Goal: Task Accomplishment & Management: Use online tool/utility

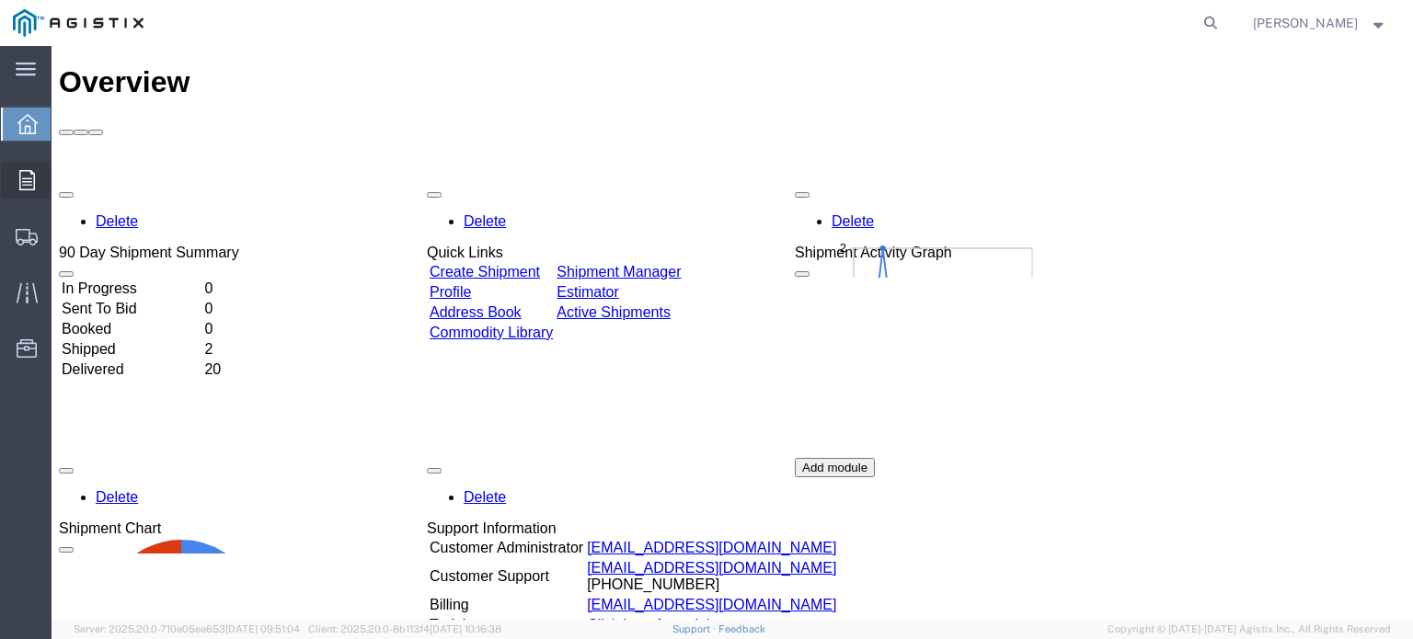
click at [63, 176] on span "Orders" at bounding box center [57, 180] width 13 height 37
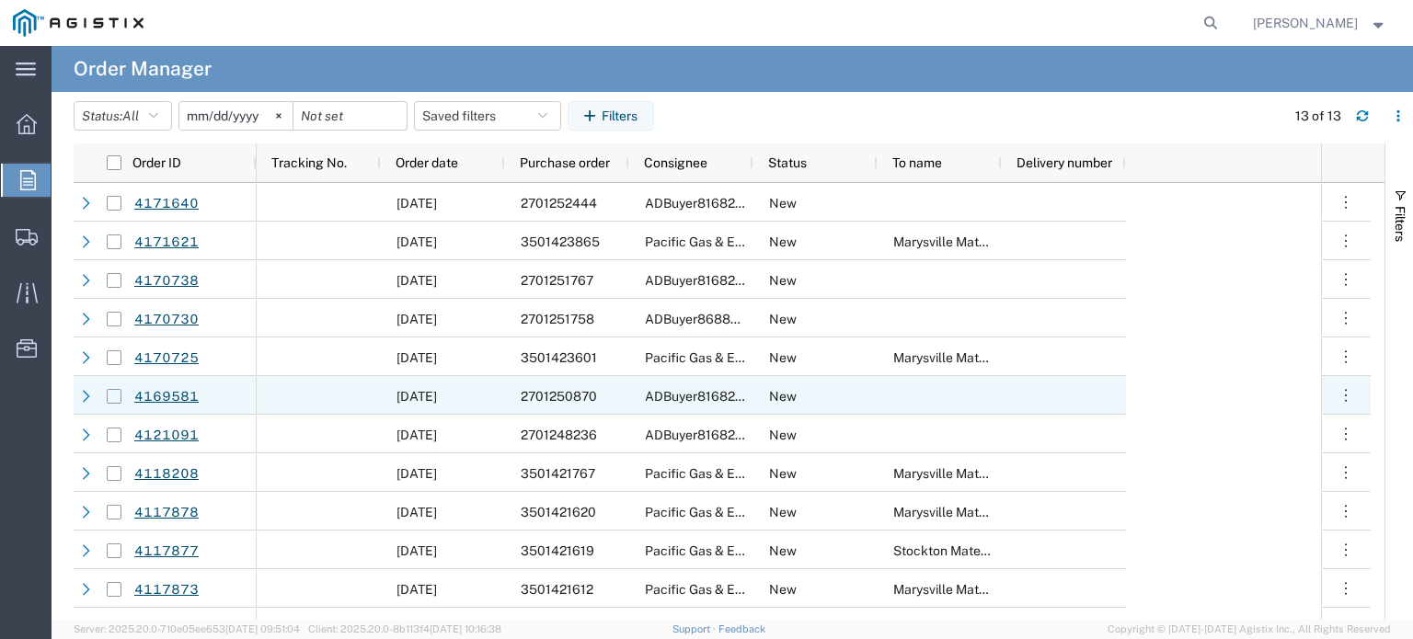
click at [118, 392] on input "Press Space to toggle row selection (unchecked)" at bounding box center [114, 396] width 15 height 15
checkbox input "true"
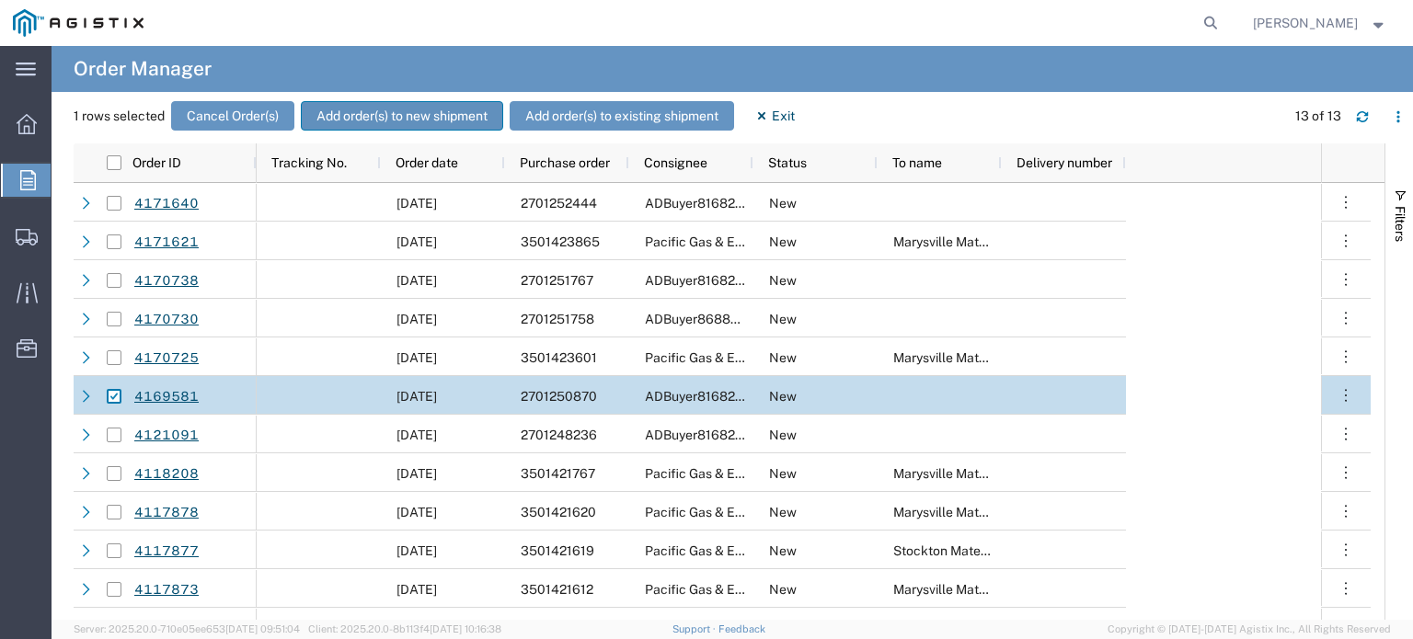
click at [343, 116] on button "Add order(s) to new shipment" at bounding box center [402, 115] width 202 height 29
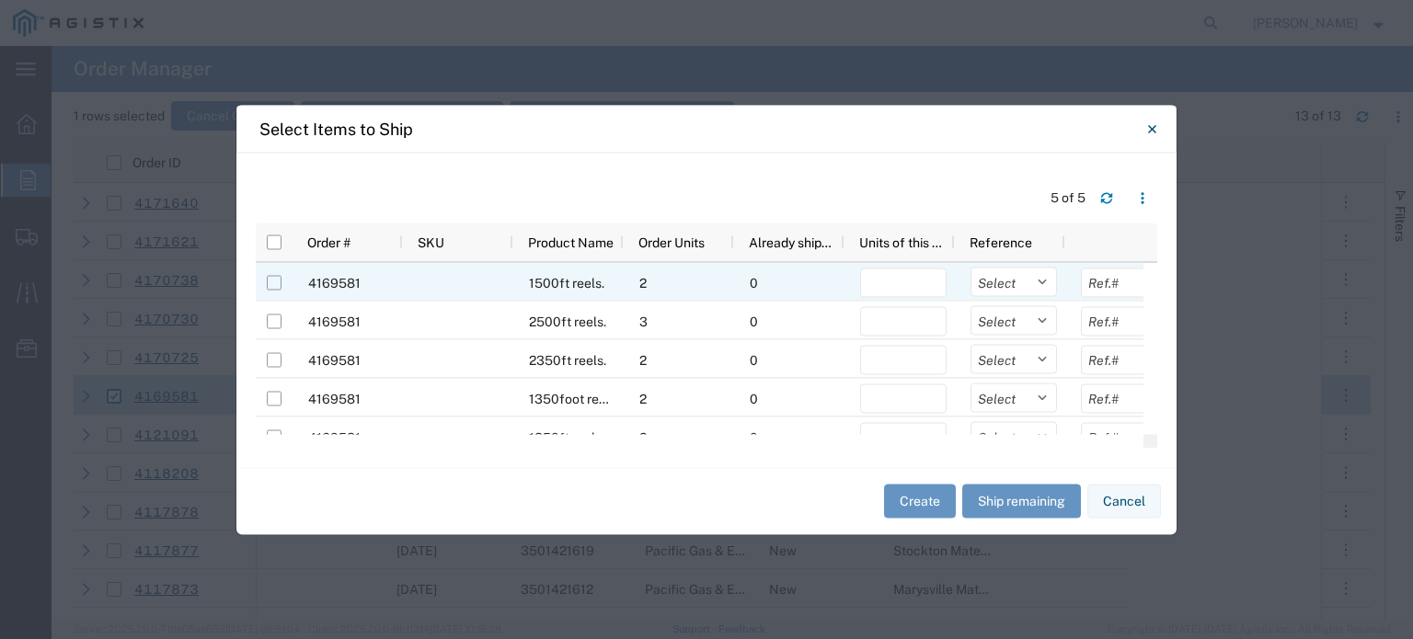
click at [276, 282] on input "Press Space to toggle row selection (unchecked)" at bounding box center [274, 282] width 15 height 15
checkbox input "true"
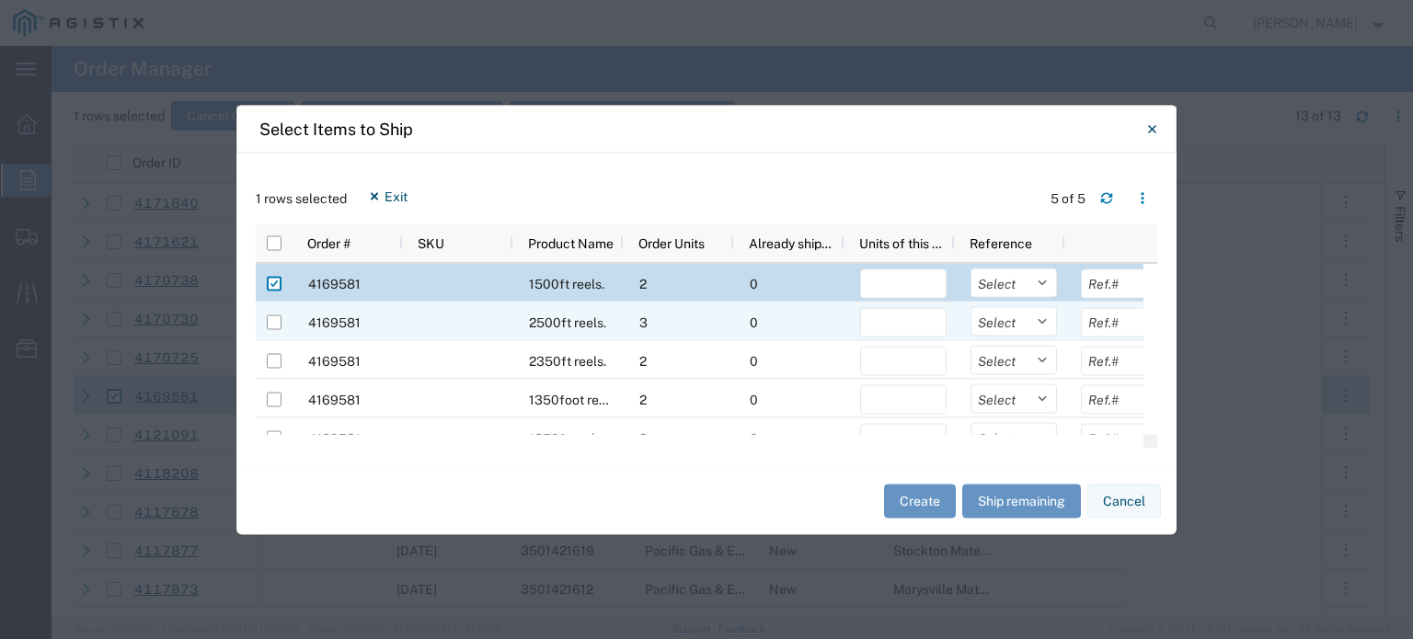
click at [277, 333] on div at bounding box center [274, 322] width 15 height 39
click at [277, 326] on input "Press Space to toggle row selection (unchecked)" at bounding box center [274, 322] width 15 height 15
checkbox input "true"
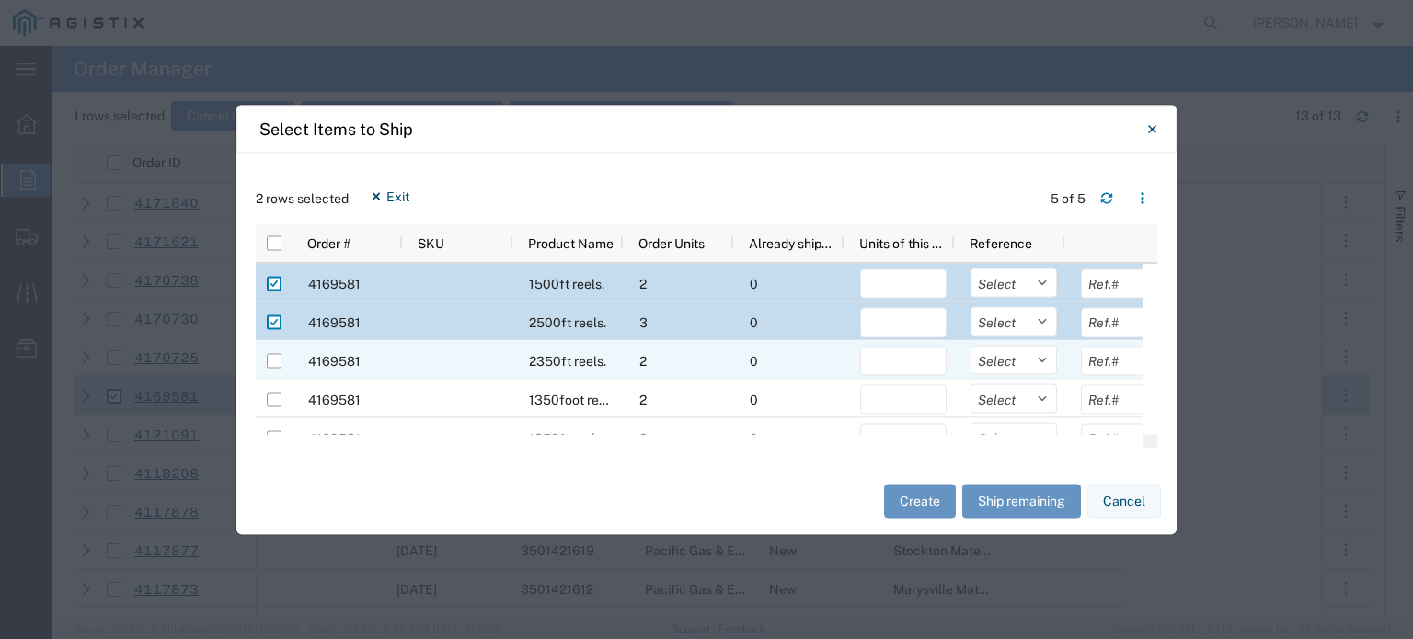
click at [276, 363] on input "Press Space to toggle row selection (unchecked)" at bounding box center [274, 360] width 15 height 15
checkbox input "true"
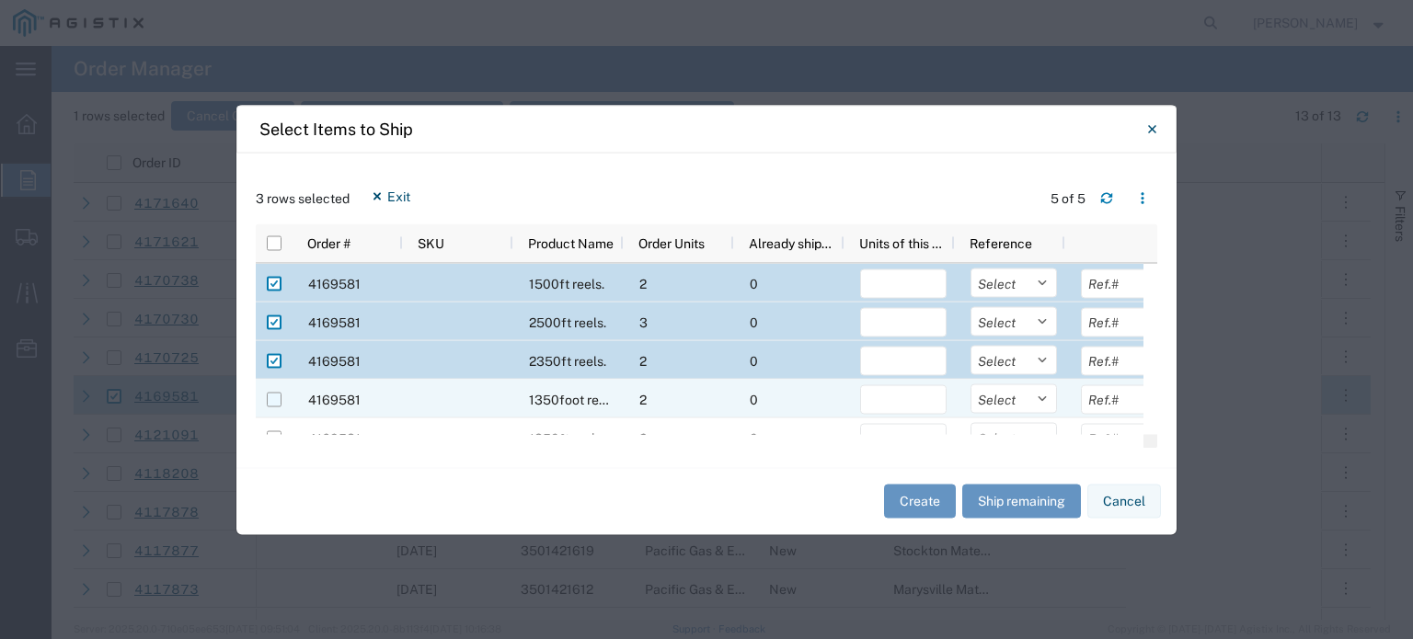
click at [274, 397] on input "Press Space to toggle row selection (unchecked)" at bounding box center [274, 399] width 15 height 15
checkbox input "true"
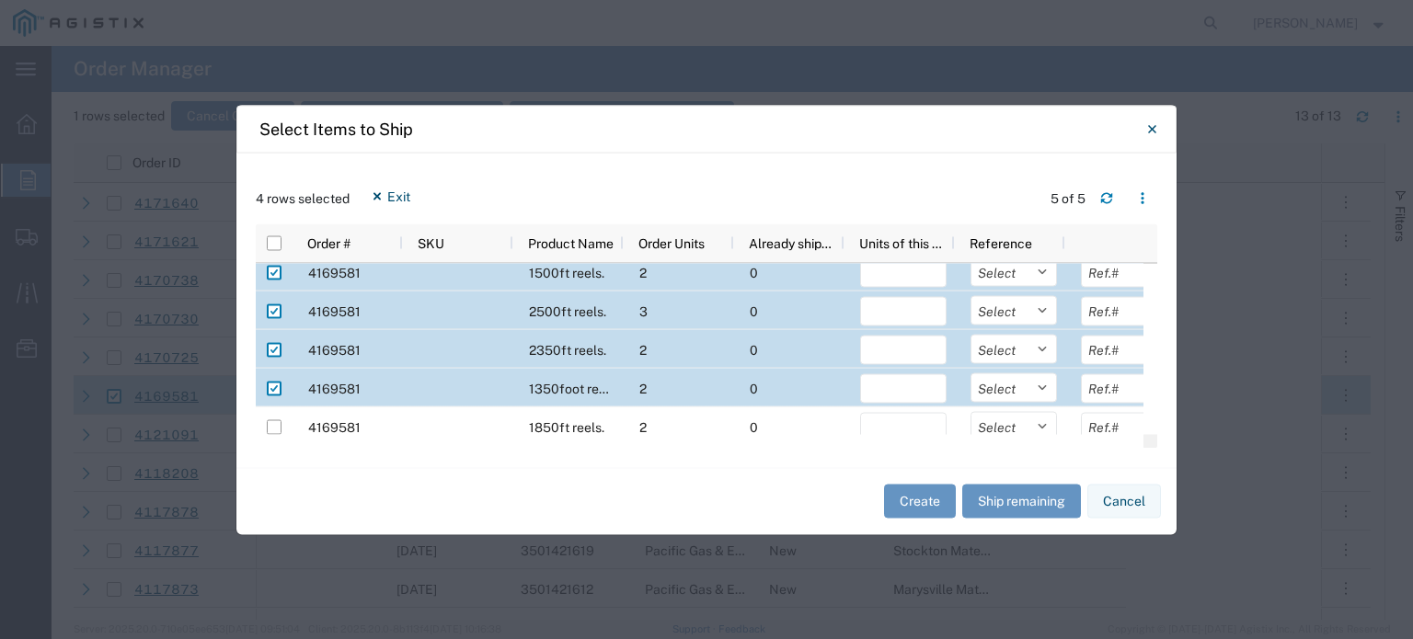
scroll to position [22, 0]
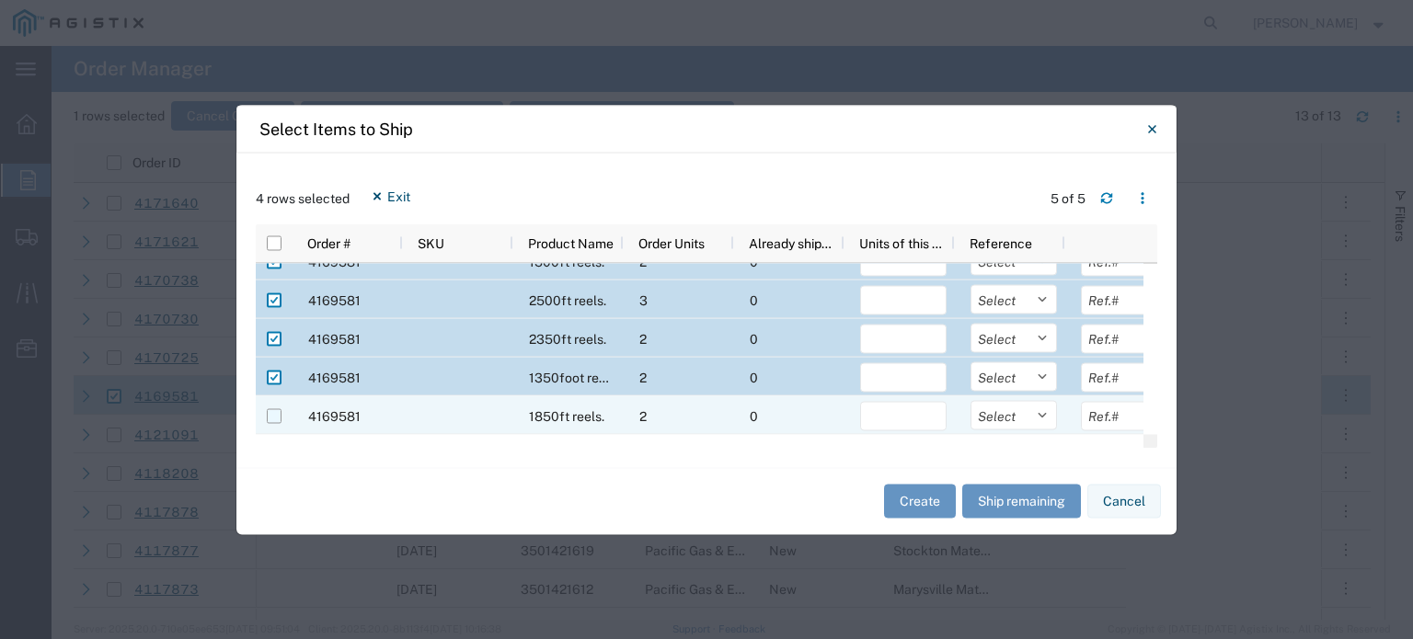
click at [275, 411] on input "Press Space to toggle row selection (unchecked)" at bounding box center [274, 415] width 15 height 15
checkbox input "true"
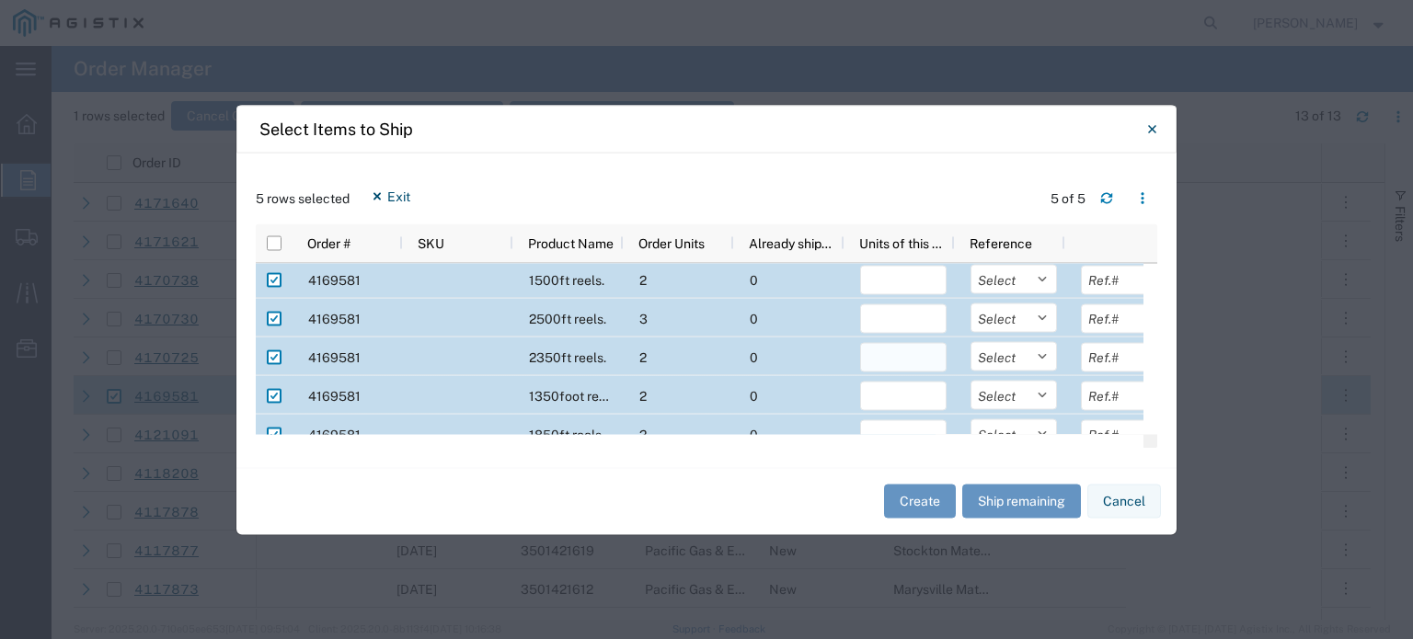
scroll to position [0, 0]
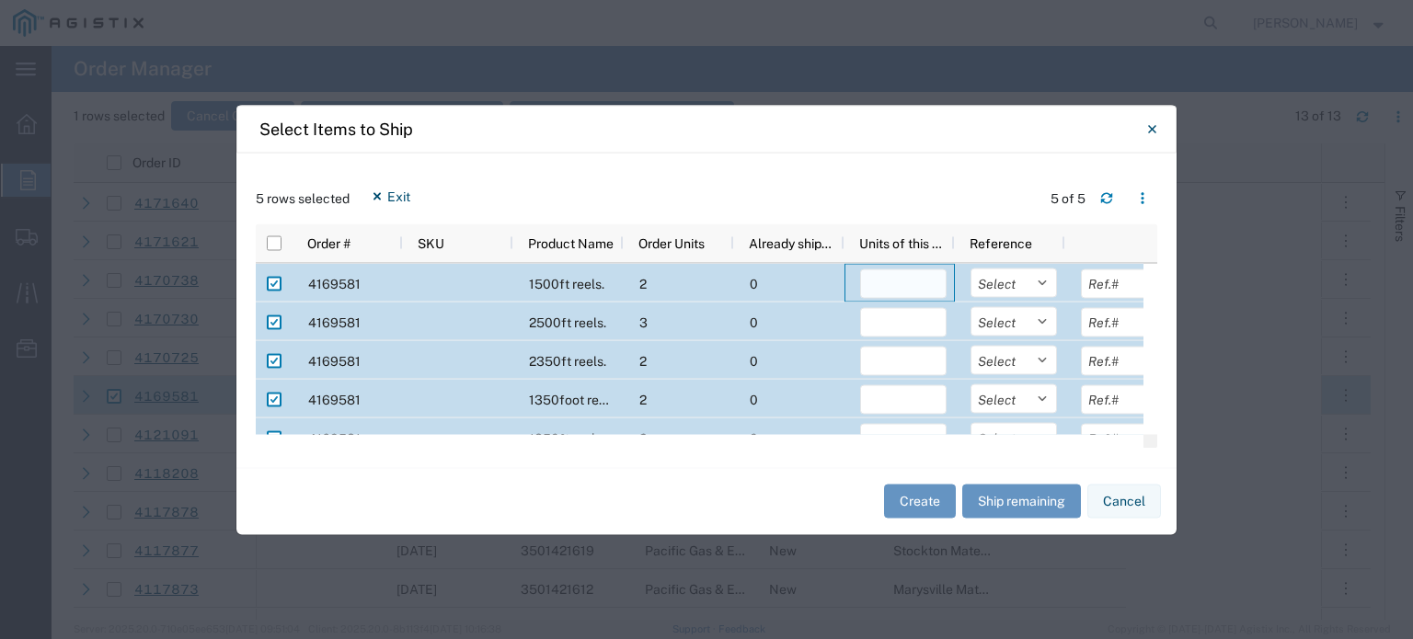
click at [900, 288] on input "number" at bounding box center [903, 283] width 86 height 29
type input "2"
click at [902, 320] on input "number" at bounding box center [903, 321] width 86 height 29
type input "3"
click at [898, 369] on input "number" at bounding box center [903, 360] width 86 height 29
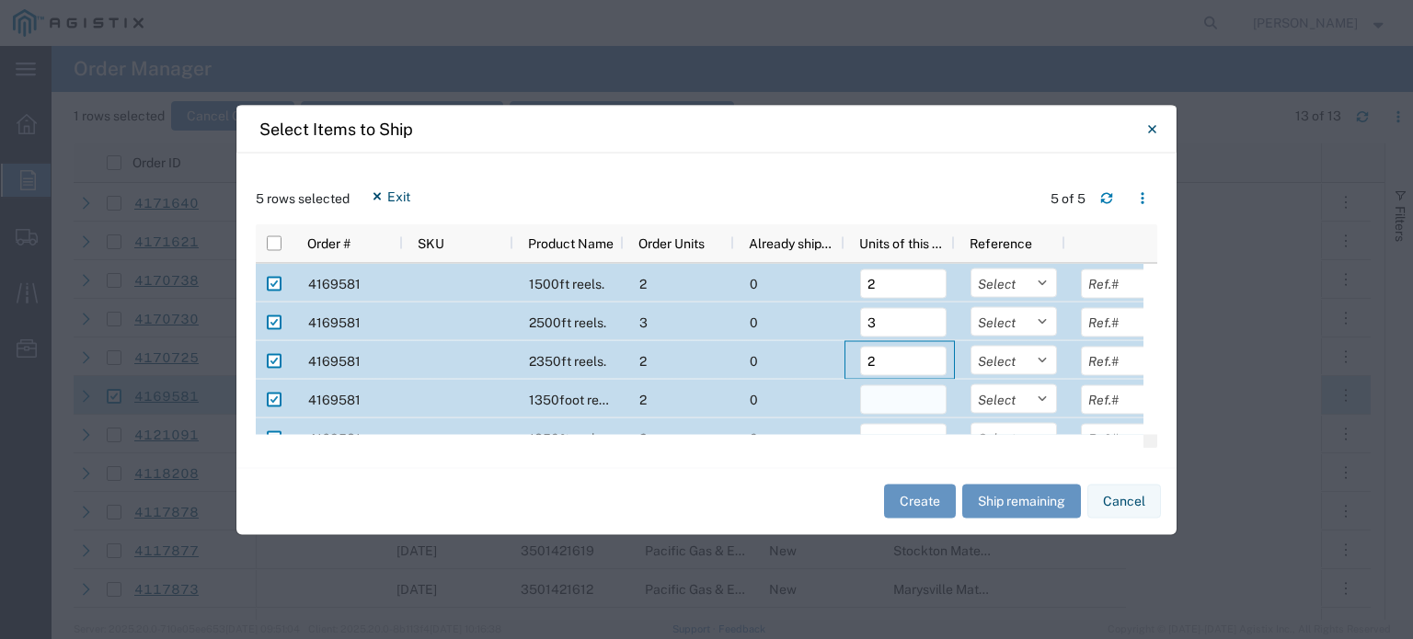
type input "2"
click at [902, 389] on input "number" at bounding box center [903, 399] width 86 height 29
type input "1"
type input "3"
type input "2"
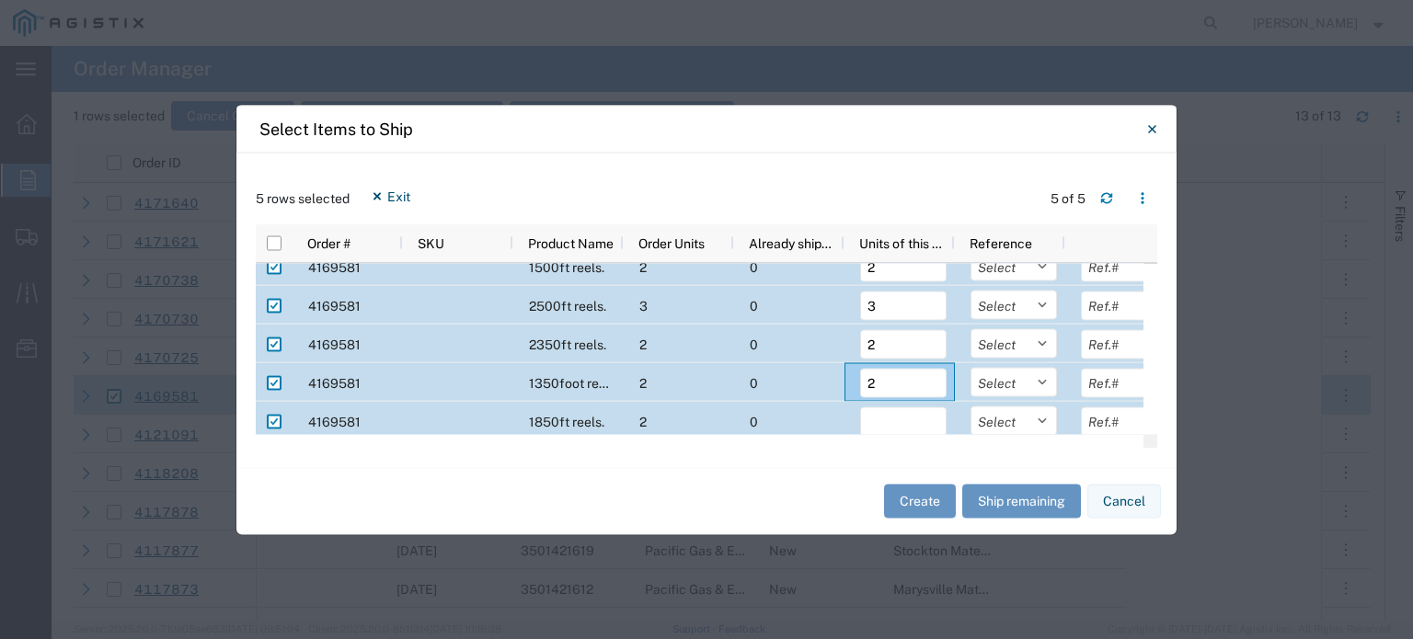
scroll to position [22, 0]
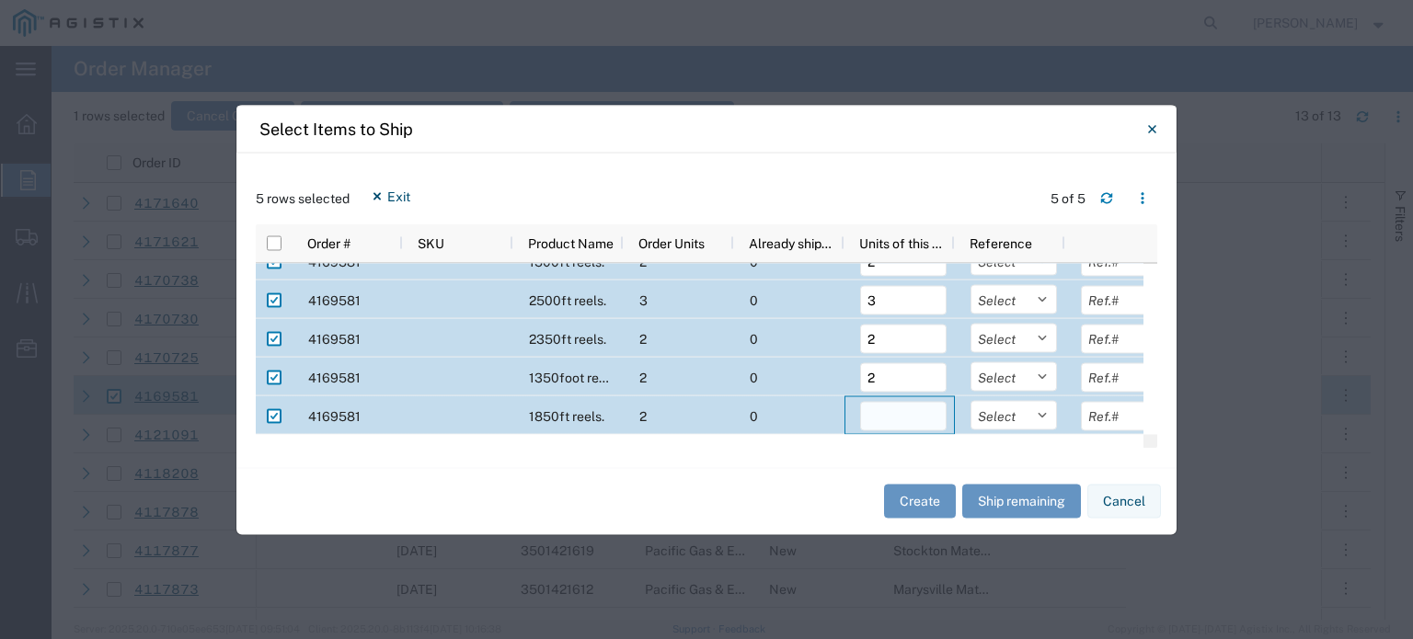
click at [912, 408] on input "number" at bounding box center [903, 415] width 86 height 29
type input "2"
click at [917, 496] on button "Create" at bounding box center [920, 502] width 72 height 34
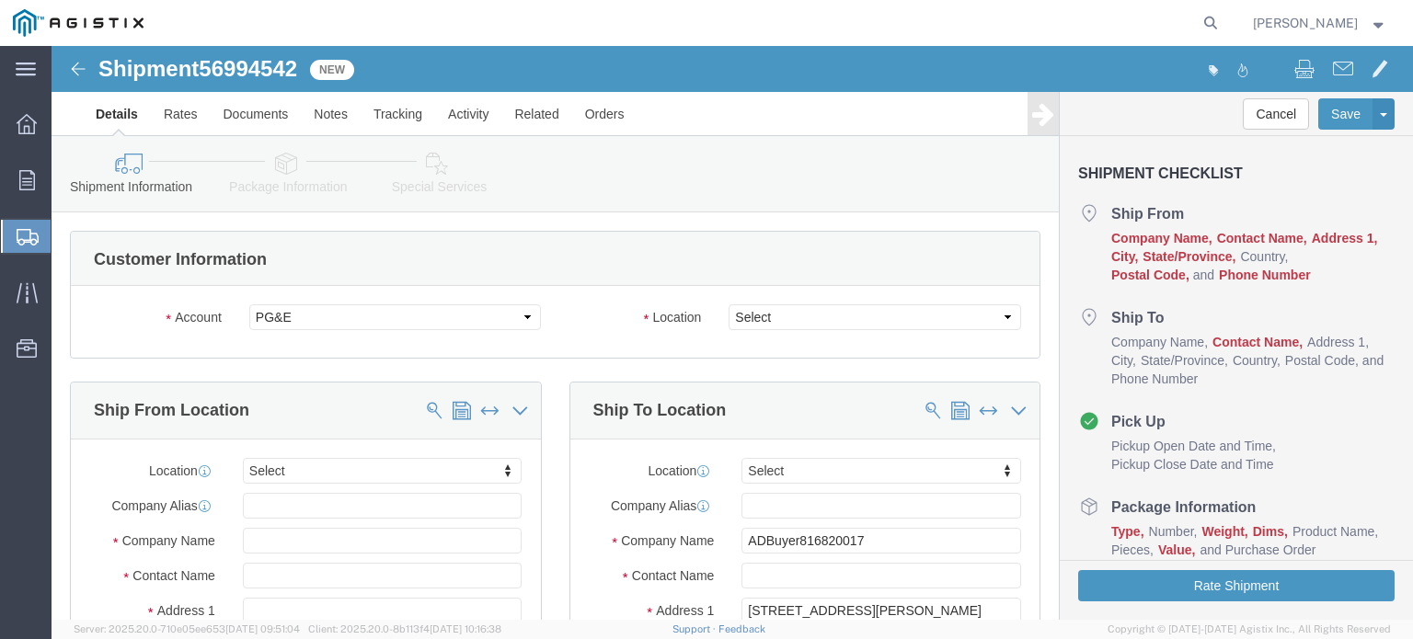
select select
drag, startPoint x: 706, startPoint y: 273, endPoint x: 710, endPoint y: 282, distance: 10.3
click select "Select All Others [GEOGRAPHIC_DATA] [GEOGRAPHIC_DATA] [GEOGRAPHIC_DATA] [GEOGRA…"
select select "23082"
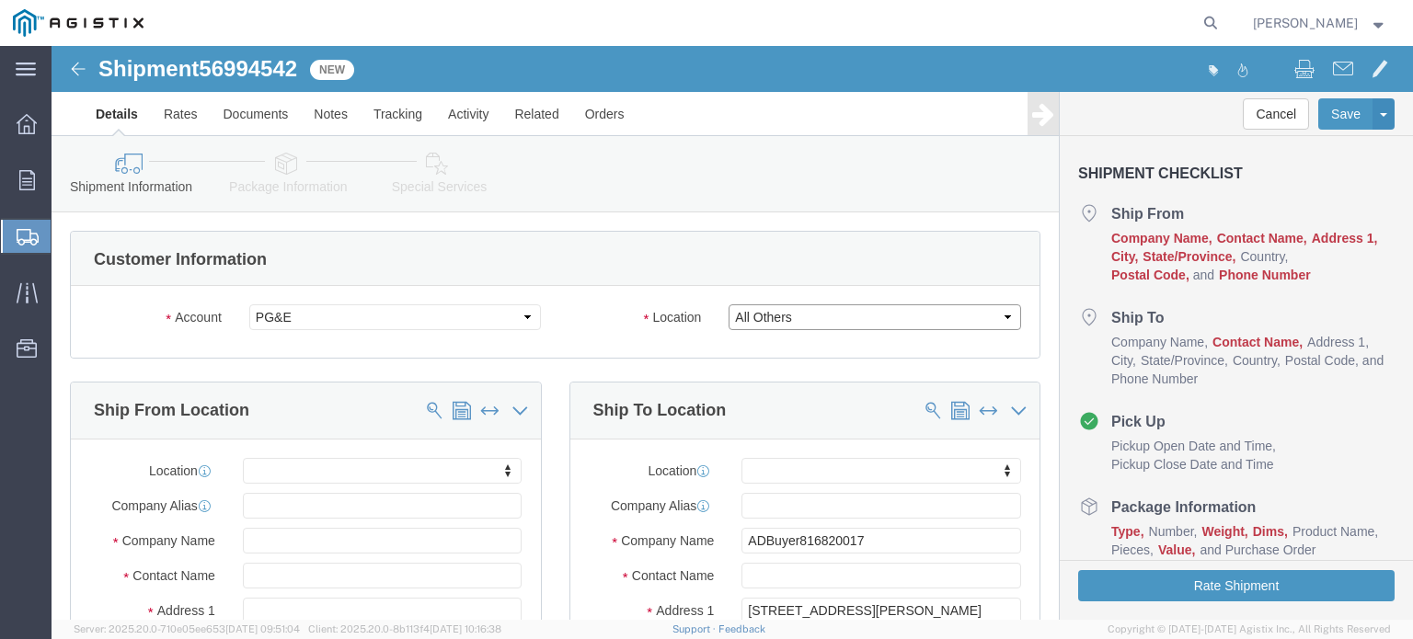
click select "Select All Others [GEOGRAPHIC_DATA] [GEOGRAPHIC_DATA] [GEOGRAPHIC_DATA] [GEOGRA…"
drag, startPoint x: 204, startPoint y: 460, endPoint x: 265, endPoint y: 471, distance: 61.7
click input "text"
type input "P"
type input "Performance Wire & Cable Inc"
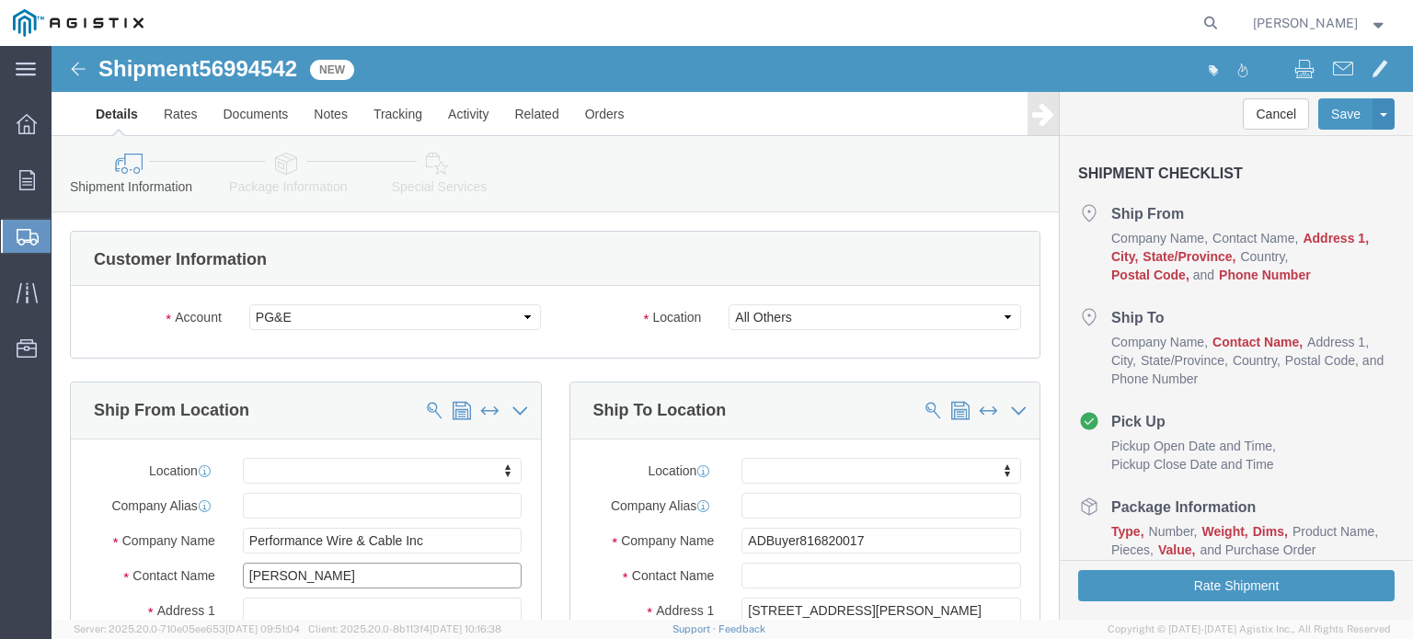
type input "[PERSON_NAME]"
paste input "9482 State Route 13"
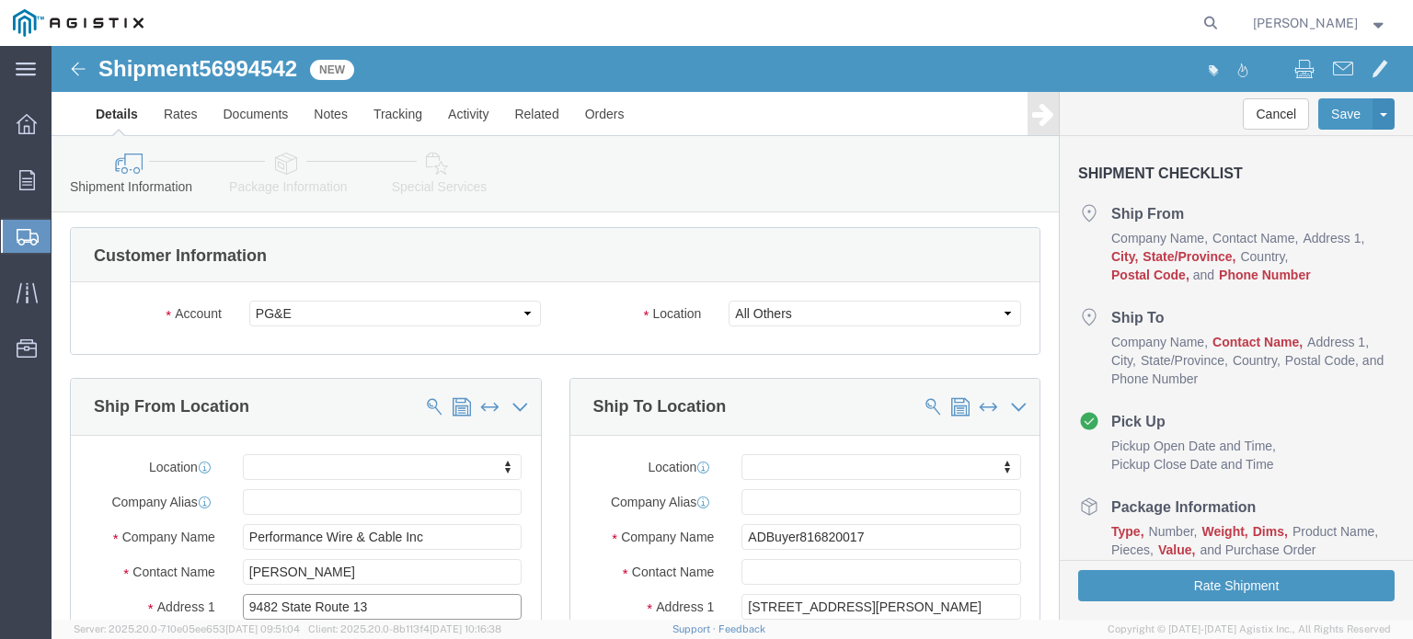
scroll to position [96, 0]
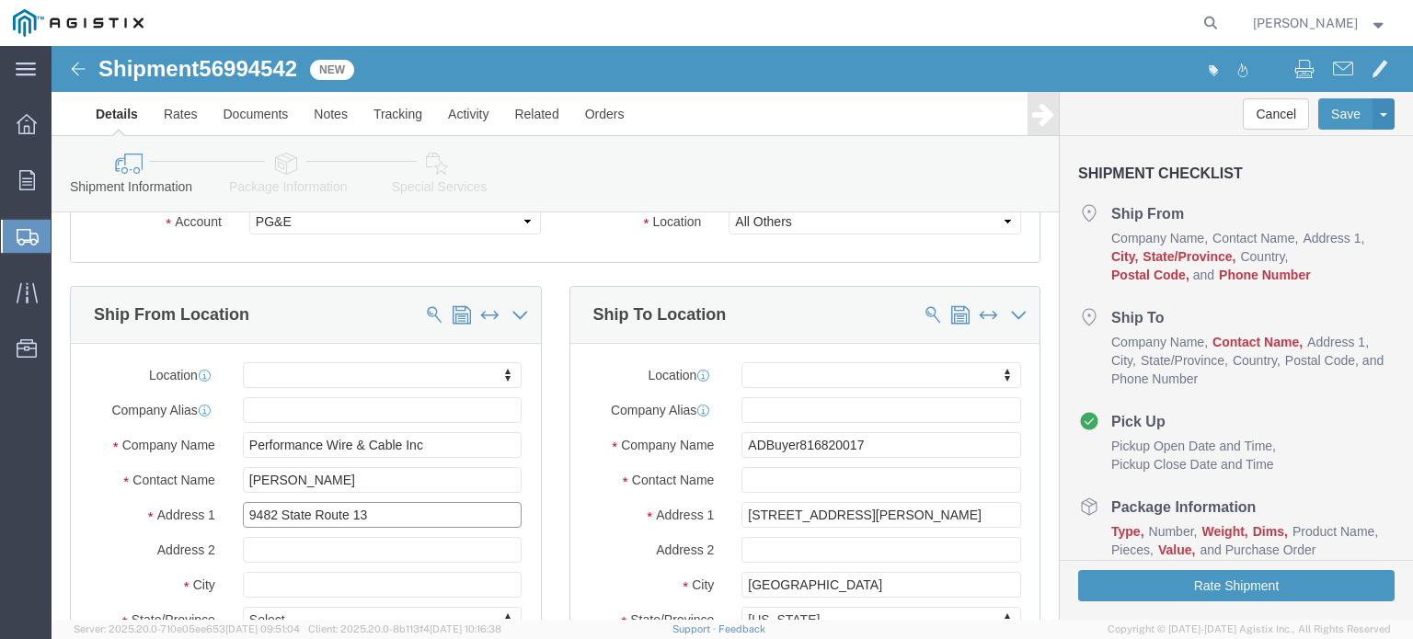
type input "9482 State Route 13"
paste input "[GEOGRAPHIC_DATA]"
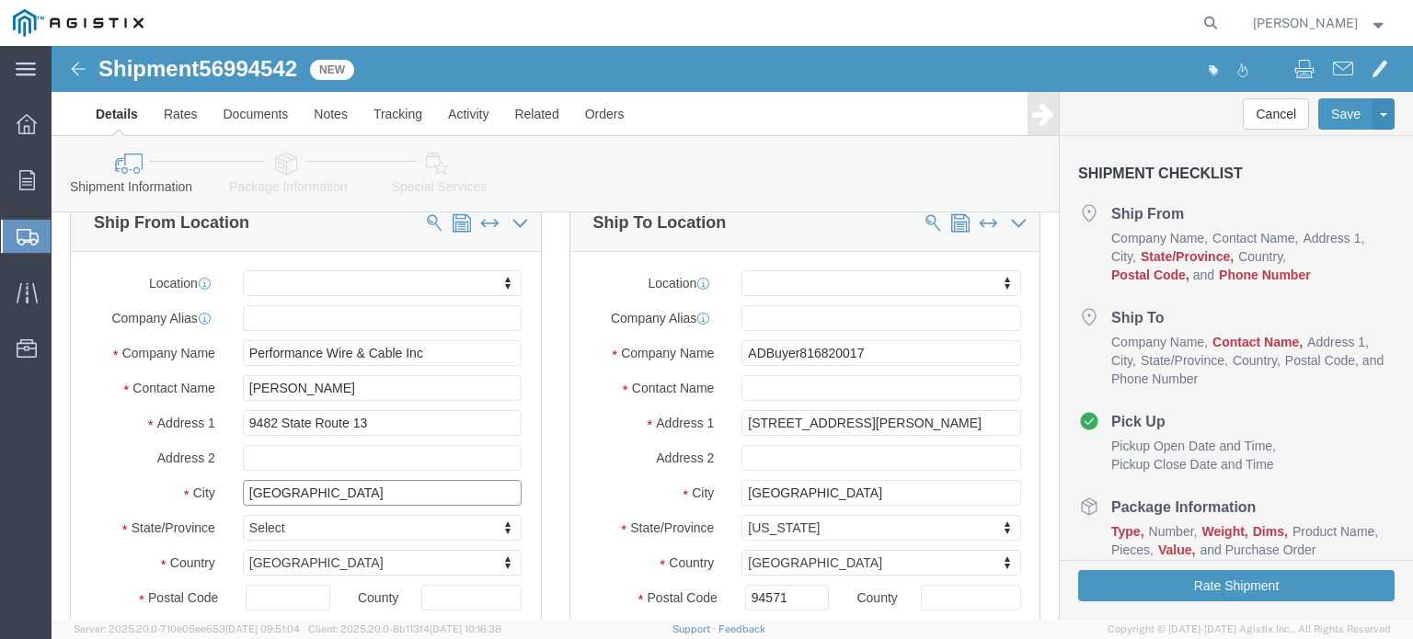
type input "[GEOGRAPHIC_DATA]"
type input "new yor"
click input "text"
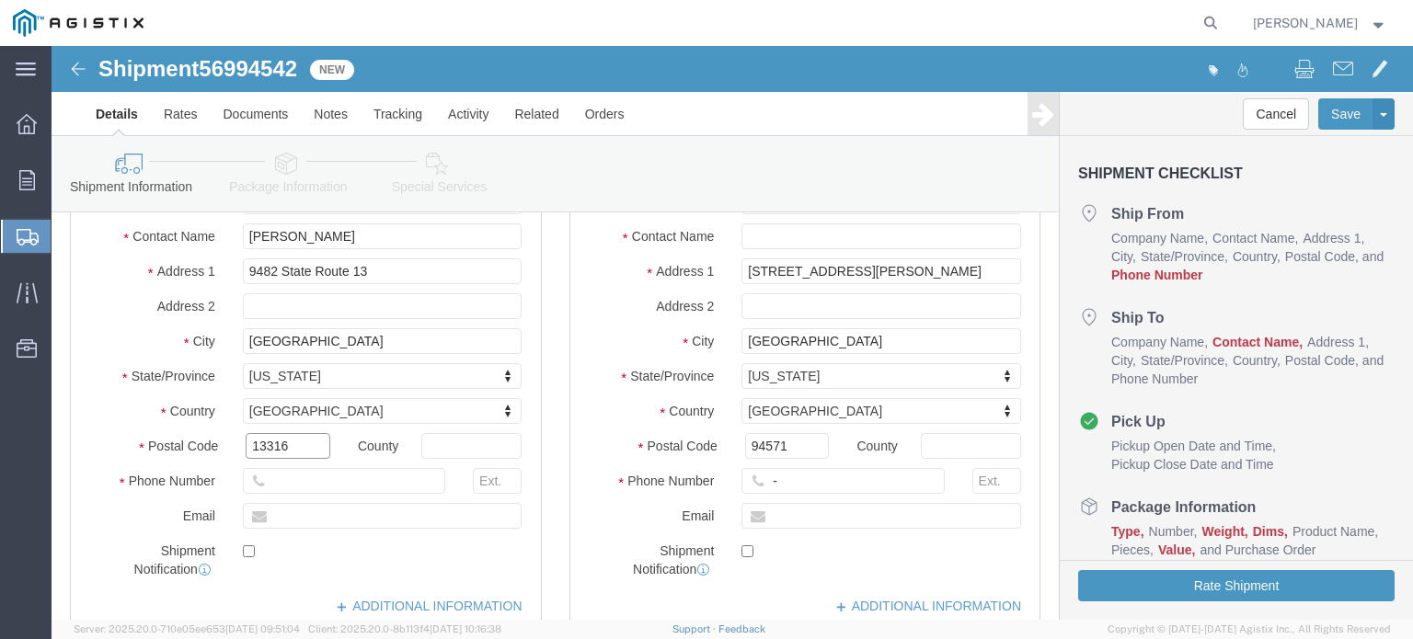
scroll to position [372, 0]
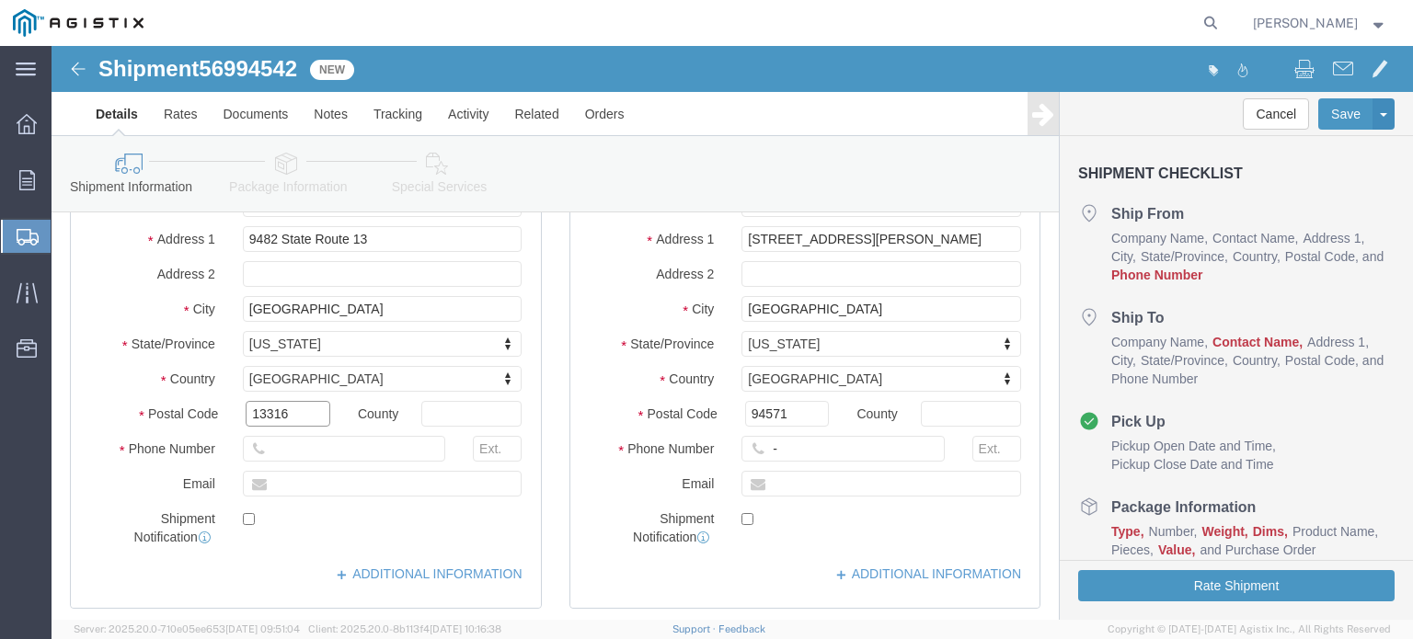
type input "13316"
click input "text"
paste input "[PHONE_NUMBER]"
type input "[PHONE_NUMBER]"
click link "ADDITIONAL INFORMATION"
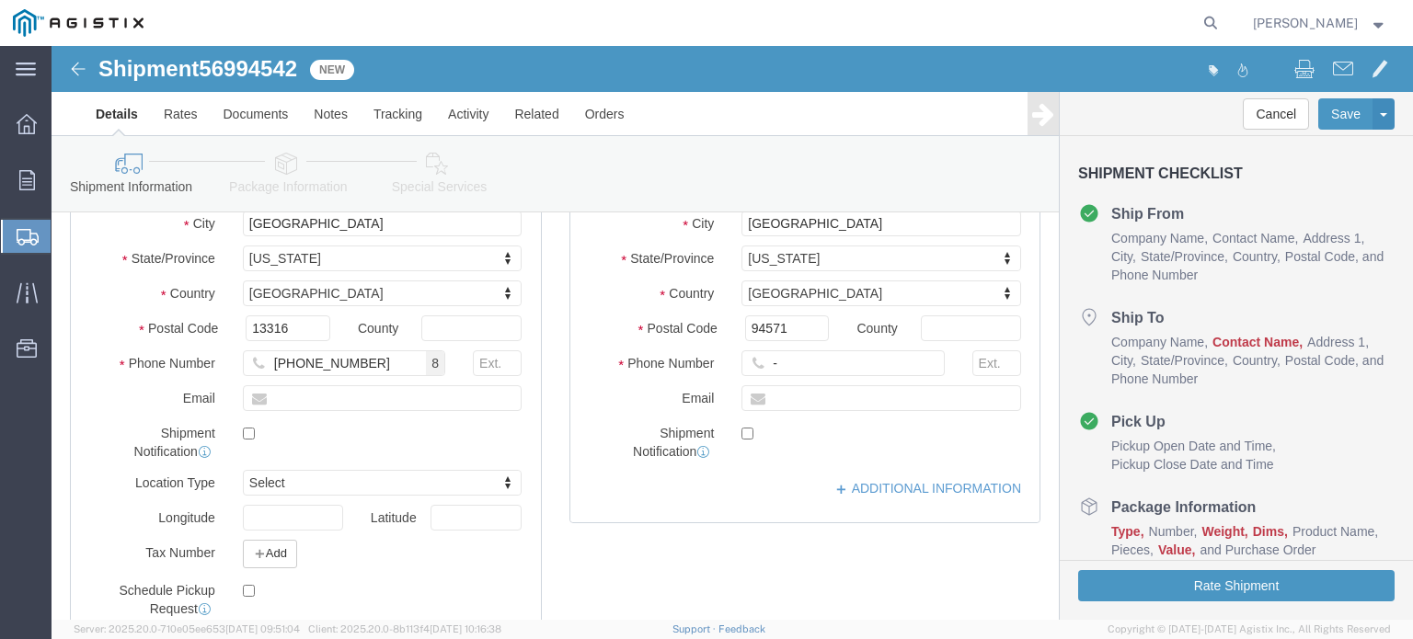
scroll to position [556, 0]
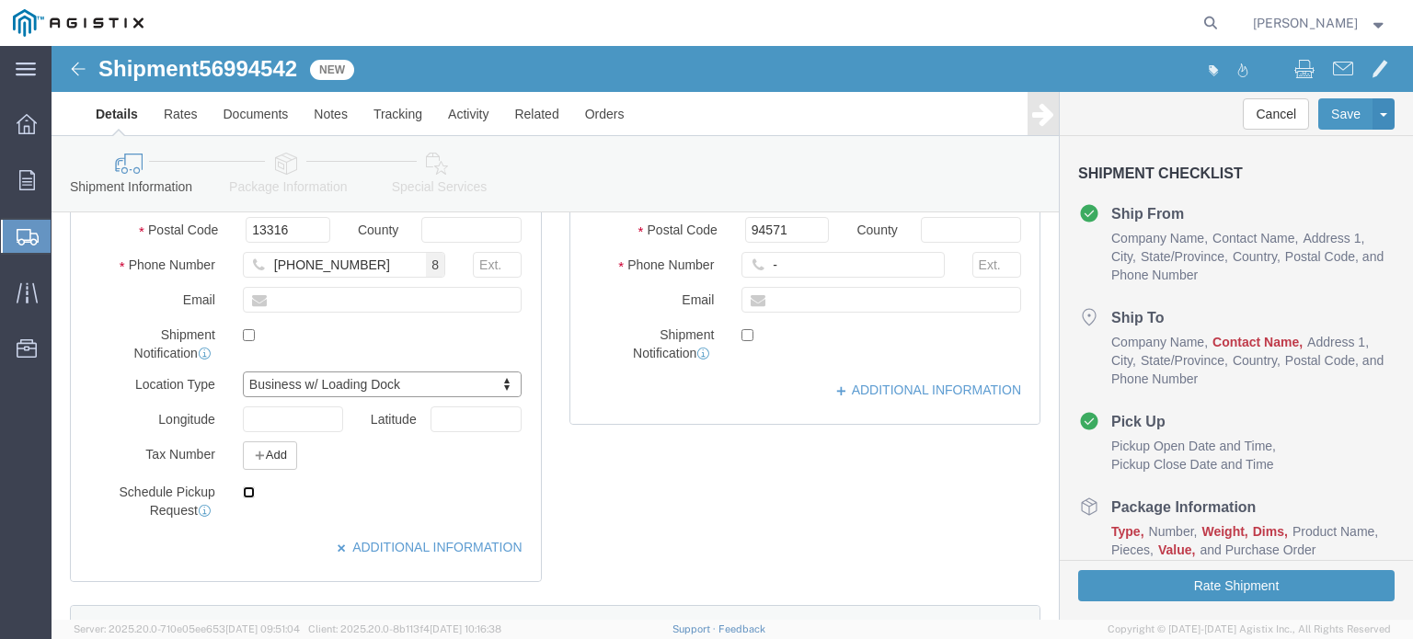
click input "checkbox"
checkbox input "true"
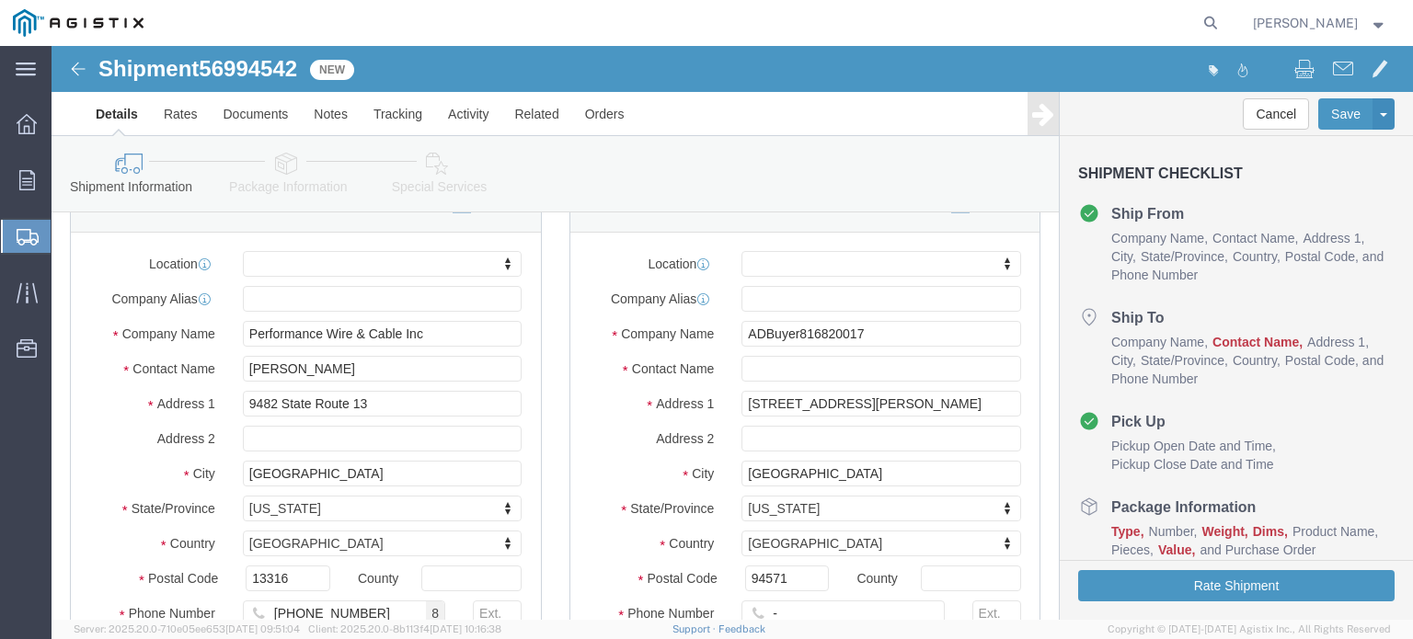
scroll to position [184, 0]
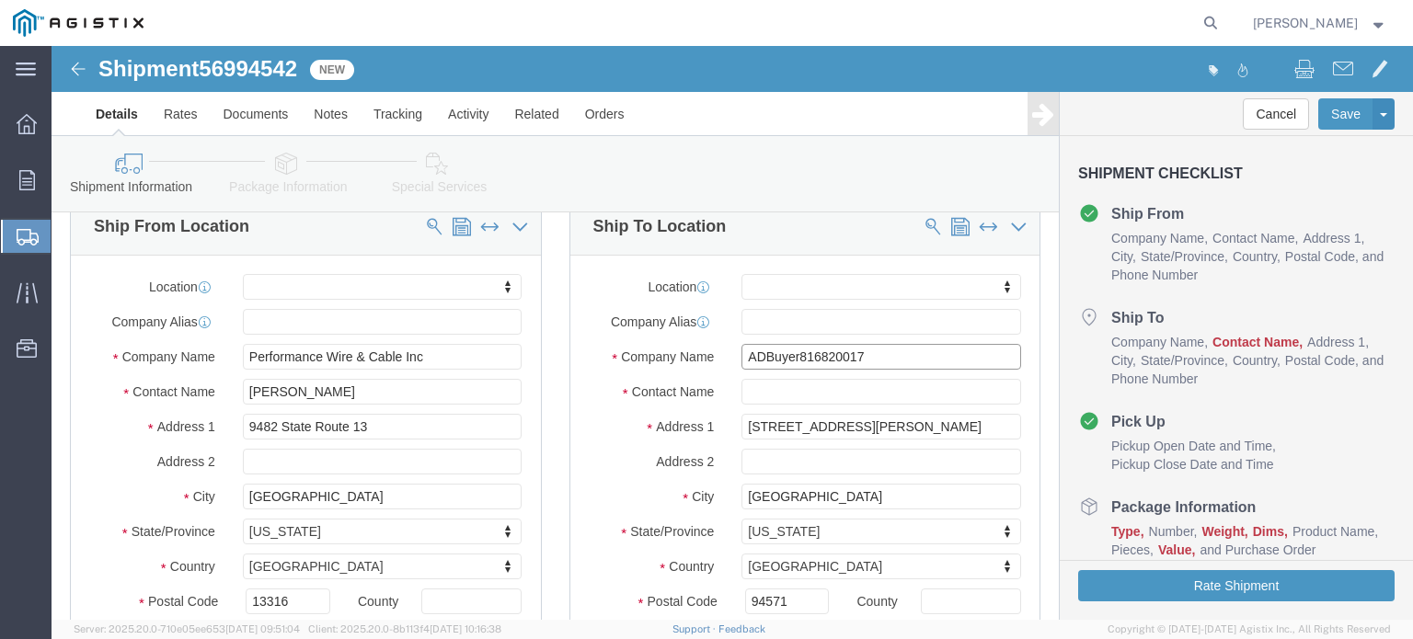
drag, startPoint x: 821, startPoint y: 316, endPoint x: 831, endPoint y: 313, distance: 10.8
click input "ADBuyer816820017"
drag, startPoint x: 835, startPoint y: 313, endPoint x: 541, endPoint y: 313, distance: 294.4
click div "Company Name ADBuyer816820017"
type input "C"
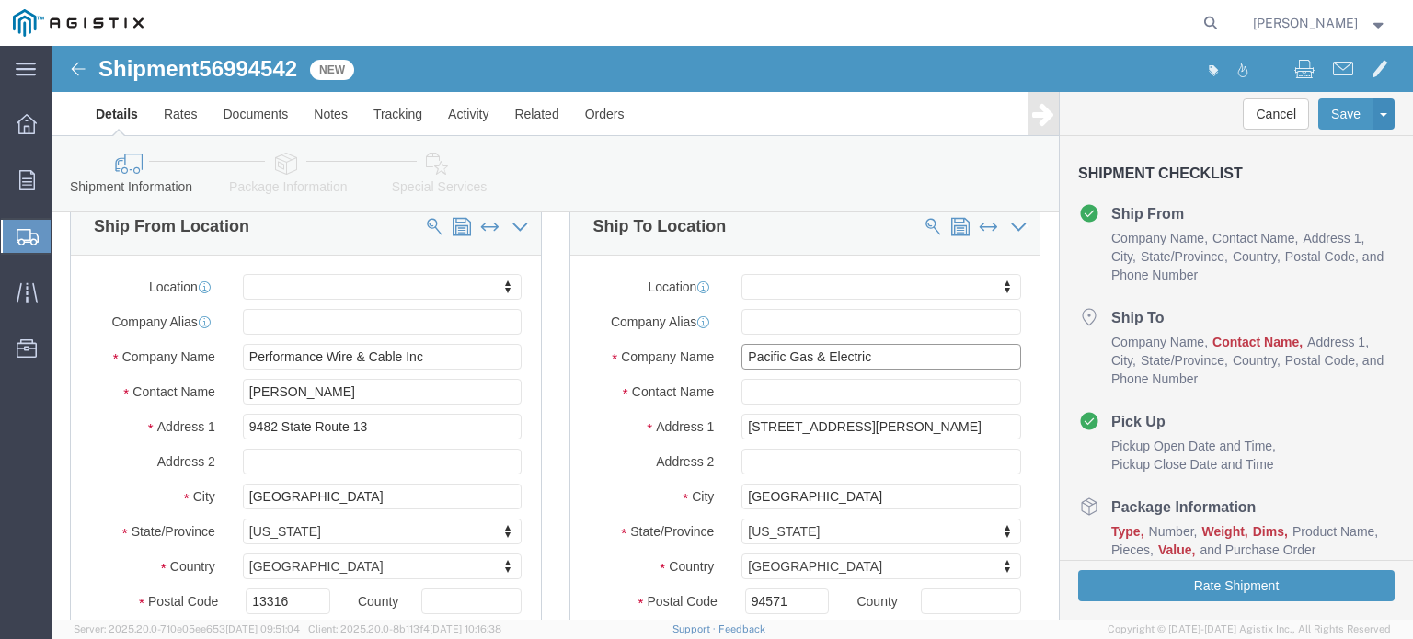
type input "Pacific Gas & Electric"
type input "[PERSON_NAME]"
type input "C/[PERSON_NAME]"
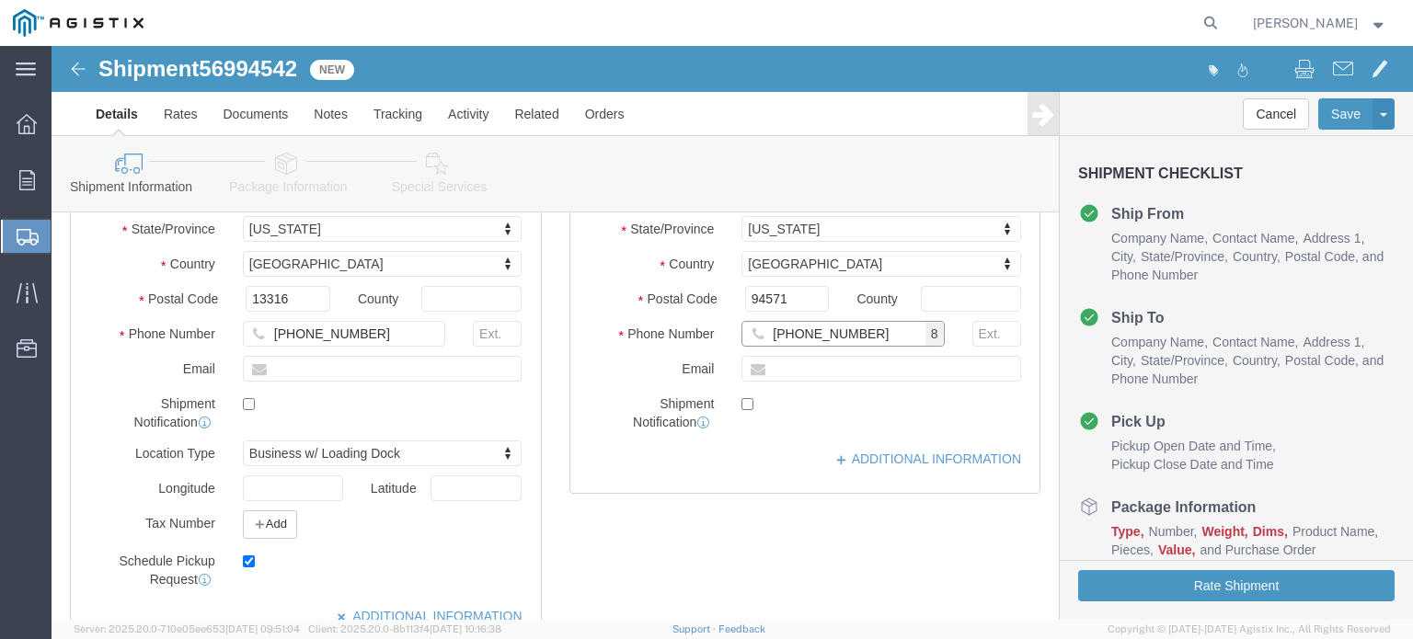
type input "[PHONE_NUMBER]"
click link "ADDITIONAL INFORMATION"
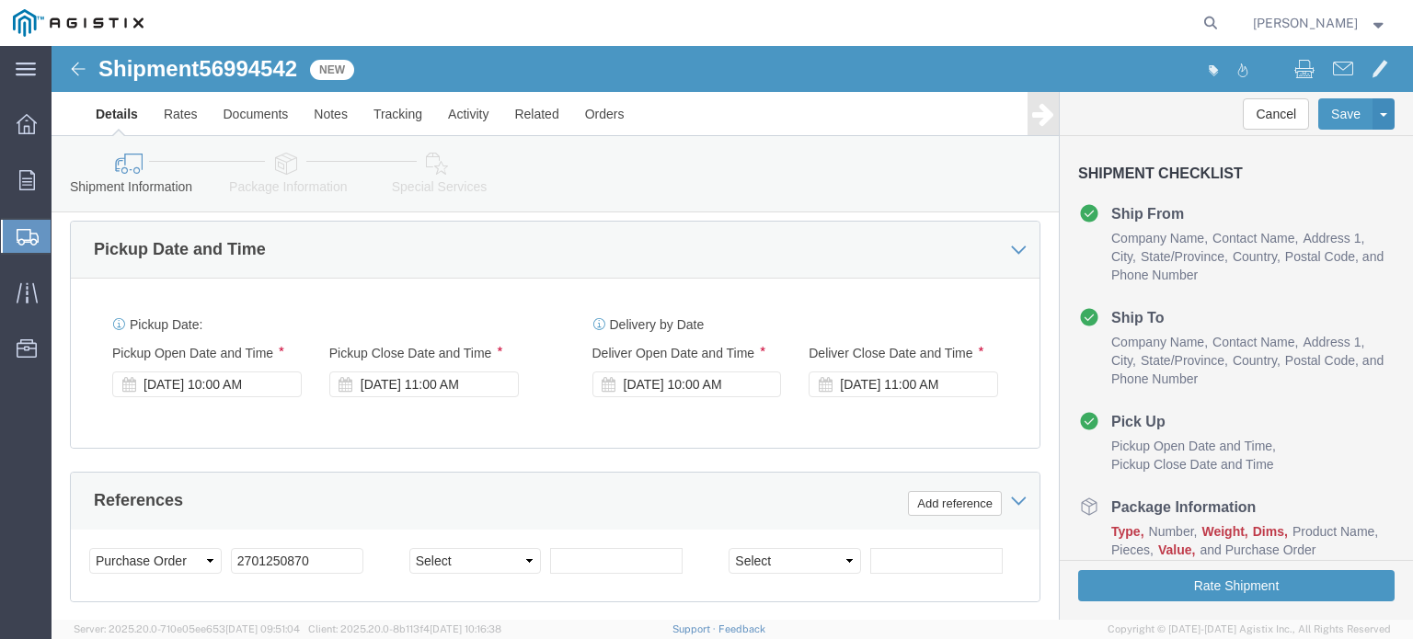
scroll to position [947, 0]
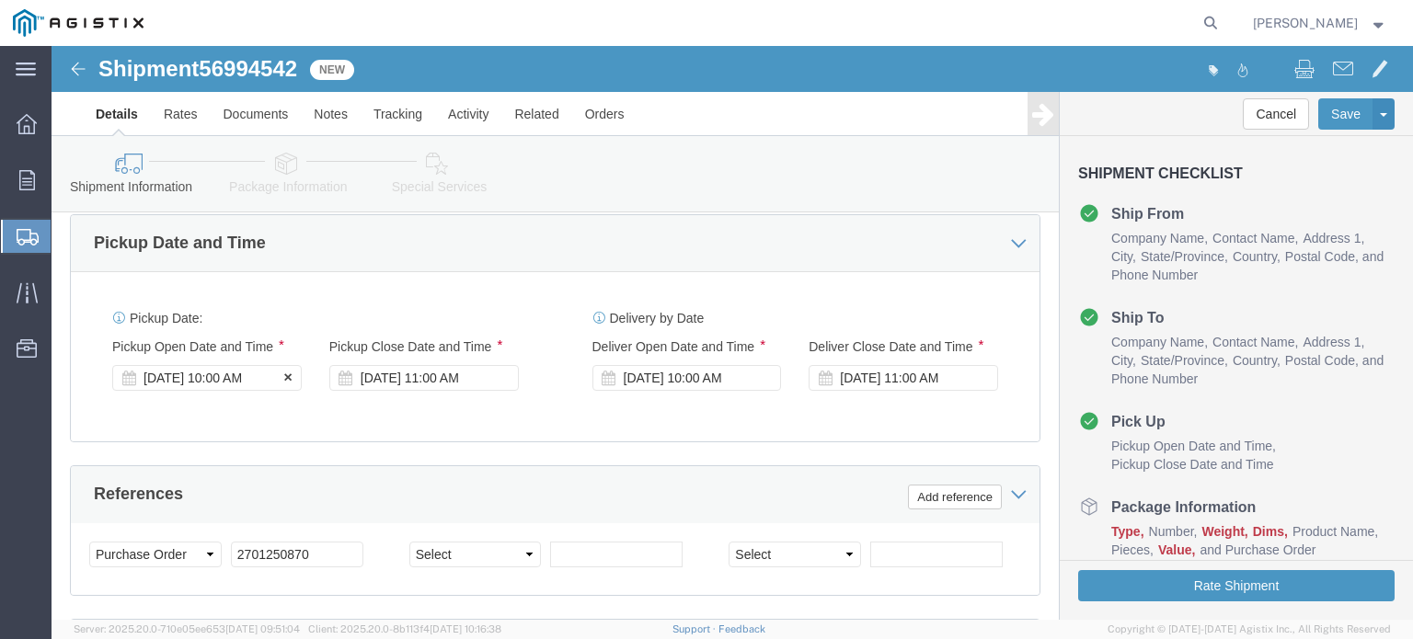
click div "[DATE] 10:00 AM"
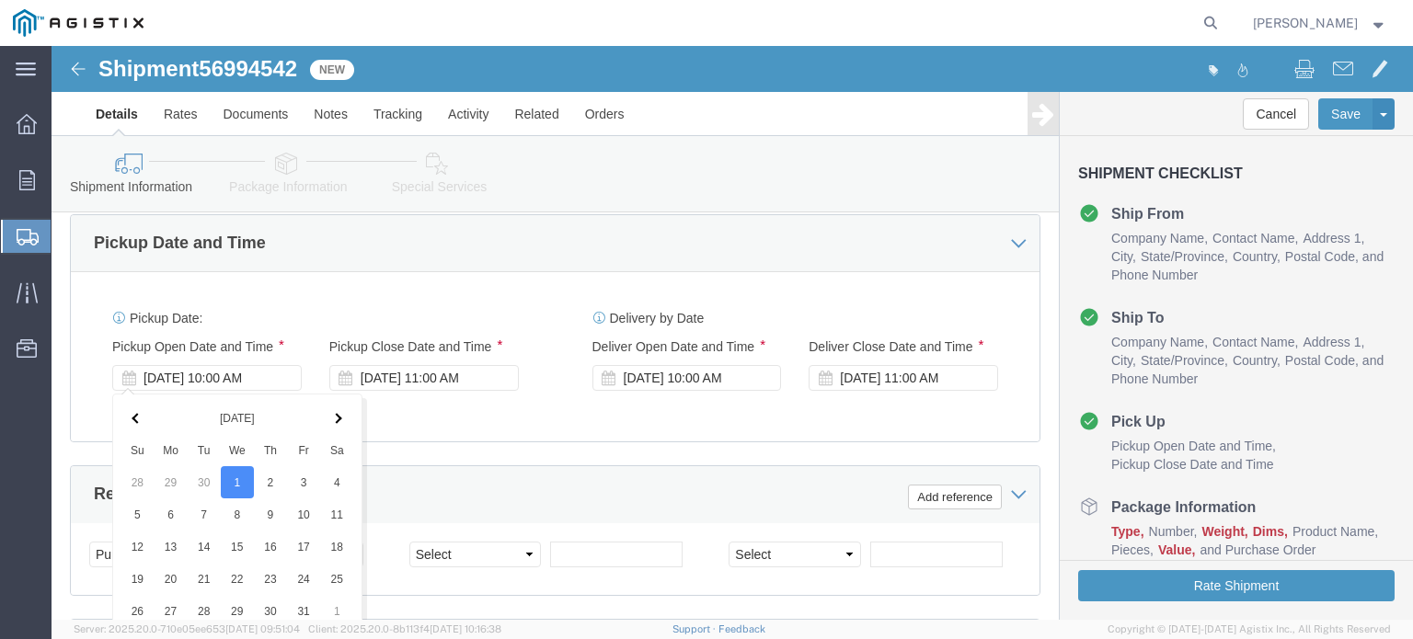
scroll to position [1323, 0]
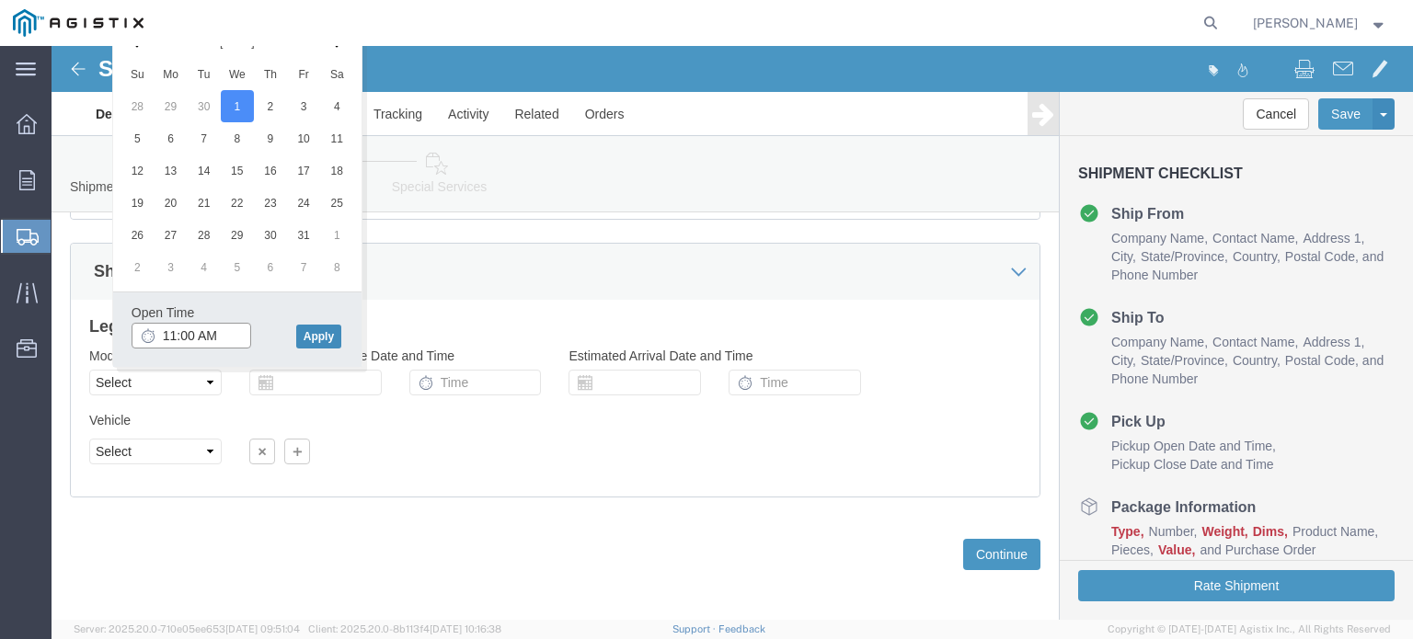
type input "11:00 AM"
click button "Apply"
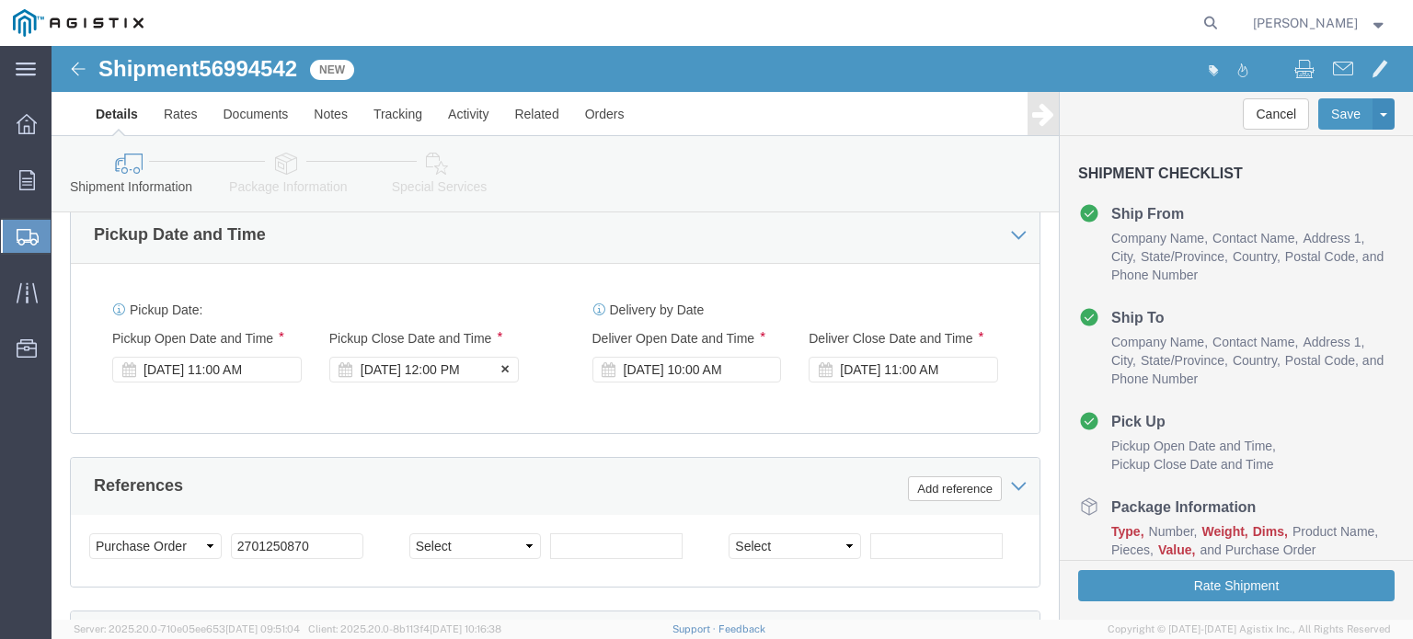
click div "[DATE] 12:00 PM"
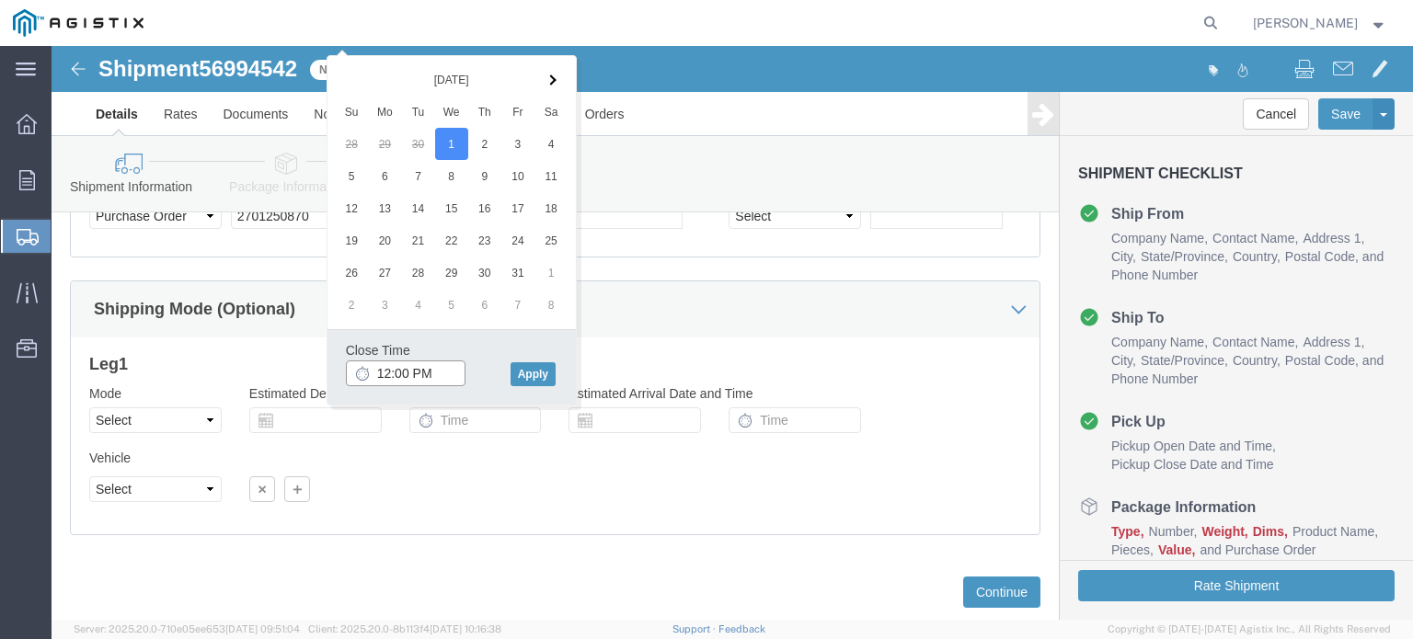
scroll to position [1231, 0]
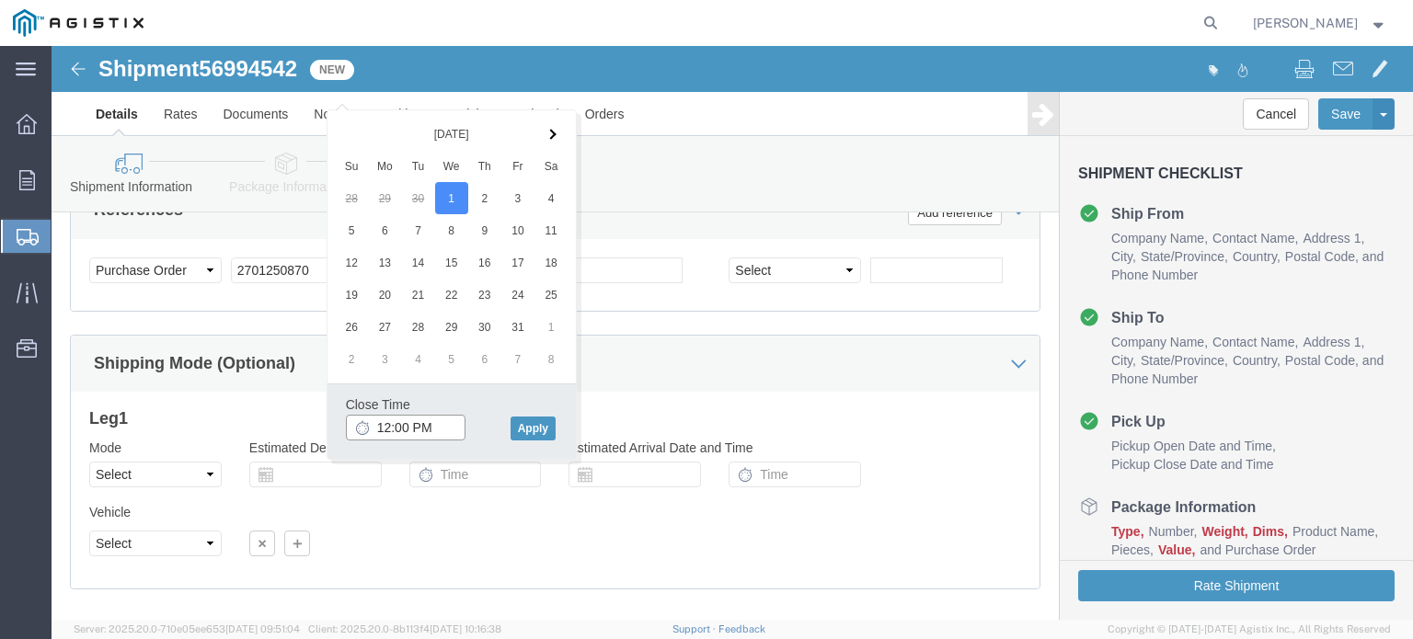
click input "12:00 PM"
type input "4:30 PM"
click button "Apply"
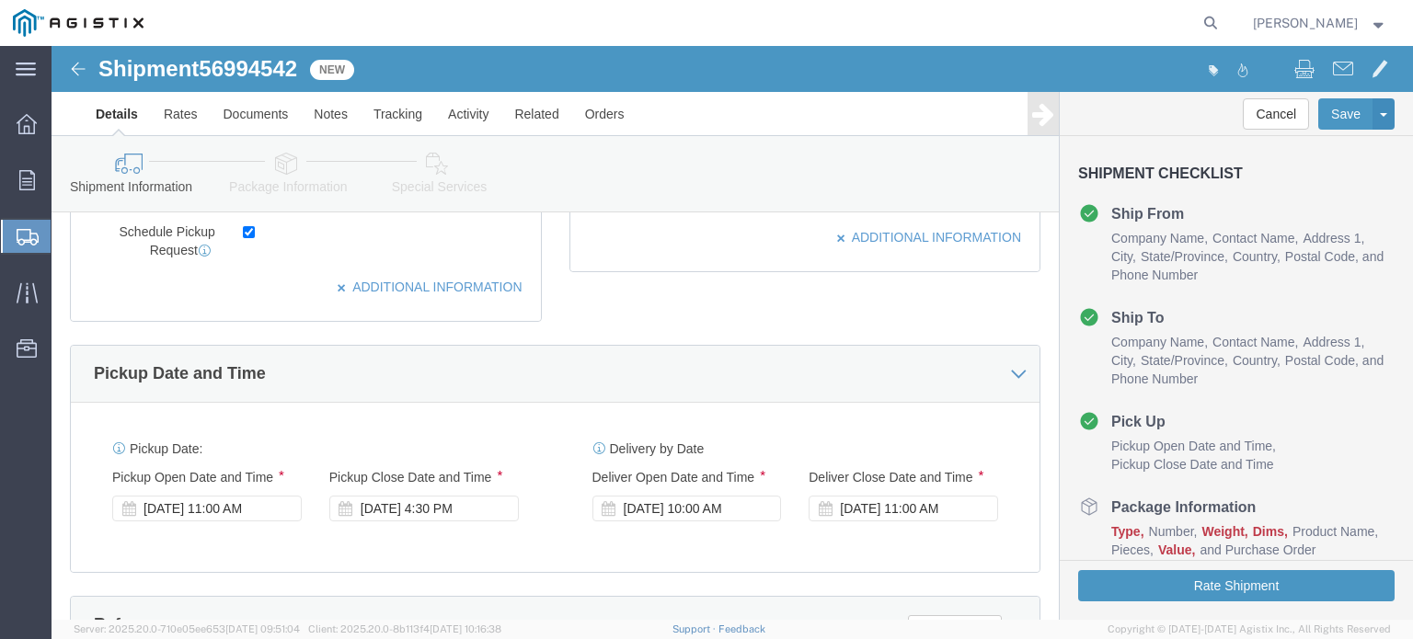
scroll to position [863, 0]
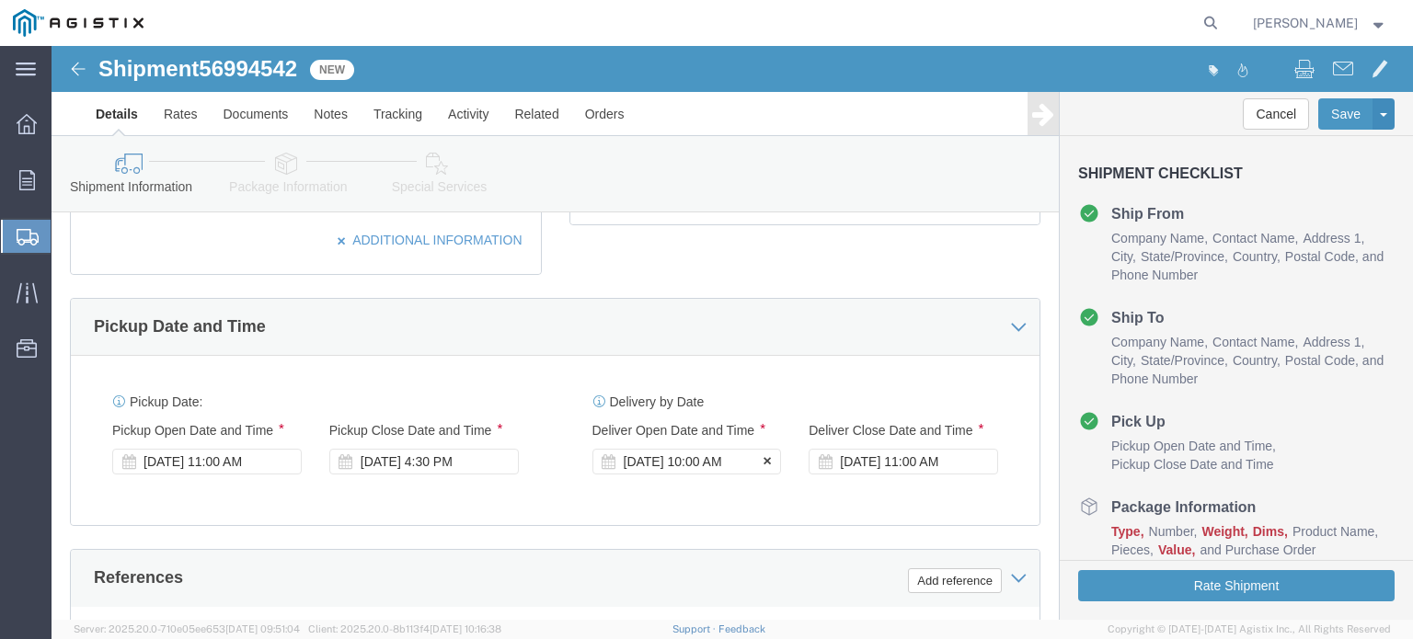
click div "[DATE] 10:00 AM"
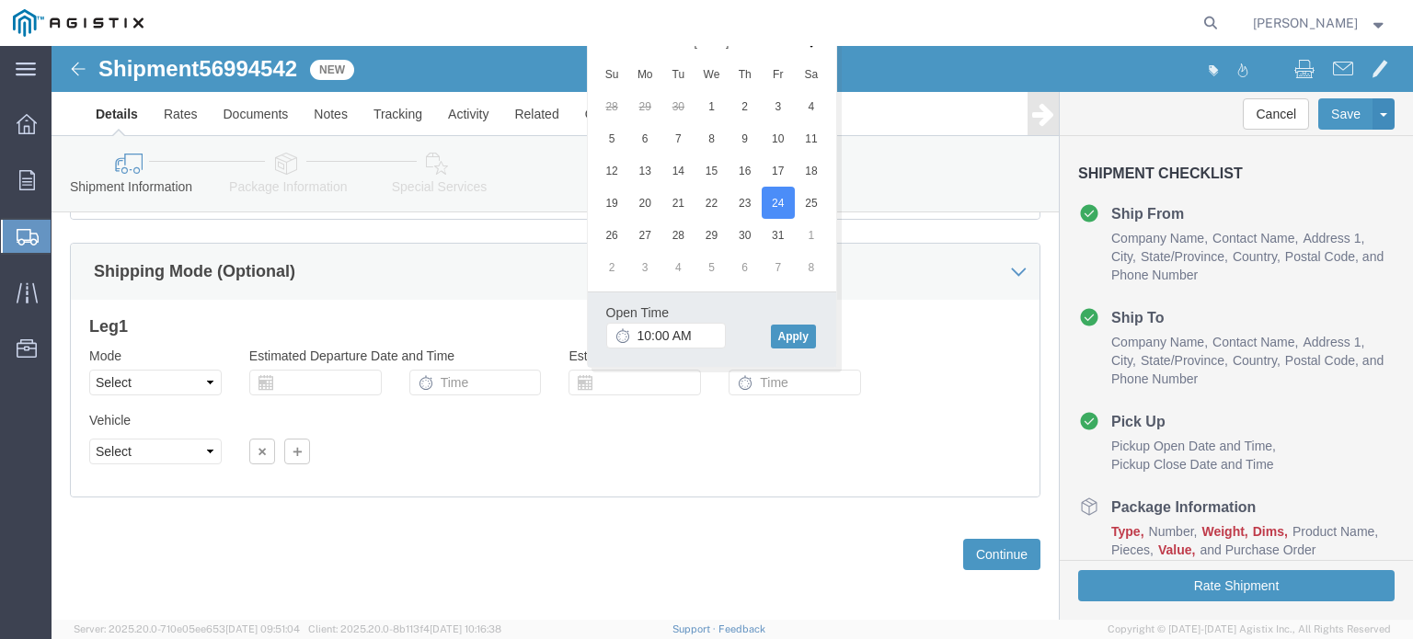
click div "Mode Select Air Less than Truckload Multi-Leg Ocean Freight Rail Small Parcel T…"
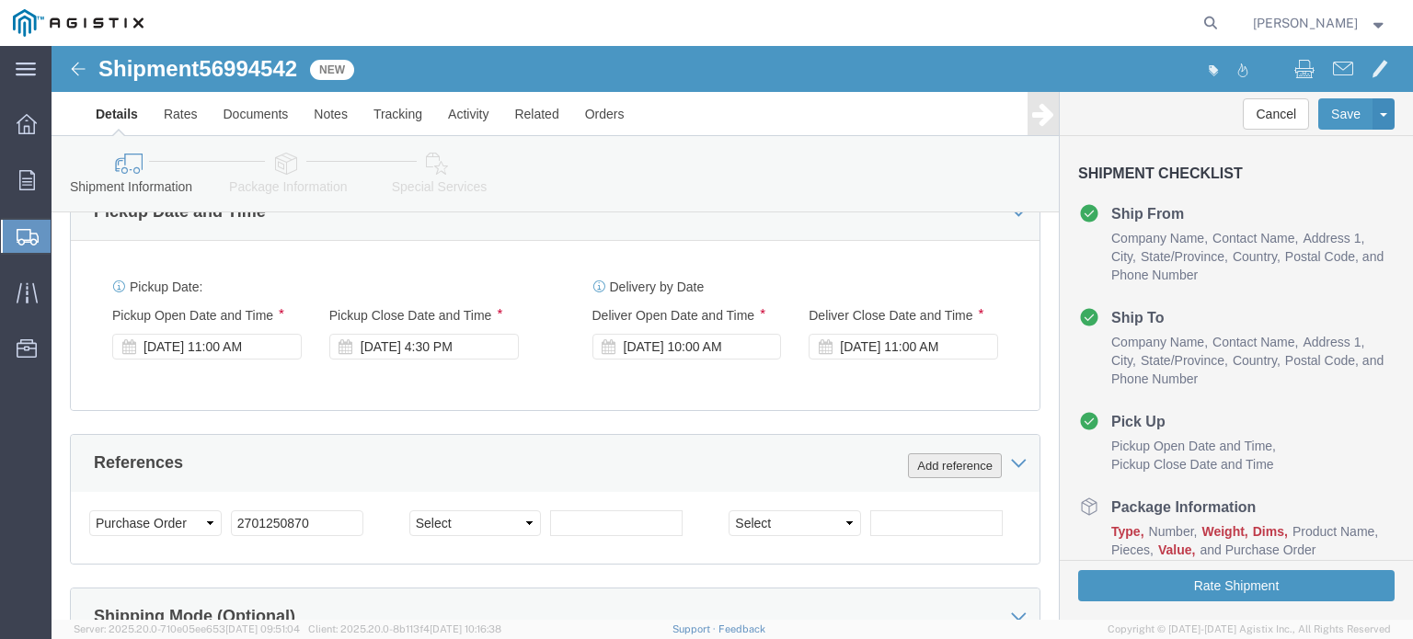
scroll to position [955, 0]
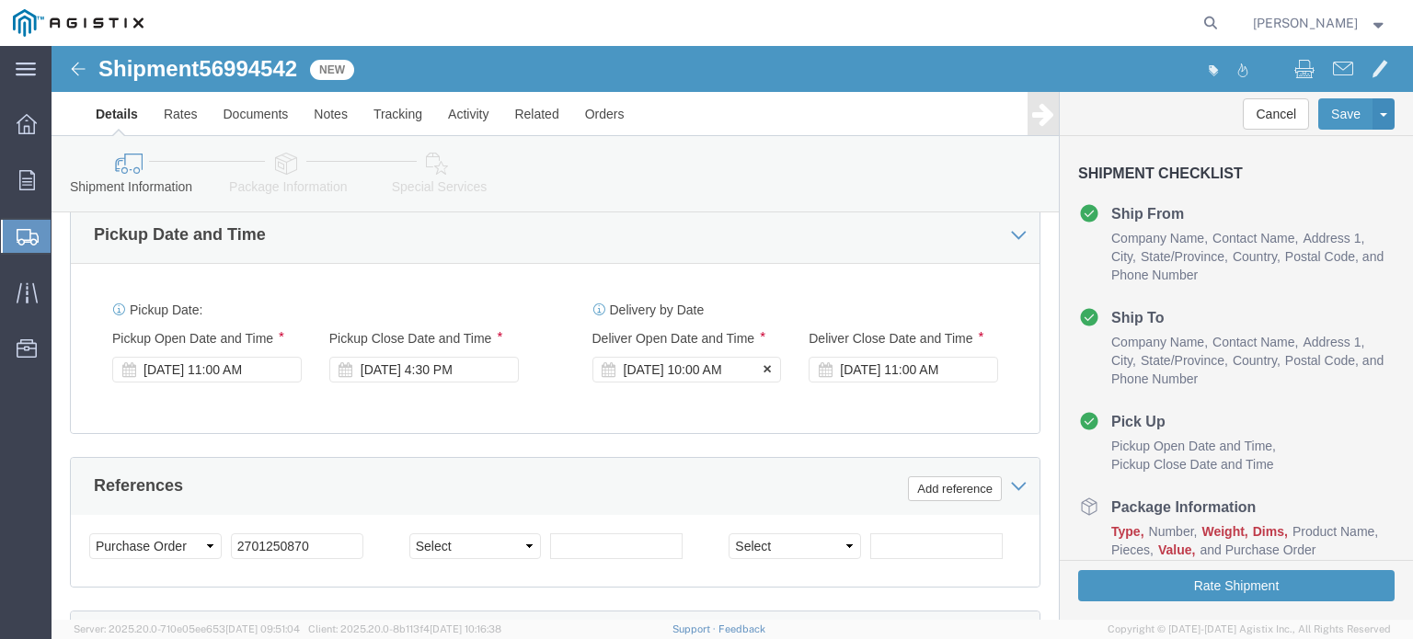
click div "[DATE] 10:00 AM"
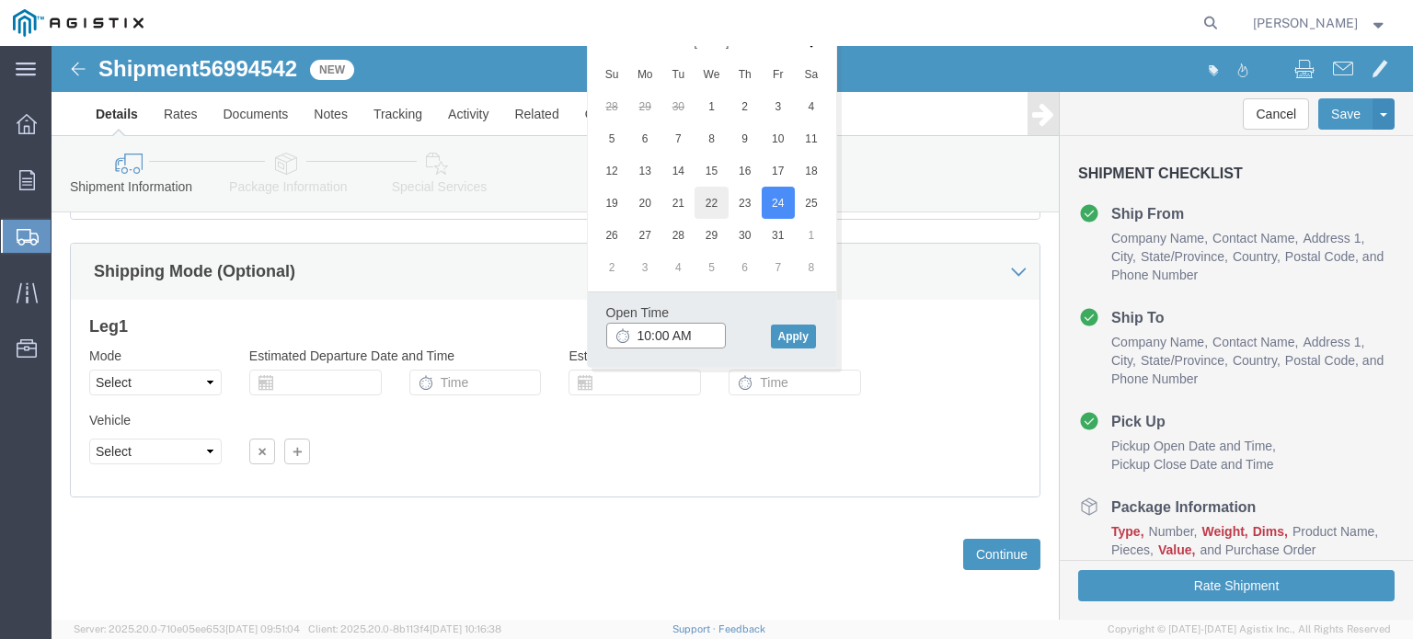
scroll to position [1231, 0]
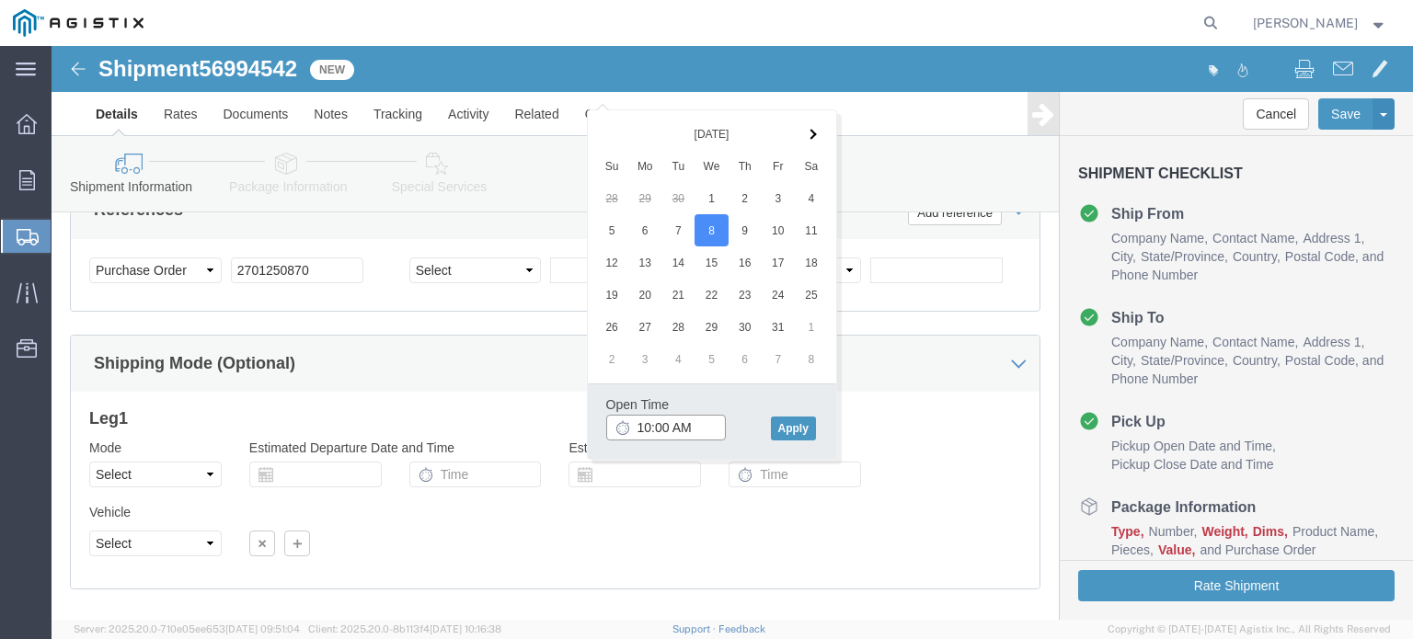
click input "10:00 AM"
type input "9:00 AM"
click button "Apply"
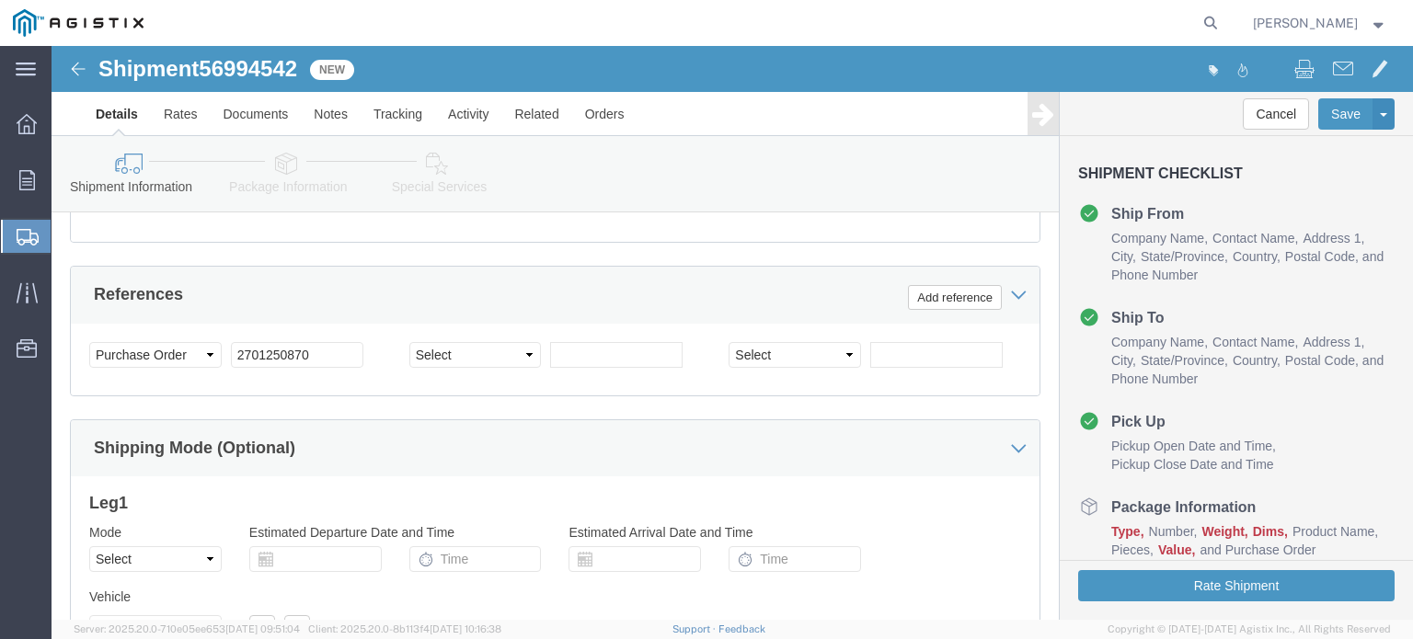
scroll to position [1047, 0]
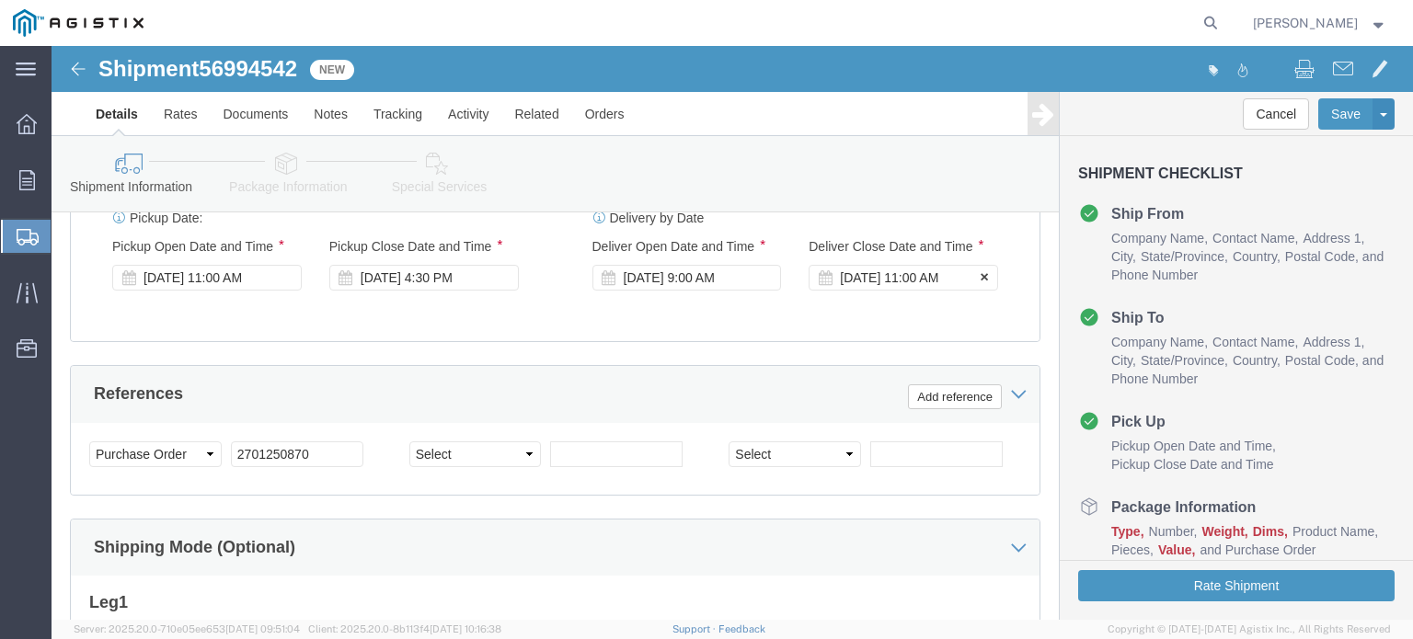
click div "[DATE] 11:00 AM"
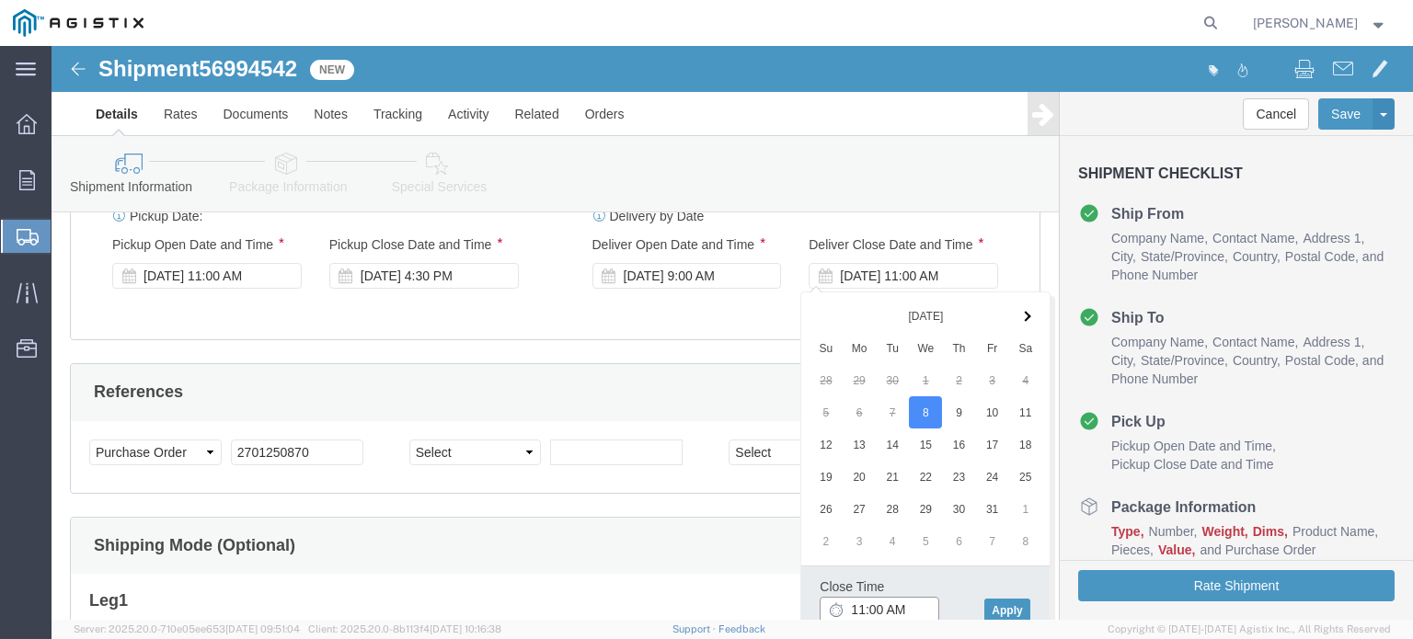
click input "11:00 AM"
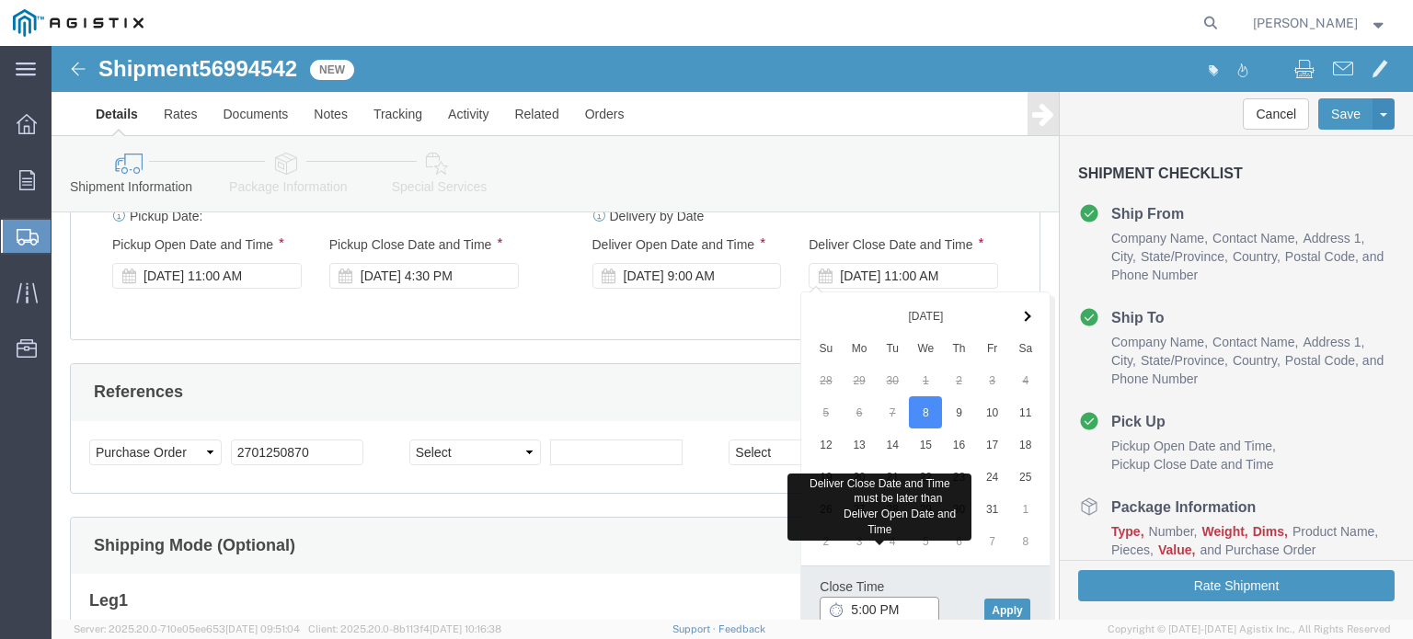
type input "5:00 PM"
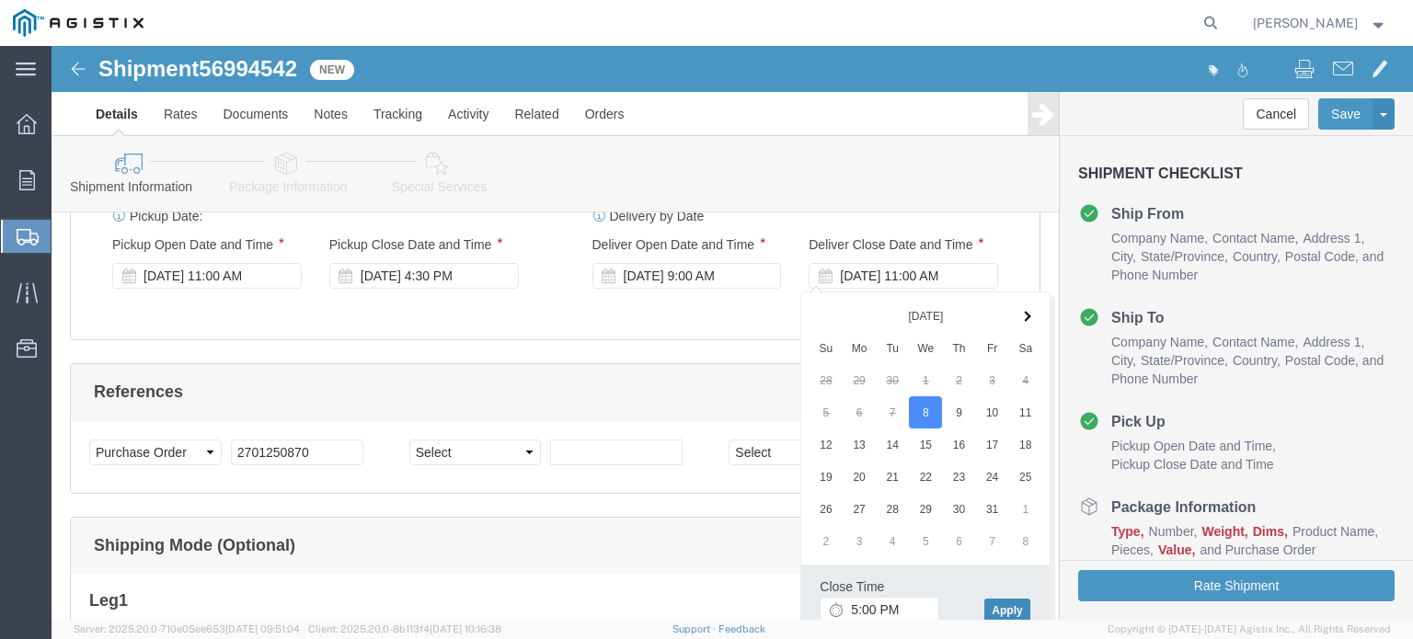
click button "Apply"
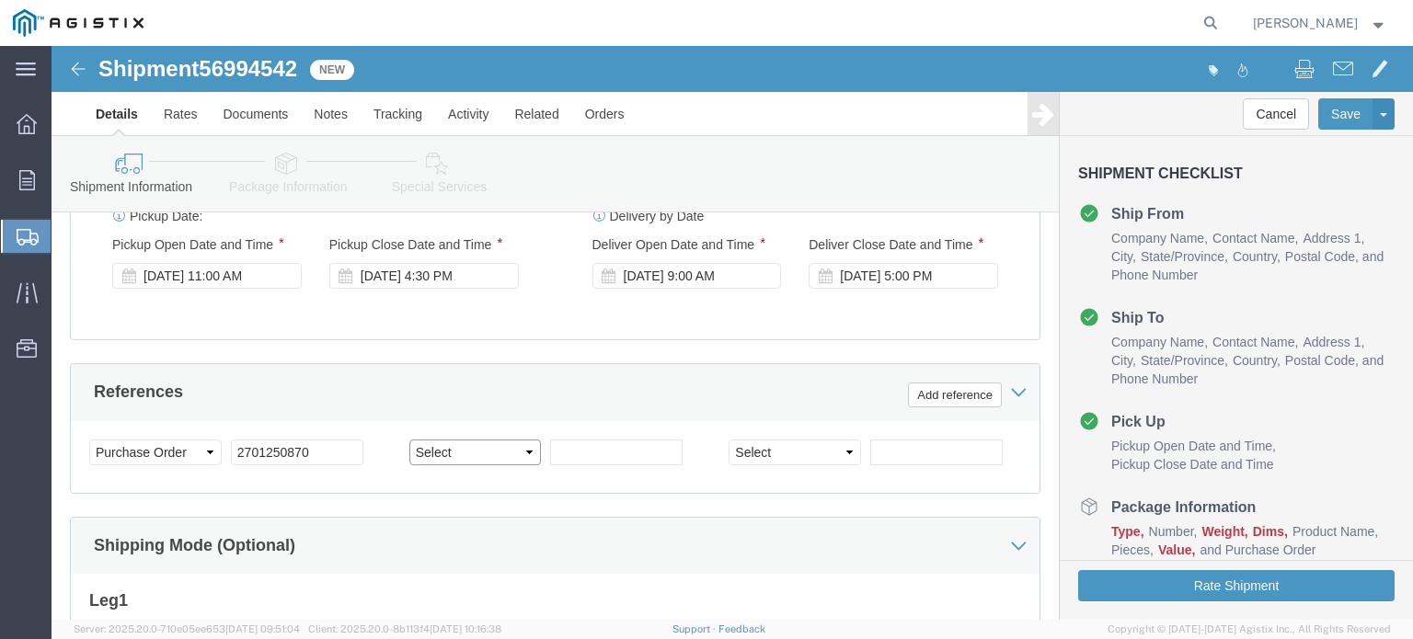
click select "Select Account Type Activity ID Airline Appointment Number ASN Batch Request # …"
select select "PCKSLIP"
click select "Select Account Type Activity ID Airline Appointment Number ASN Batch Request # …"
drag, startPoint x: 522, startPoint y: 397, endPoint x: 668, endPoint y: 322, distance: 164.2
click input "text"
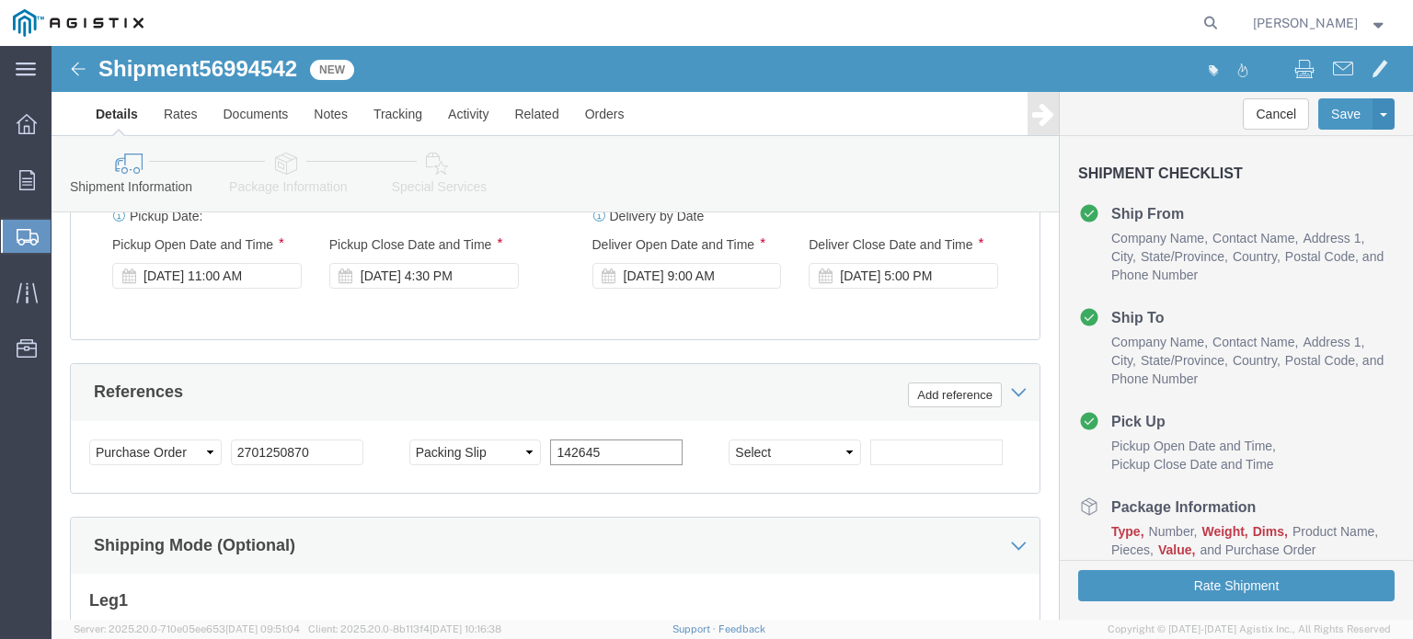
scroll to position [1328, 0]
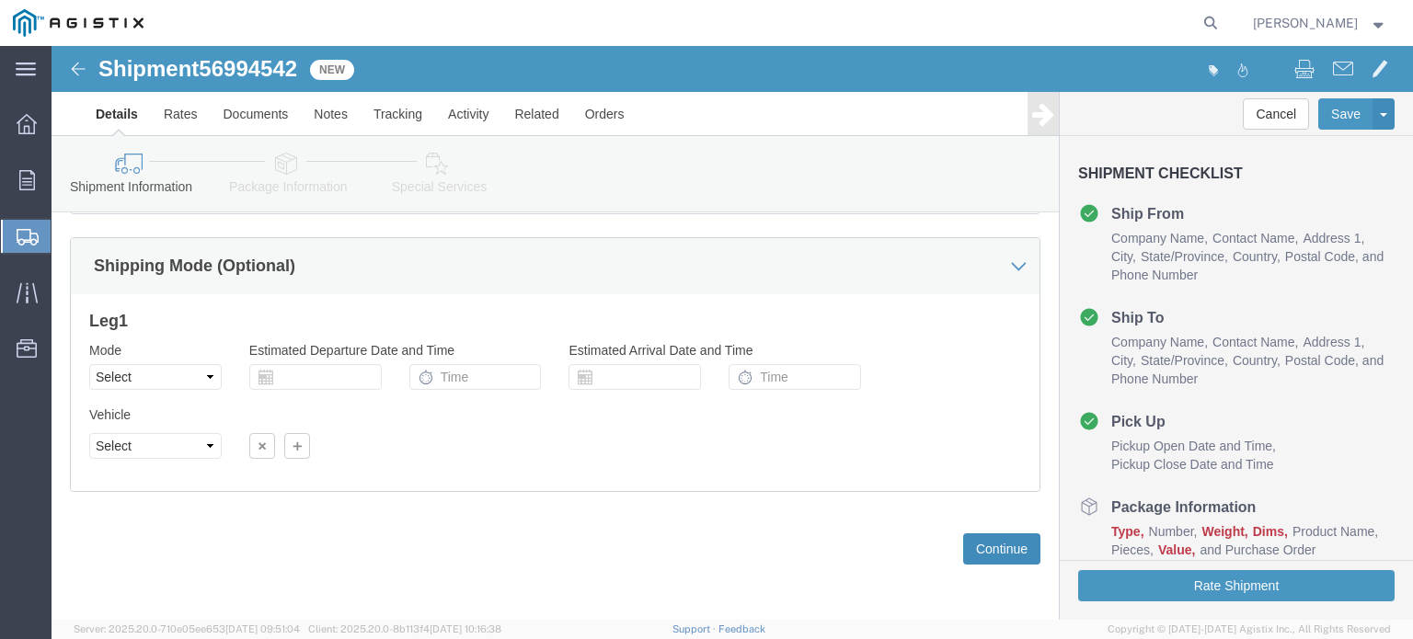
type input "142645"
click button "Continue"
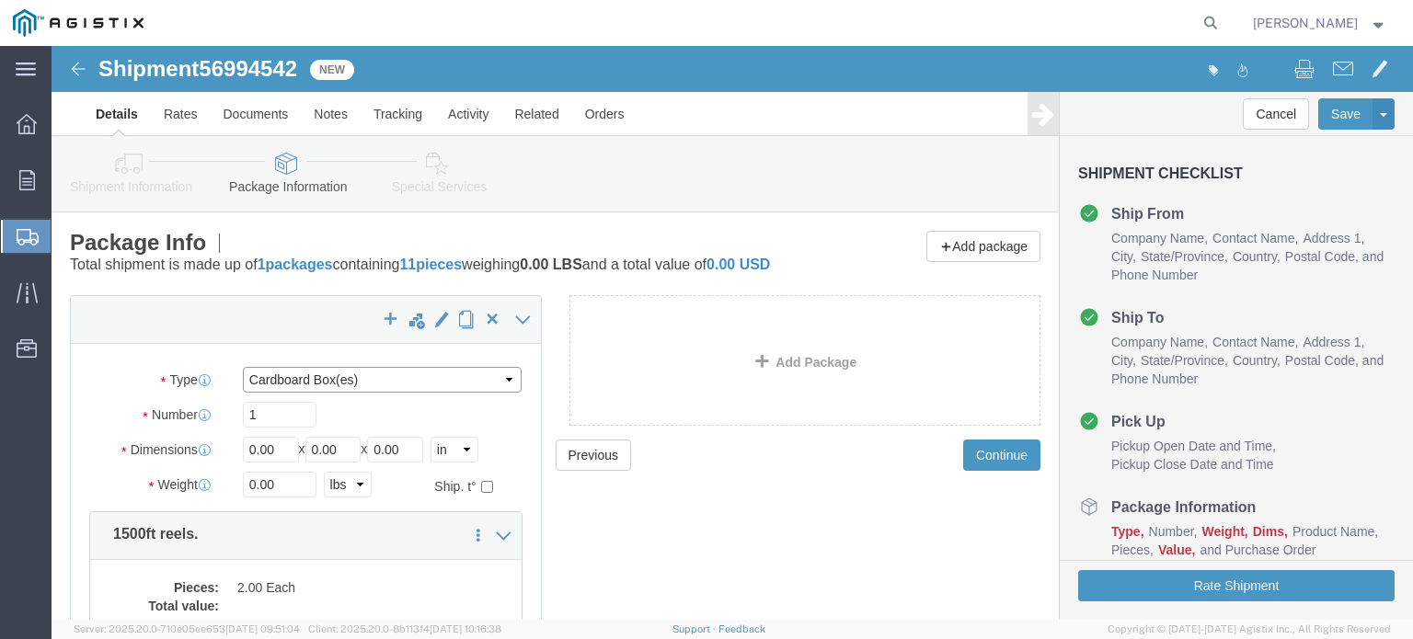
click select "Select Bulk Bundle(s) Cardboard Box(es) Carton(s) Crate(s) Drum(s) (Fiberboard)…"
select select "PSNS"
click select "Select Bulk Bundle(s) Cardboard Box(es) Carton(s) Crate(s) Drum(s) (Fiberboard)…"
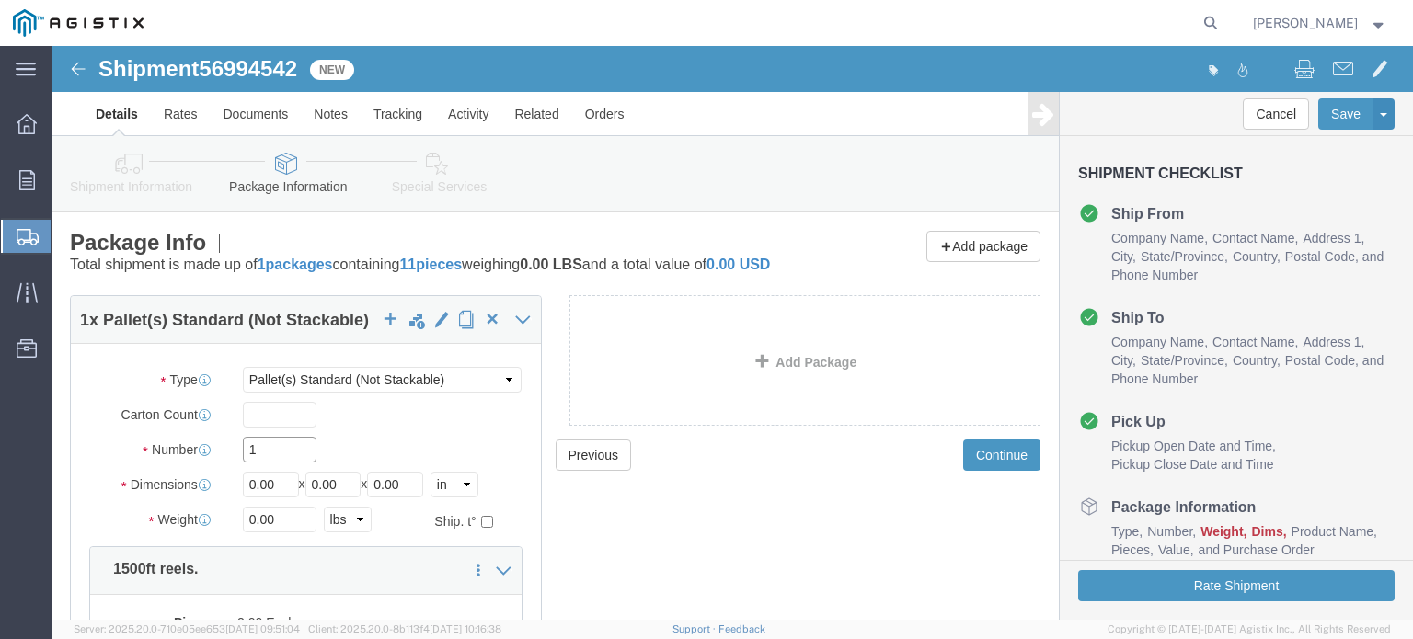
click input "1"
type input "4"
type input "48"
type input "45"
type input "43"
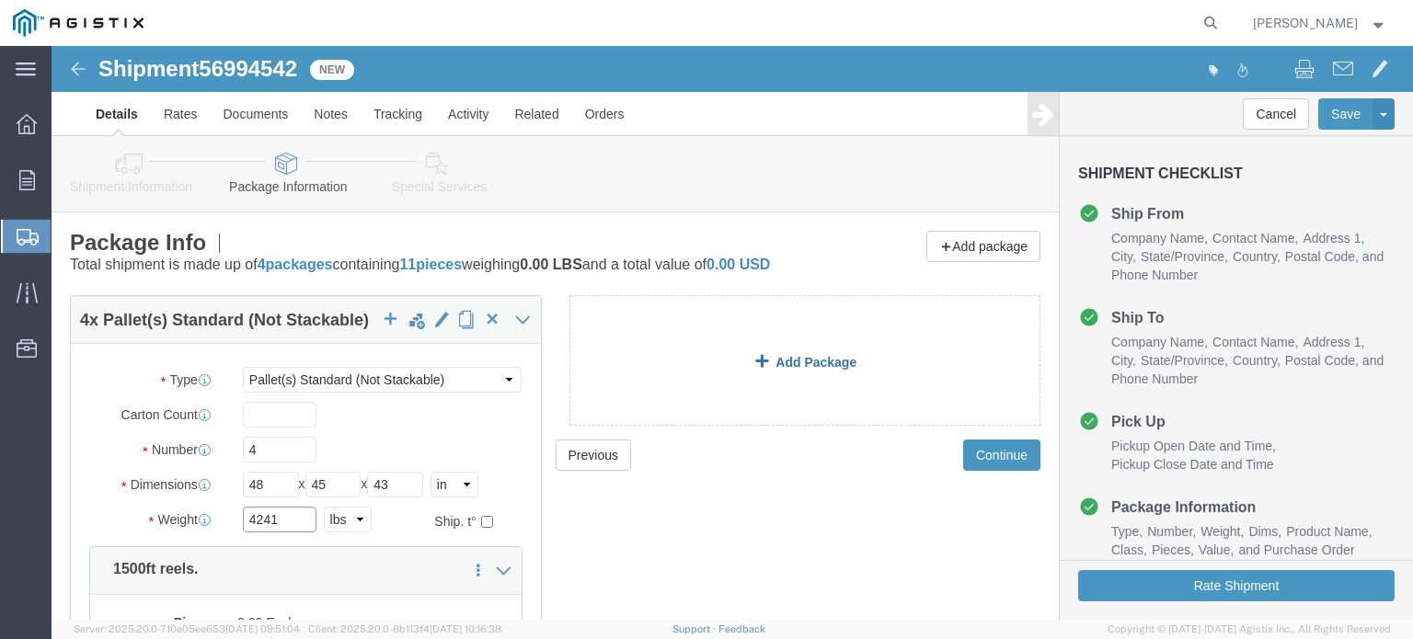
type input "4241"
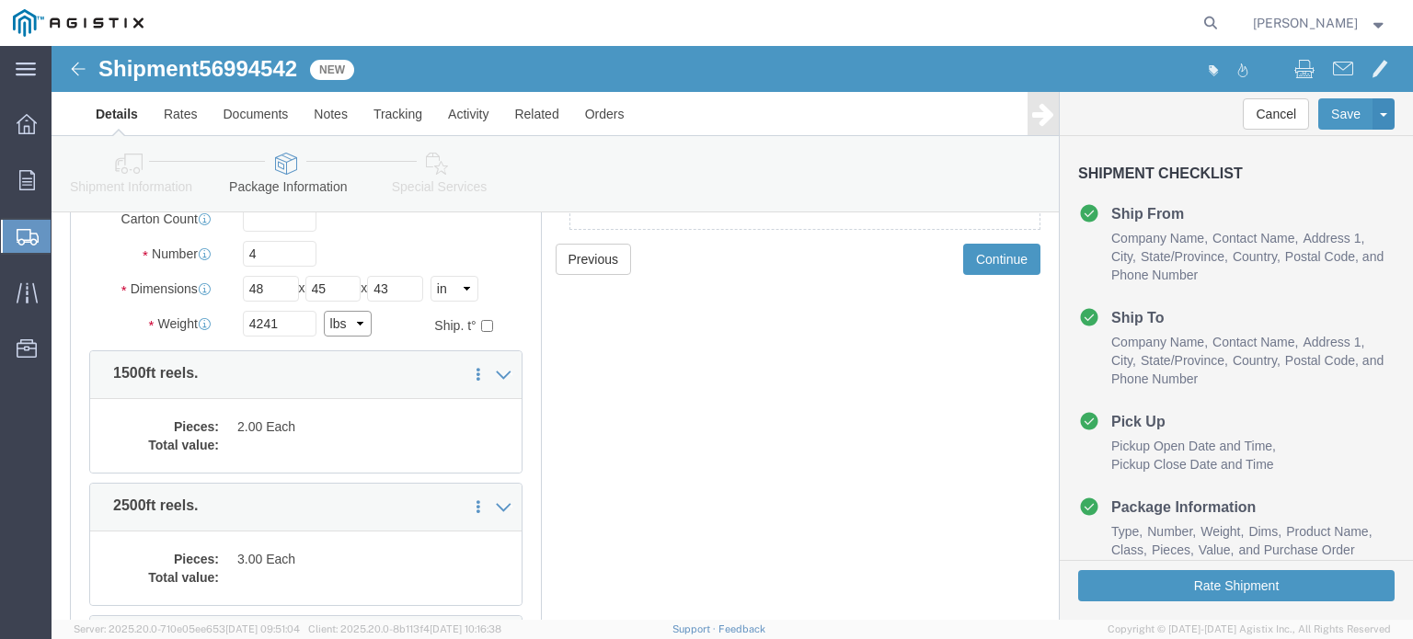
scroll to position [184, 0]
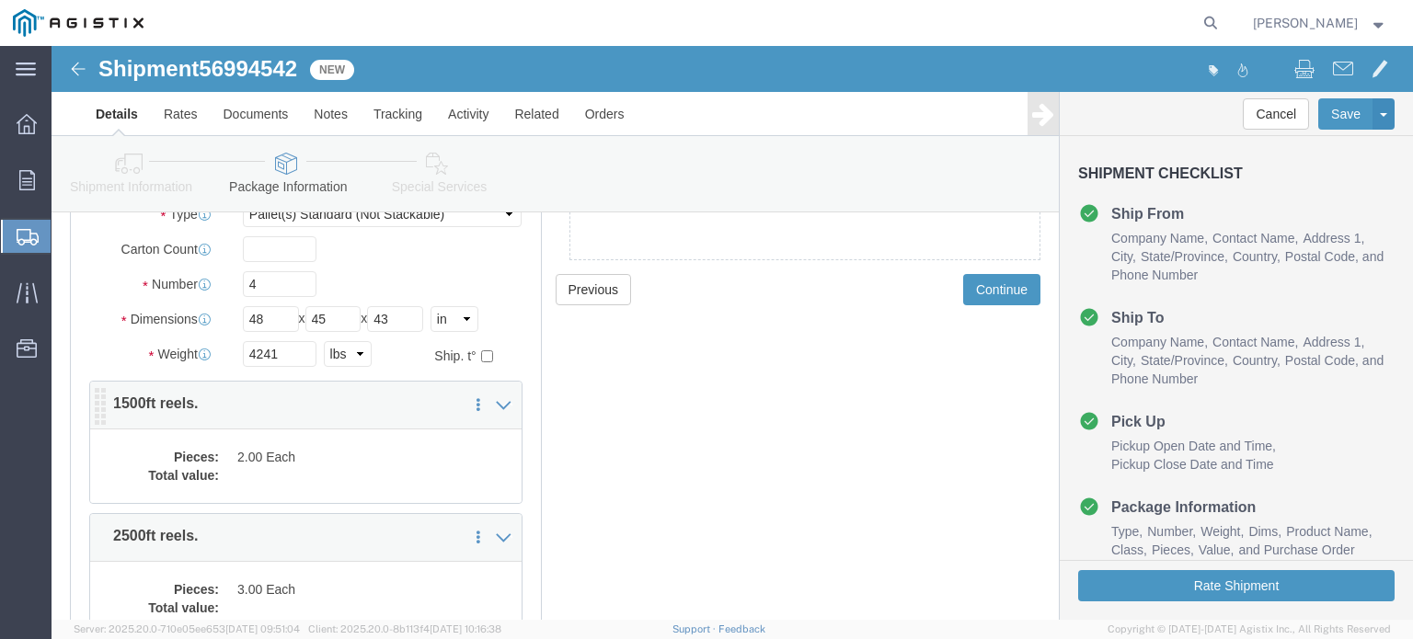
click p "1500ft reels."
click div "Pieces: 2.00 Each Total value:"
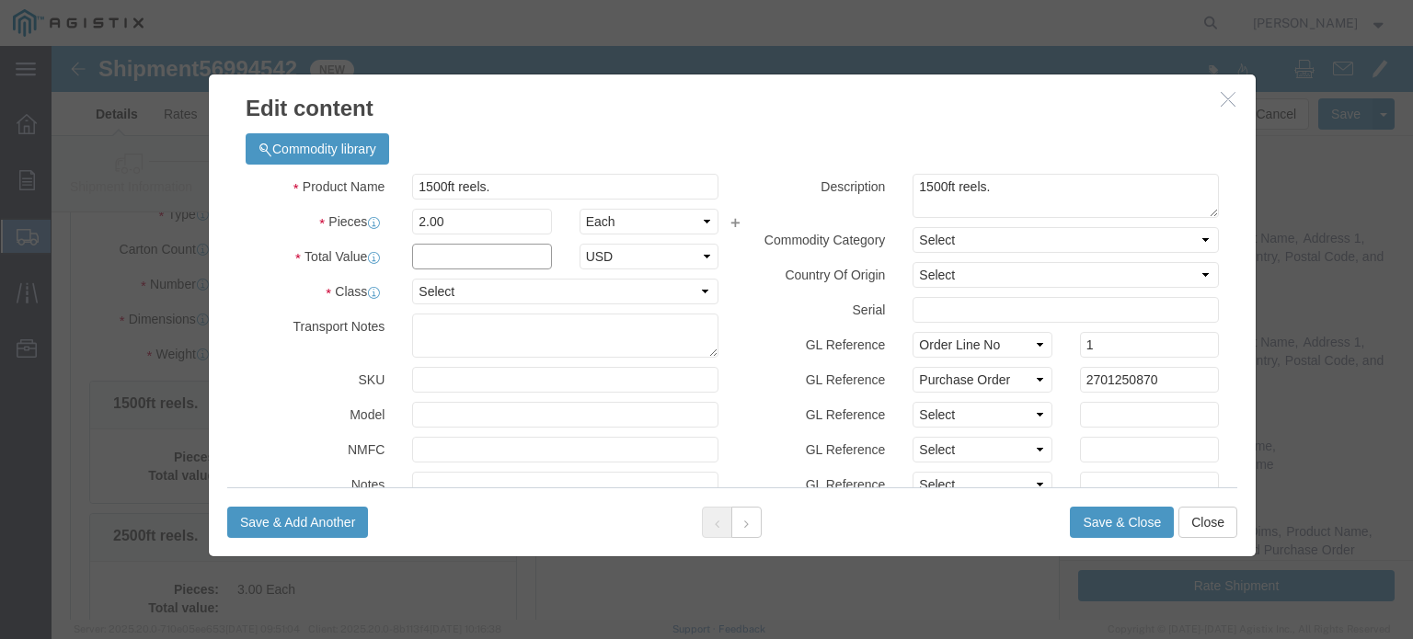
drag, startPoint x: 379, startPoint y: 213, endPoint x: 390, endPoint y: 216, distance: 11.6
click input "text"
type input "2513.28"
select select "USD"
click select "Select 50 55 60 65 70 85 92.5 100 125 175 250 300 400"
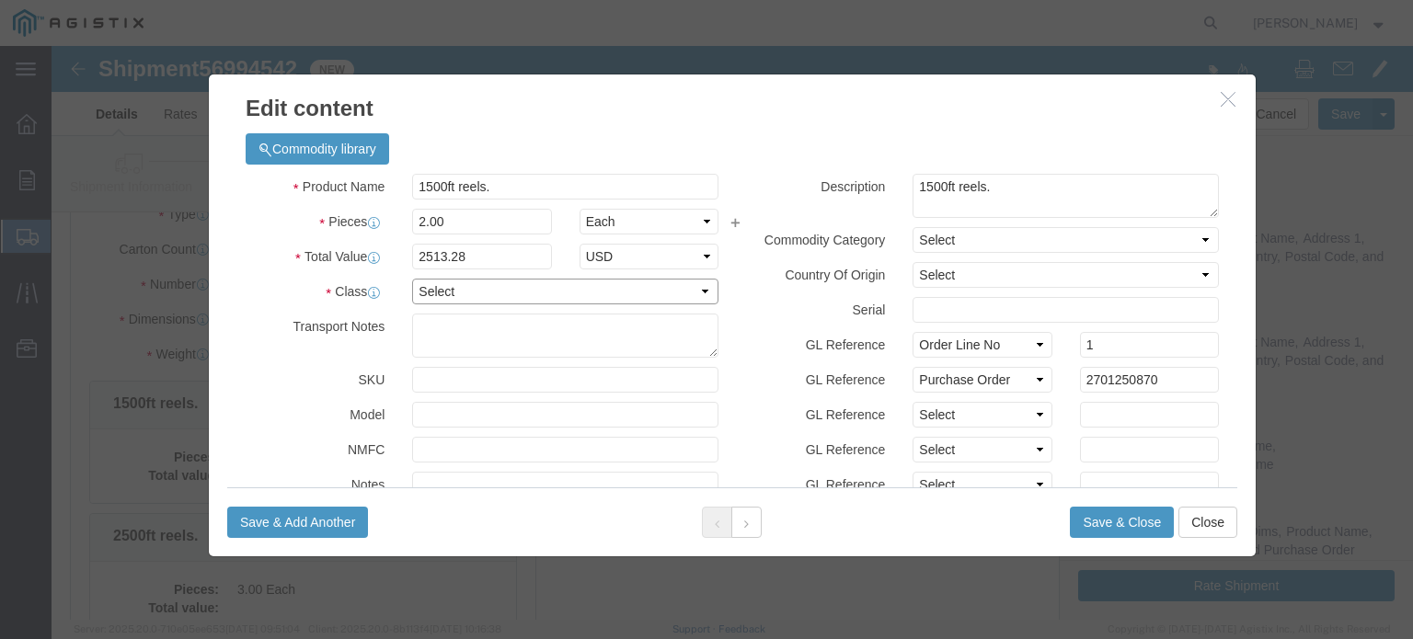
select select "70"
click select "Select 50 55 60 65 70 85 92.5 100 125 175 250 300 400"
click select "Select [GEOGRAPHIC_DATA] [GEOGRAPHIC_DATA] [GEOGRAPHIC_DATA] [GEOGRAPHIC_DATA] …"
select select "US"
click select "Select [GEOGRAPHIC_DATA] [GEOGRAPHIC_DATA] [GEOGRAPHIC_DATA] [GEOGRAPHIC_DATA] …"
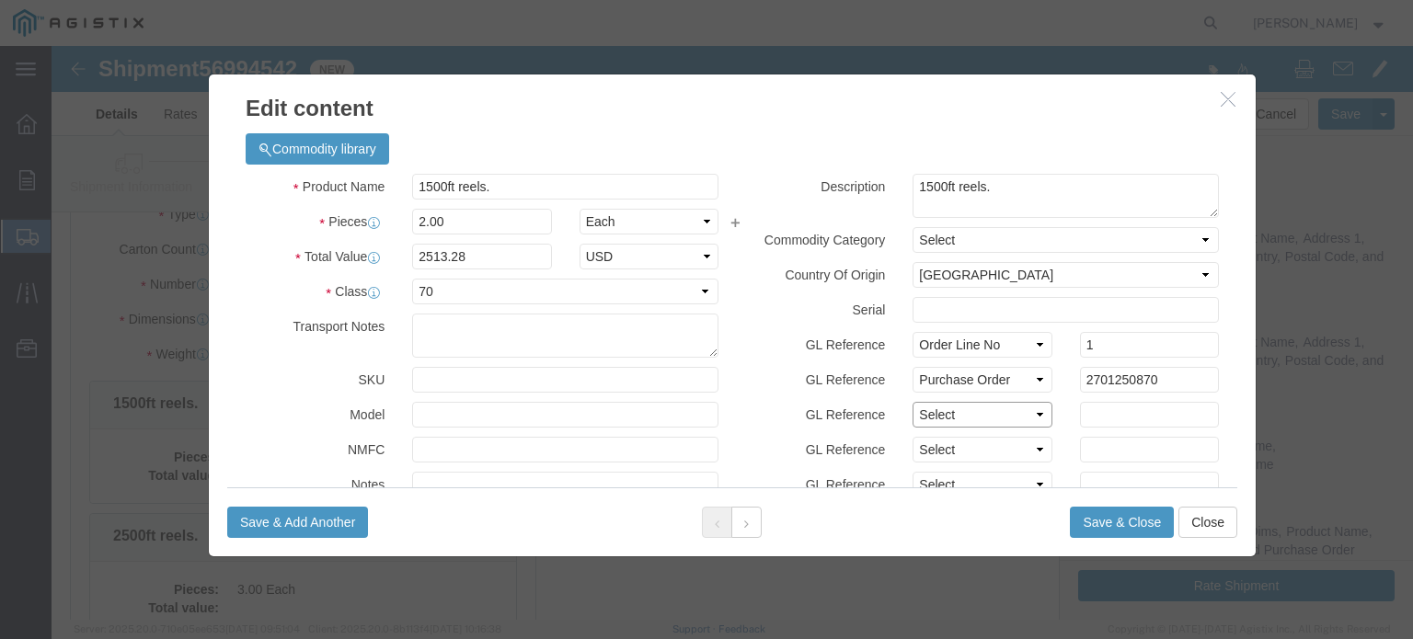
click select "Select Account Type Activity ID Airline Appointment Number ASN Batch Number Bil…"
select select "PCKSLIP"
click select "Select Account Type Activity ID Airline Appointment Number ASN Batch Number Bil…"
type input "142645"
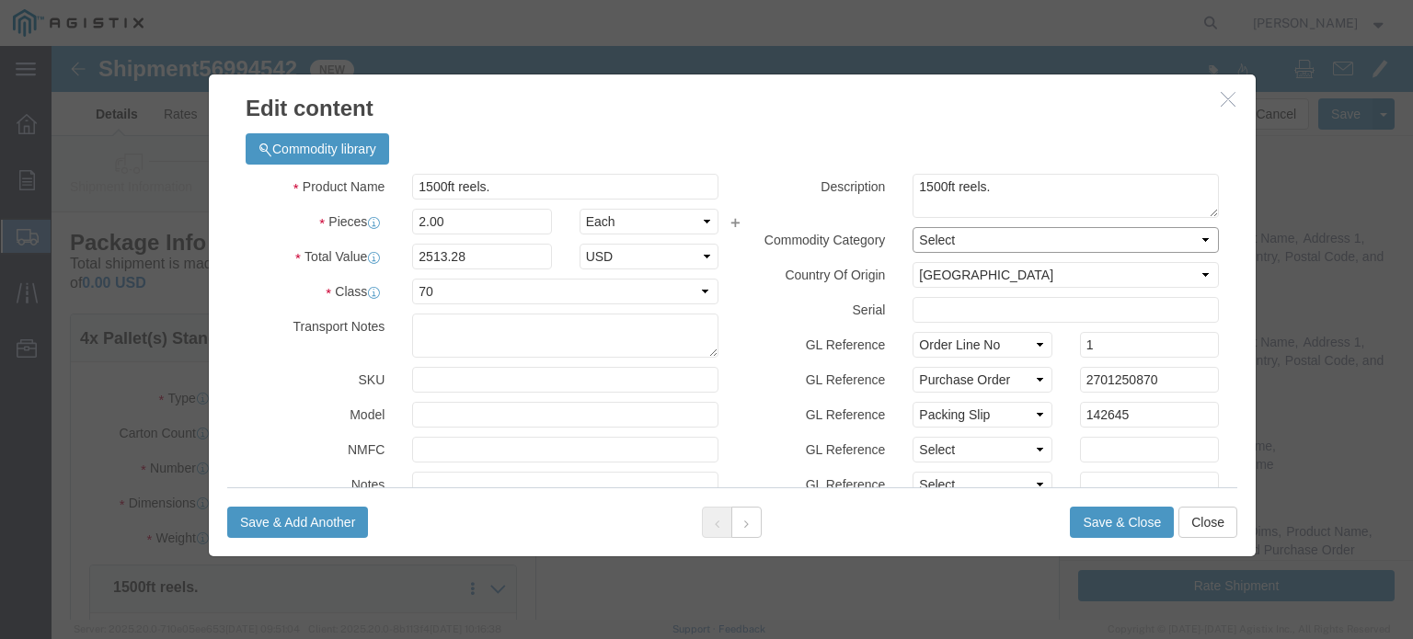
click select "Select"
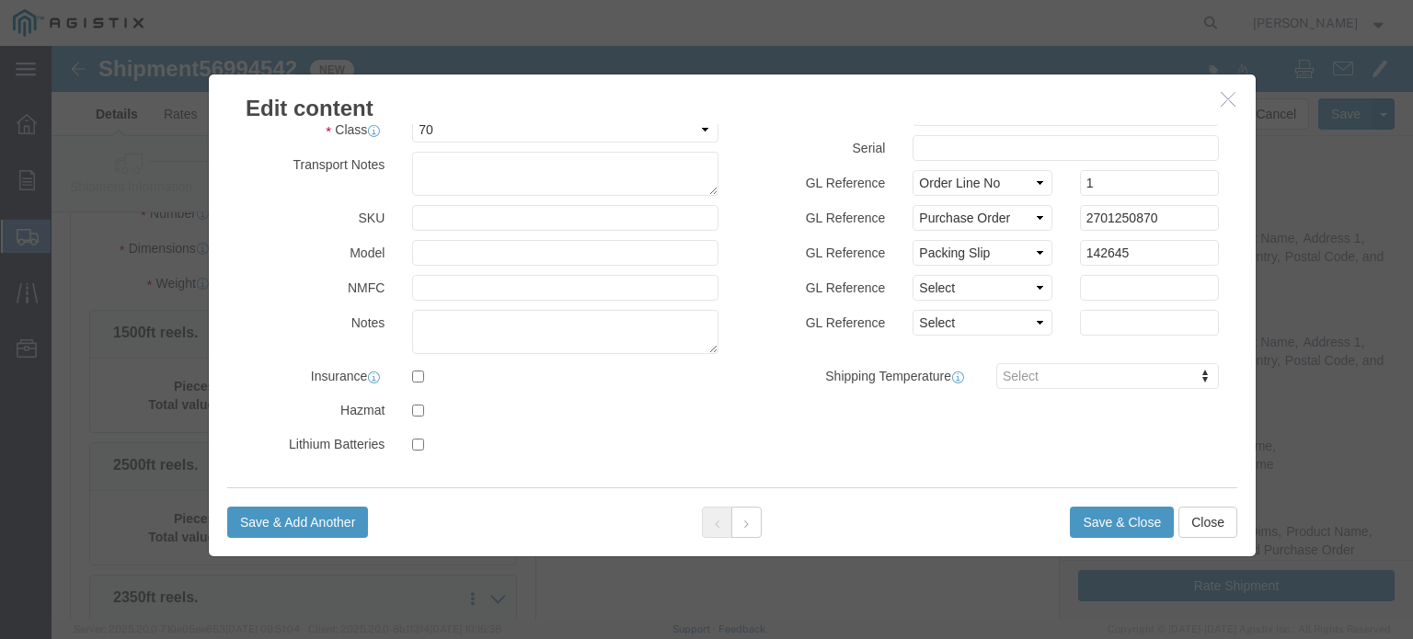
scroll to position [276, 0]
click button "Save & Close"
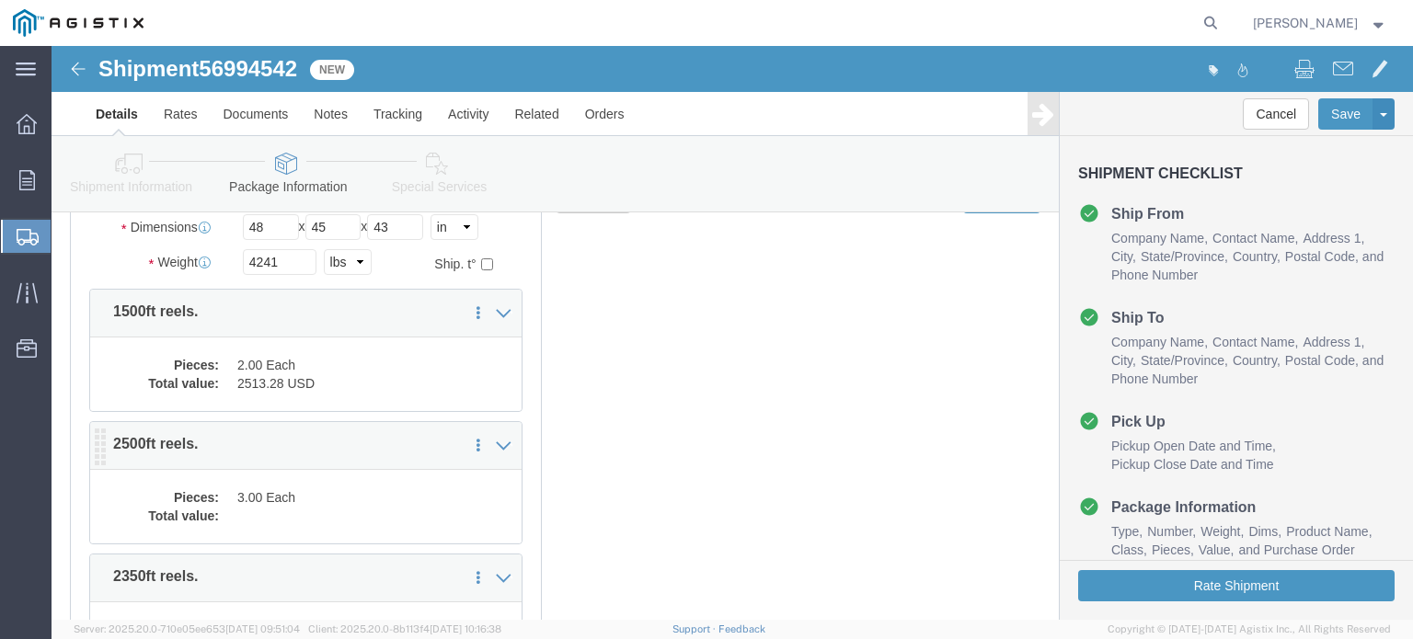
click dd "3.00 Each"
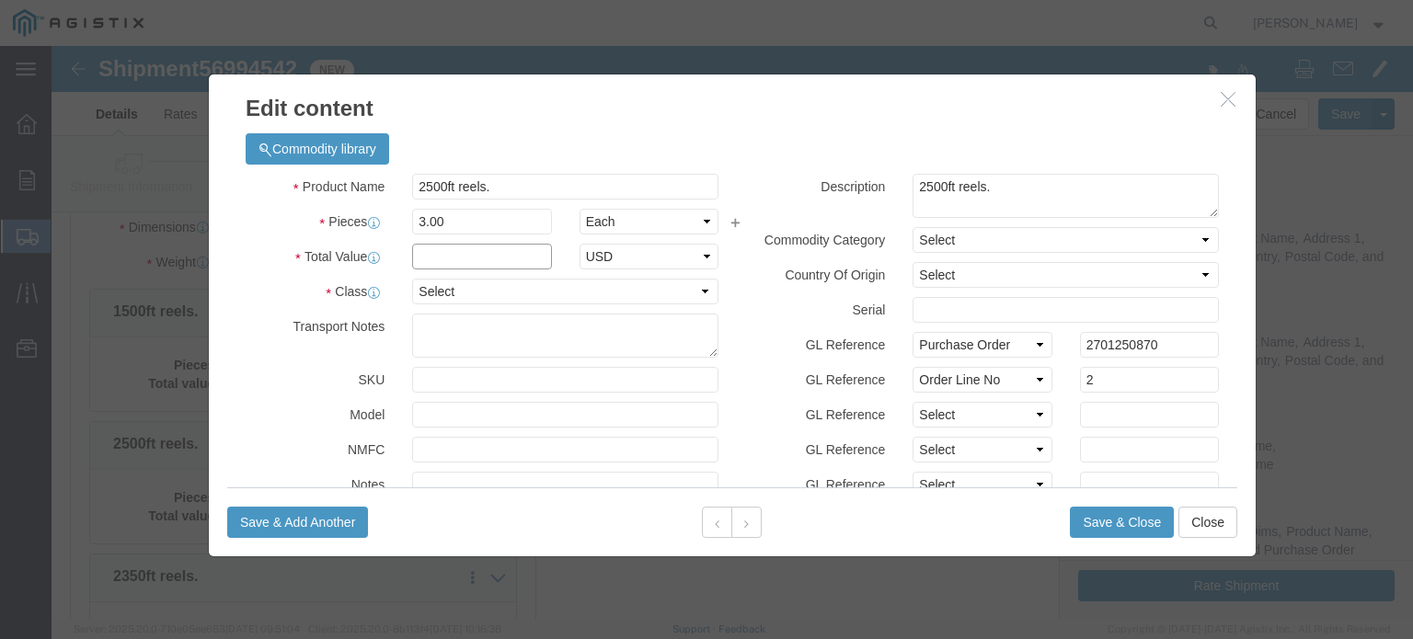
drag, startPoint x: 374, startPoint y: 205, endPoint x: 456, endPoint y: 208, distance: 81.9
click input "text"
type input "4181.48"
click select "Select 50 55 60 65 70 85 92.5 100 125 175 250 300 400"
select select "70"
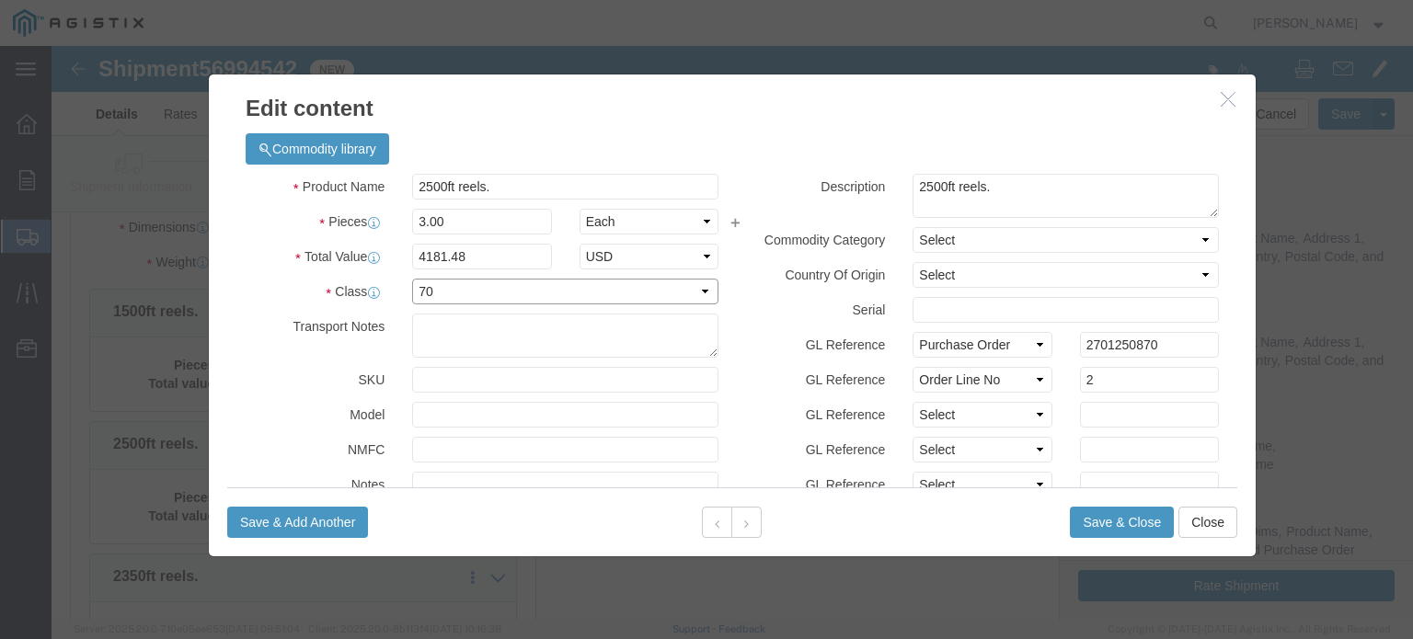
click select "Select 50 55 60 65 70 85 92.5 100 125 175 250 300 400"
click select "Select [GEOGRAPHIC_DATA] [GEOGRAPHIC_DATA] [GEOGRAPHIC_DATA] [GEOGRAPHIC_DATA] …"
select select "US"
click select "Select [GEOGRAPHIC_DATA] [GEOGRAPHIC_DATA] [GEOGRAPHIC_DATA] [GEOGRAPHIC_DATA] …"
click select "Select Account Type Activity ID Airline Appointment Number ASN Batch Number Bil…"
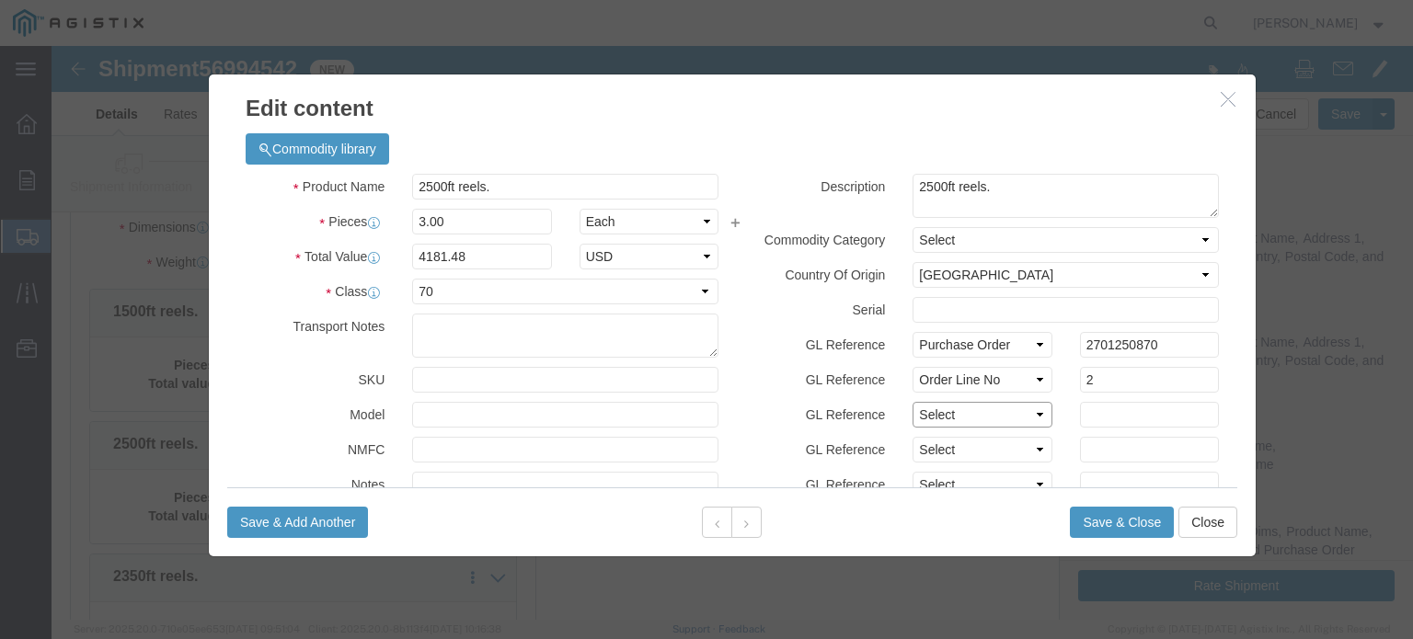
select select "PCKSLIP"
click select "Select Account Type Activity ID Airline Appointment Number ASN Batch Number Bil…"
type input "142645"
click button "Save & Close"
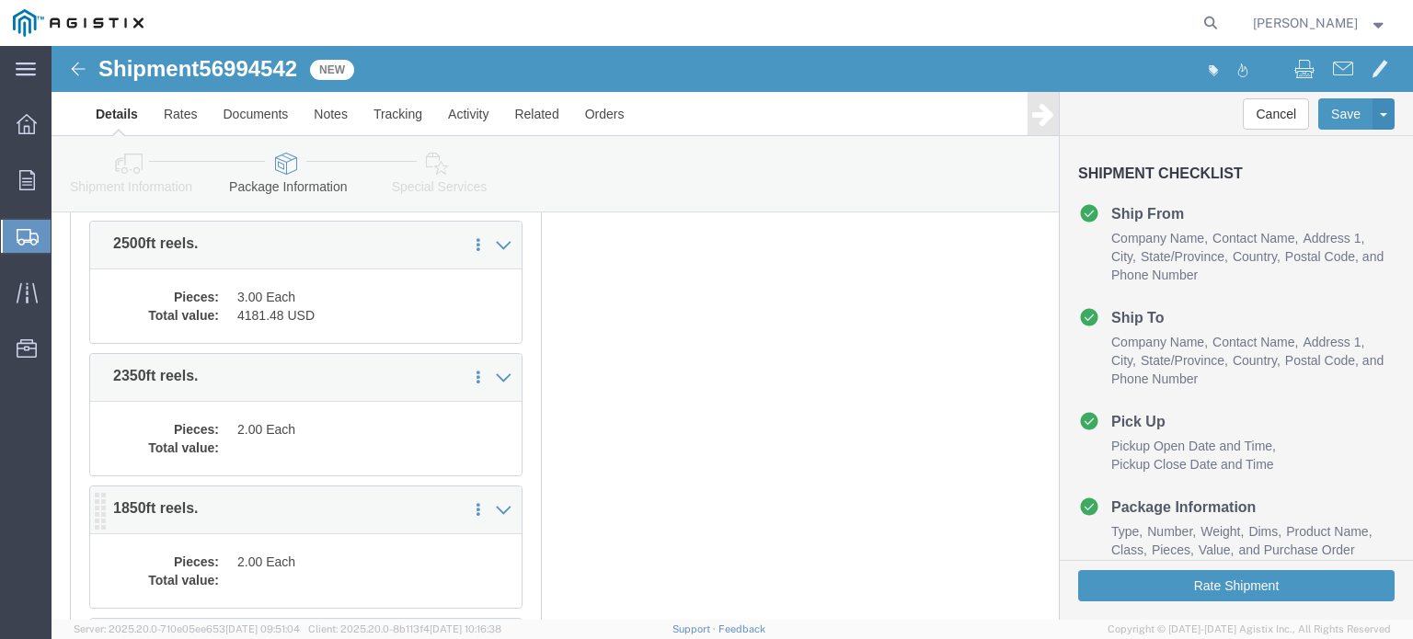
scroll to position [552, 0]
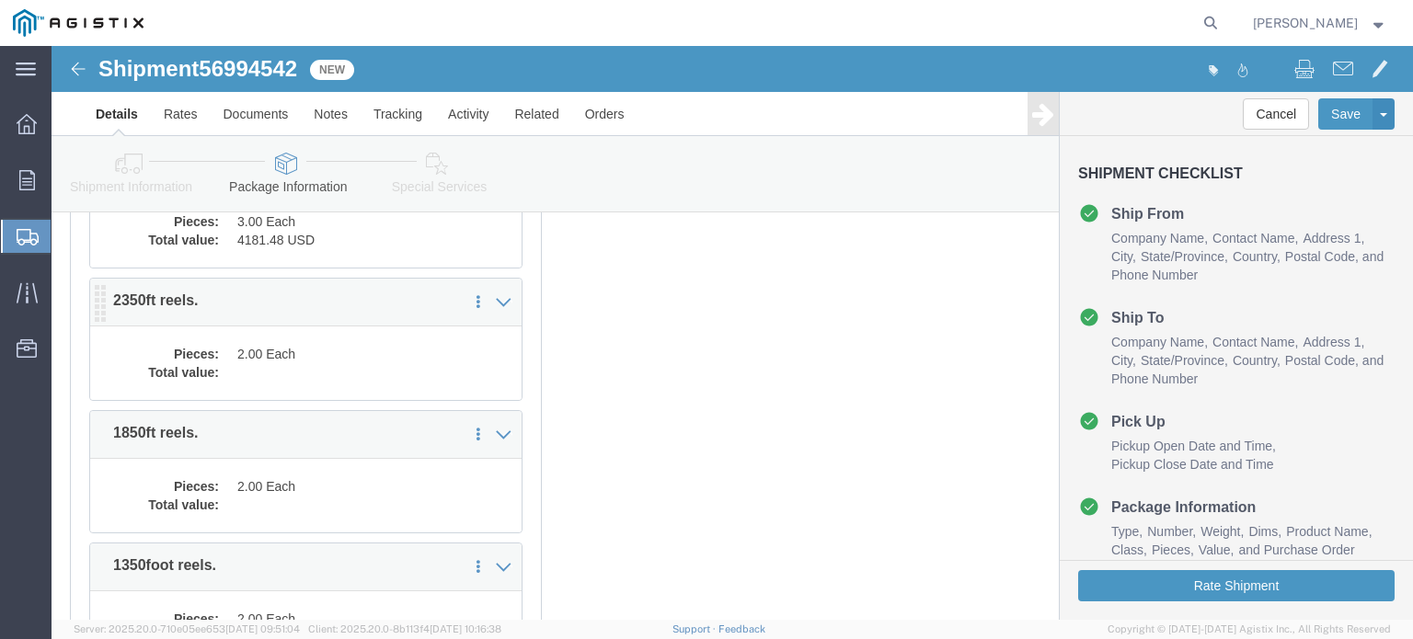
drag, startPoint x: 263, startPoint y: 264, endPoint x: 256, endPoint y: 272, distance: 11.1
click p "2350ft reels."
click dd
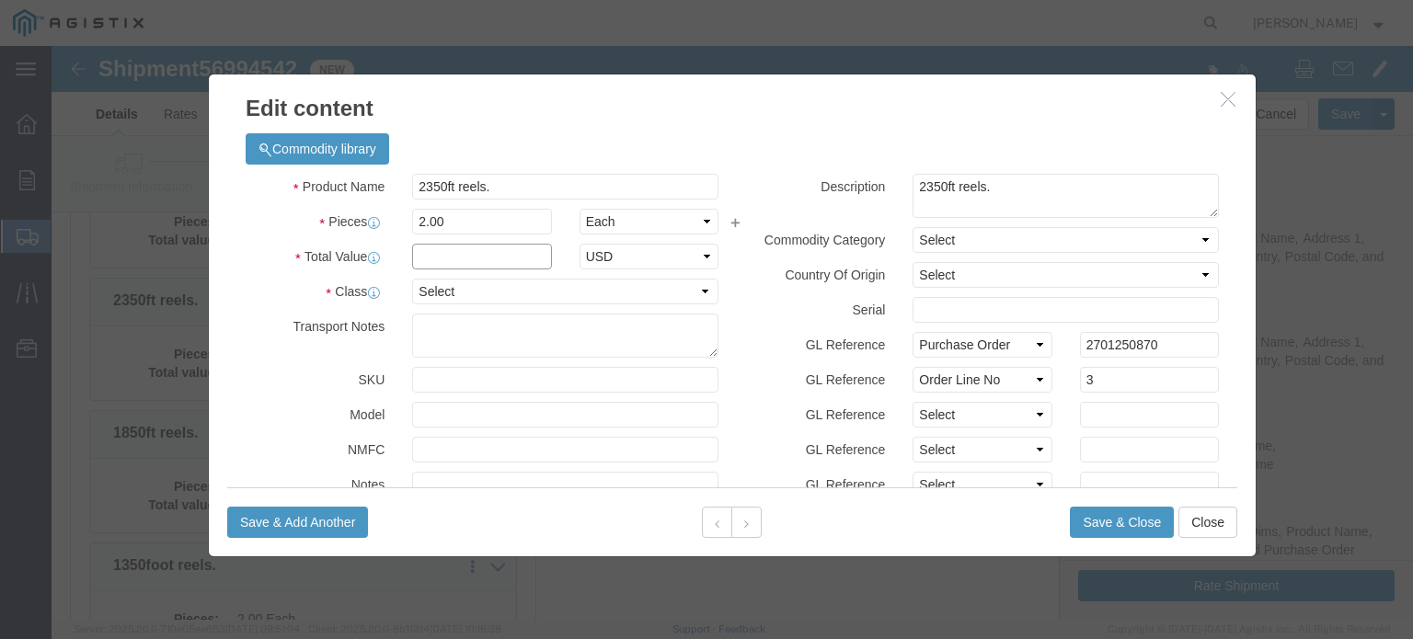
drag, startPoint x: 359, startPoint y: 204, endPoint x: 372, endPoint y: 203, distance: 12.9
click input "text"
type input "3934.54"
select select "USD"
select select "70"
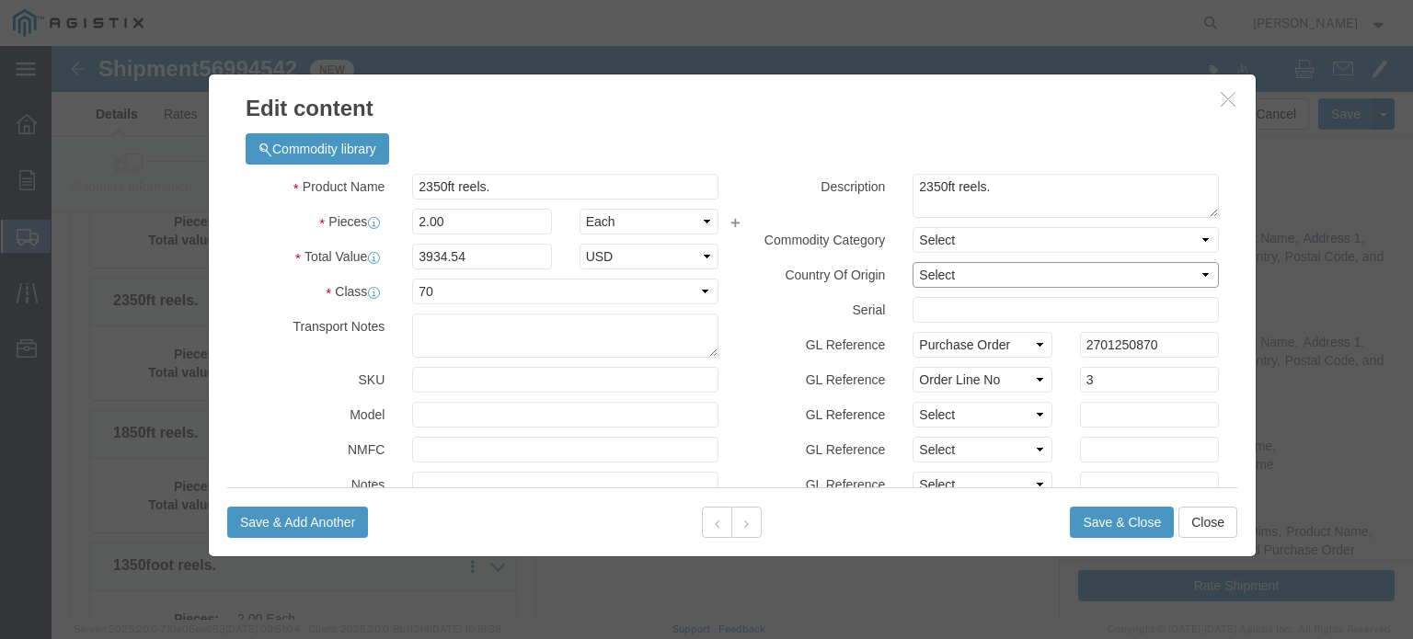
click select "Select [GEOGRAPHIC_DATA] [GEOGRAPHIC_DATA] [GEOGRAPHIC_DATA] [GEOGRAPHIC_DATA] …"
select select "US"
click select "Select [GEOGRAPHIC_DATA] [GEOGRAPHIC_DATA] [GEOGRAPHIC_DATA] [GEOGRAPHIC_DATA] …"
click select "Select Account Type Activity ID Airline Appointment Number ASN Batch Number Bil…"
select select "PCKSLIP"
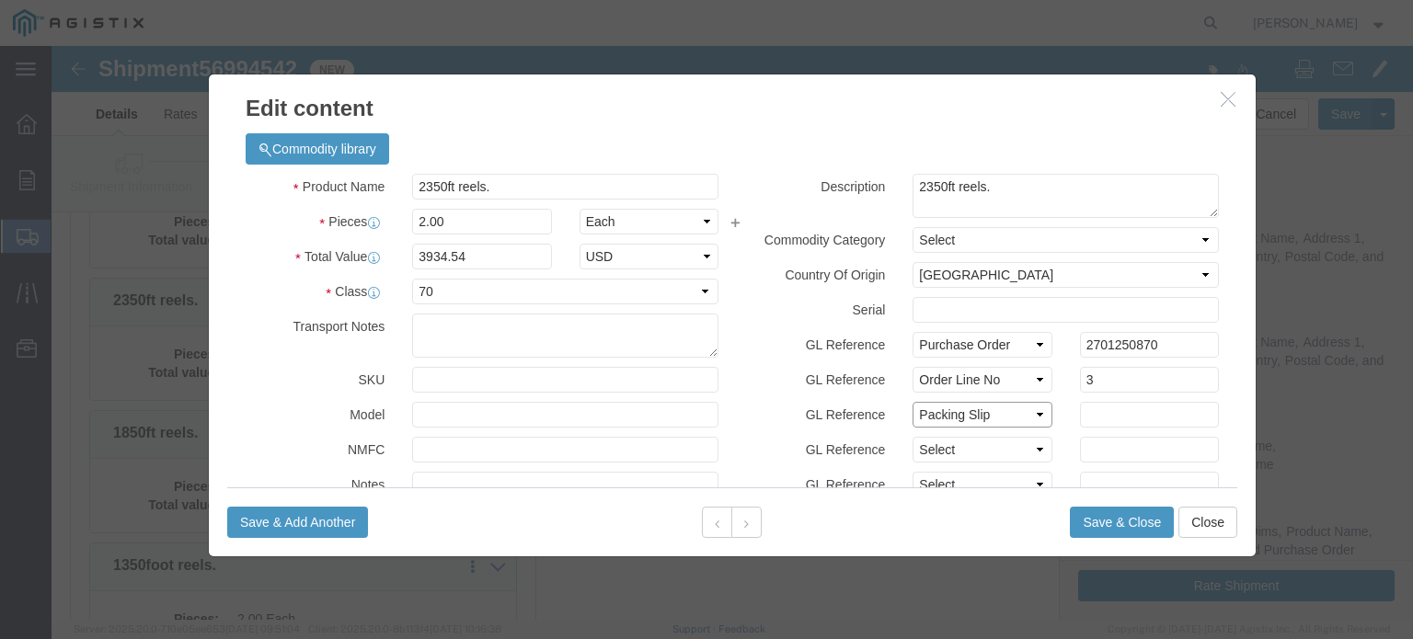
click select "Select Account Type Activity ID Airline Appointment Number ASN Batch Number Bil…"
type input "142645"
click button "Save & Close"
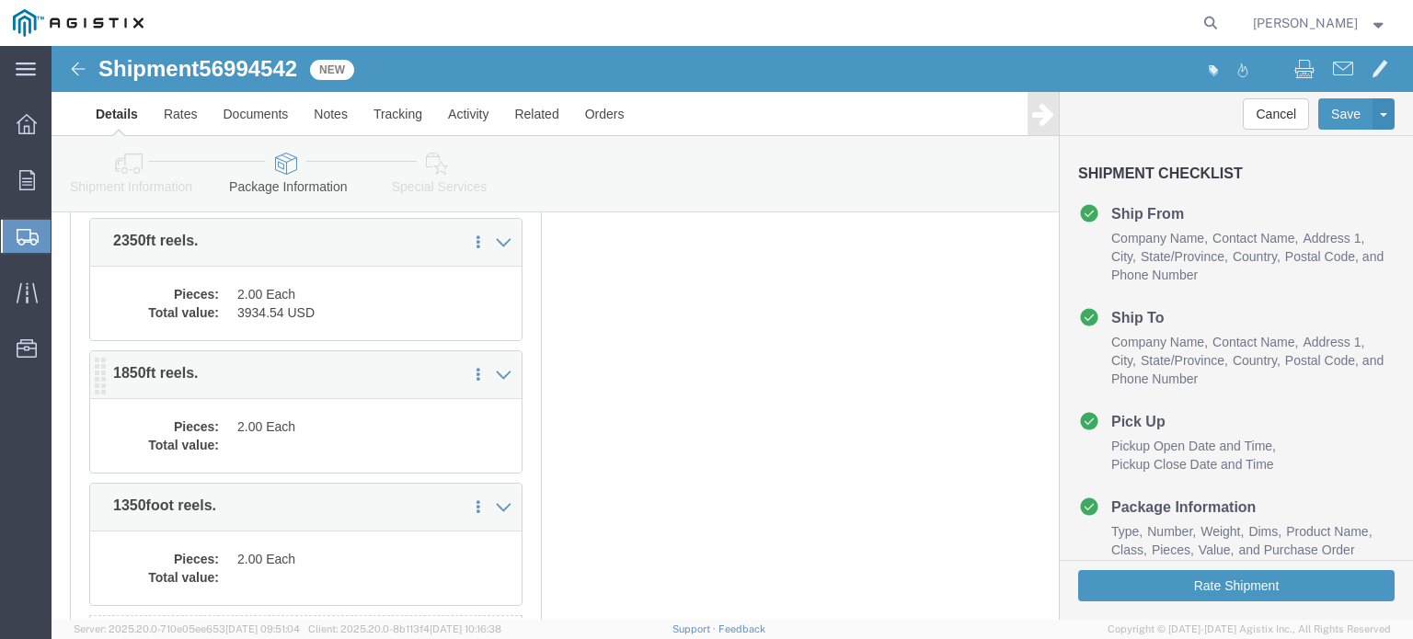
scroll to position [644, 0]
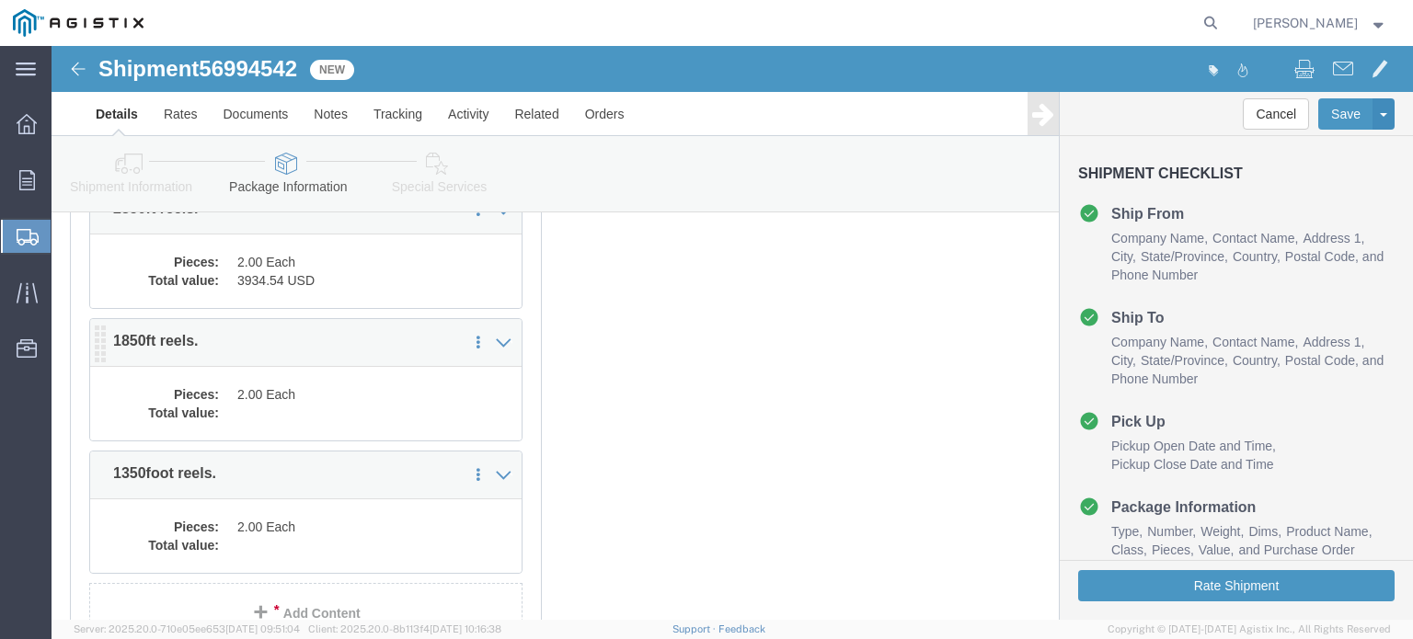
click dd
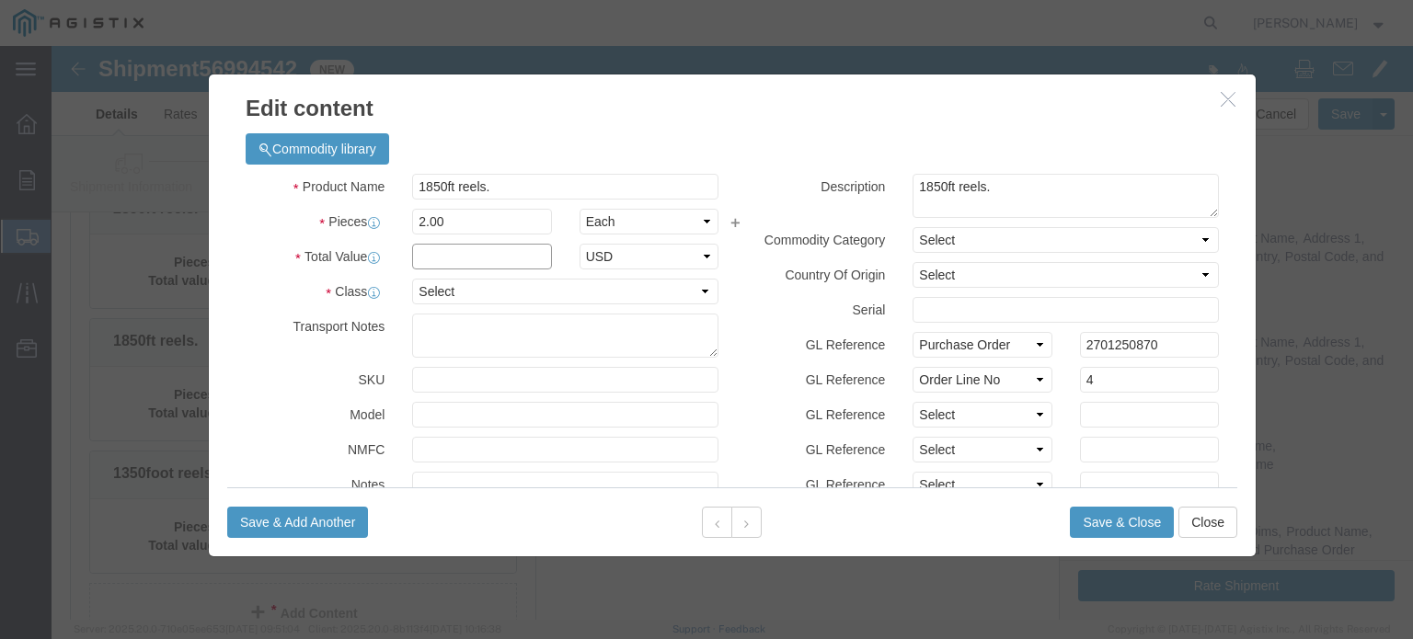
drag, startPoint x: 385, startPoint y: 203, endPoint x: 431, endPoint y: 207, distance: 45.2
click input "text"
type input "3094.95"
select select "USD"
select select "70"
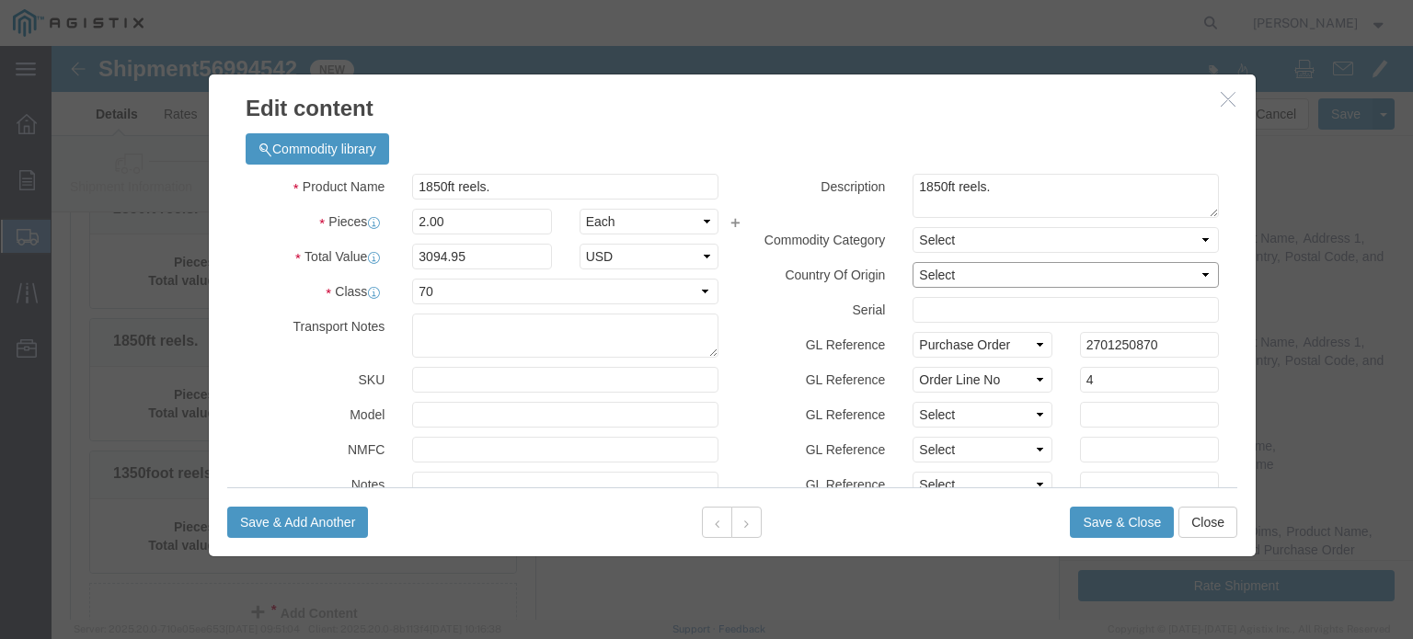
click select "Select [GEOGRAPHIC_DATA] [GEOGRAPHIC_DATA] [GEOGRAPHIC_DATA] [GEOGRAPHIC_DATA] …"
select select "US"
click select "Select [GEOGRAPHIC_DATA] [GEOGRAPHIC_DATA] [GEOGRAPHIC_DATA] [GEOGRAPHIC_DATA] …"
select select "PCKSLIP"
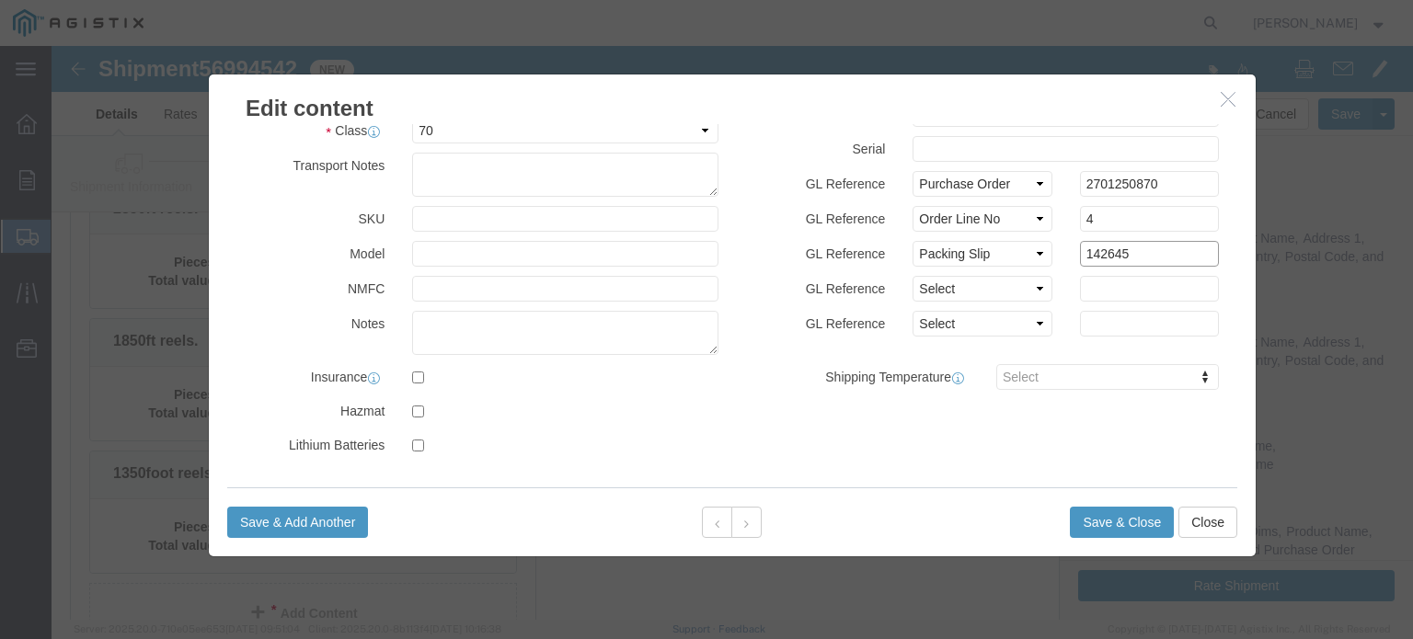
scroll to position [162, 0]
type input "142645"
click button "Save & Close"
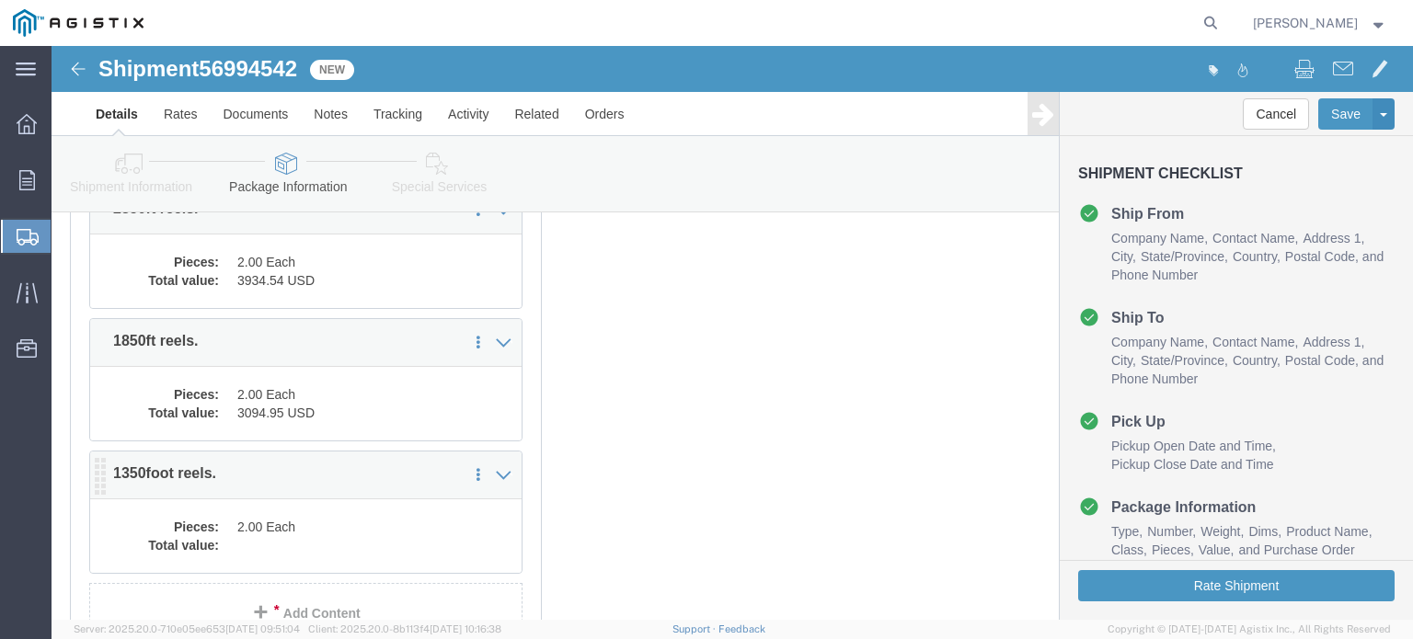
click dd "2.00 Each"
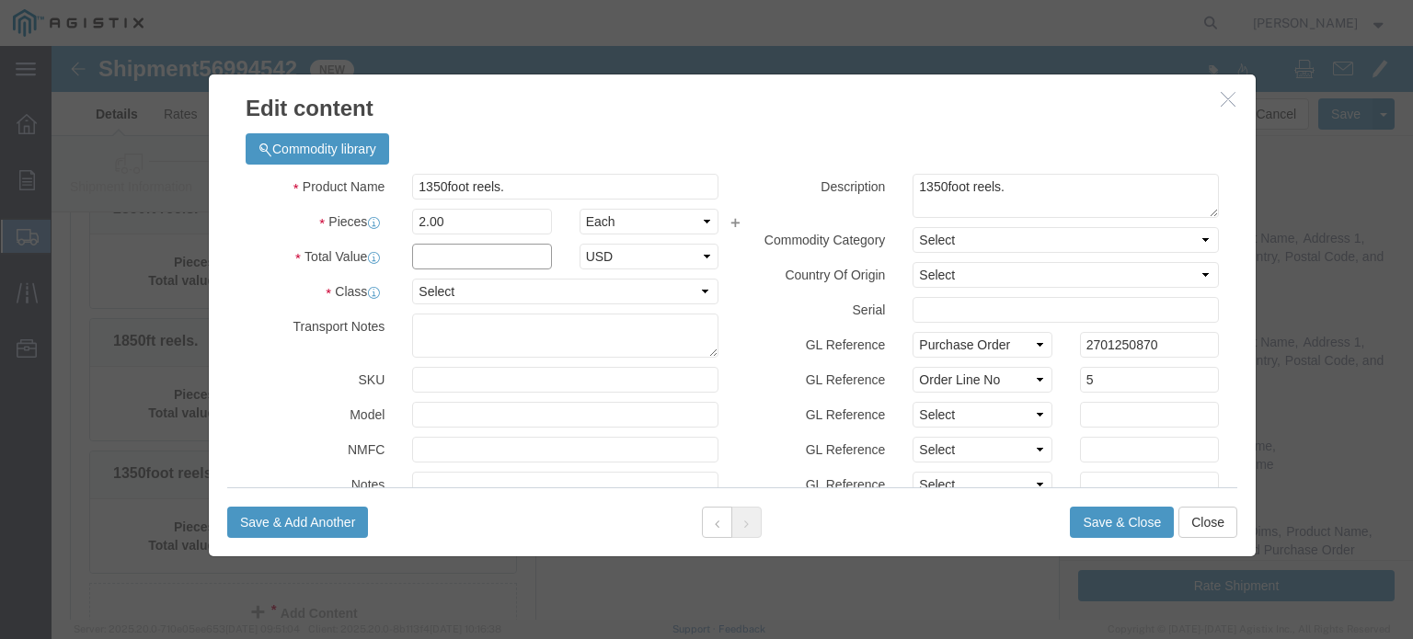
click input "text"
type input "2260.85"
drag, startPoint x: 880, startPoint y: 224, endPoint x: 909, endPoint y: 225, distance: 28.6
click select "Select [GEOGRAPHIC_DATA] [GEOGRAPHIC_DATA] [GEOGRAPHIC_DATA] [GEOGRAPHIC_DATA] …"
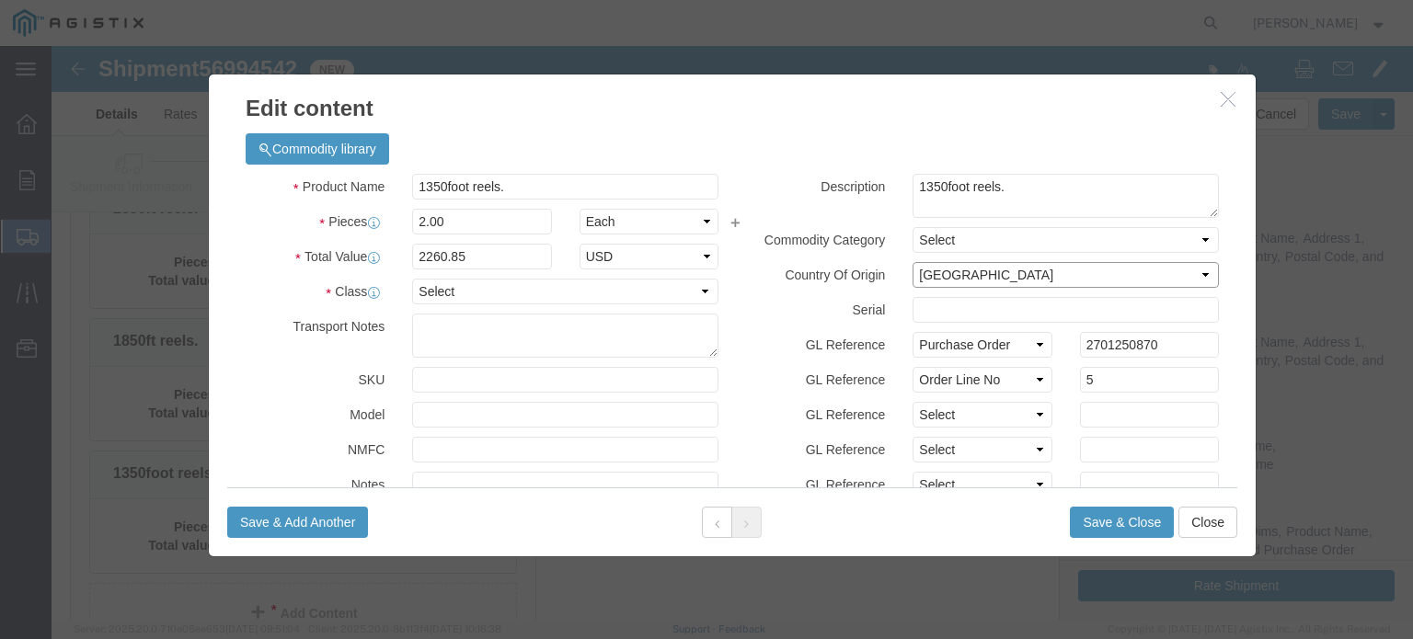
click select "Select [GEOGRAPHIC_DATA] [GEOGRAPHIC_DATA] [GEOGRAPHIC_DATA] [GEOGRAPHIC_DATA] …"
select select "US"
click select "Select [GEOGRAPHIC_DATA] [GEOGRAPHIC_DATA] [GEOGRAPHIC_DATA] [GEOGRAPHIC_DATA] …"
click select "Select 50 55 60 65 70 85 92.5 100 125 175 250 300 400"
select select "70"
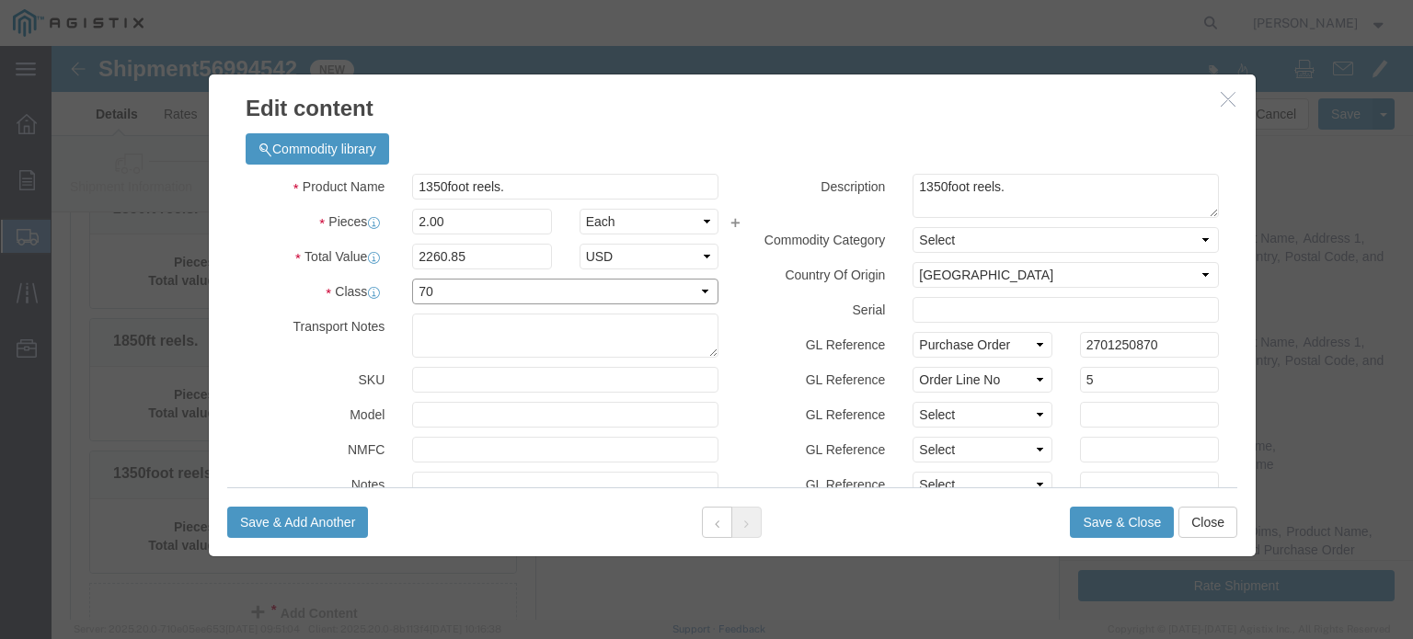
click select "Select 50 55 60 65 70 85 92.5 100 125 175 250 300 400"
click select "Select Account Type Activity ID Airline Appointment Number ASN Batch Number Bil…"
select select "PCKSLIP"
click select "Select Account Type Activity ID Airline Appointment Number ASN Batch Number Bil…"
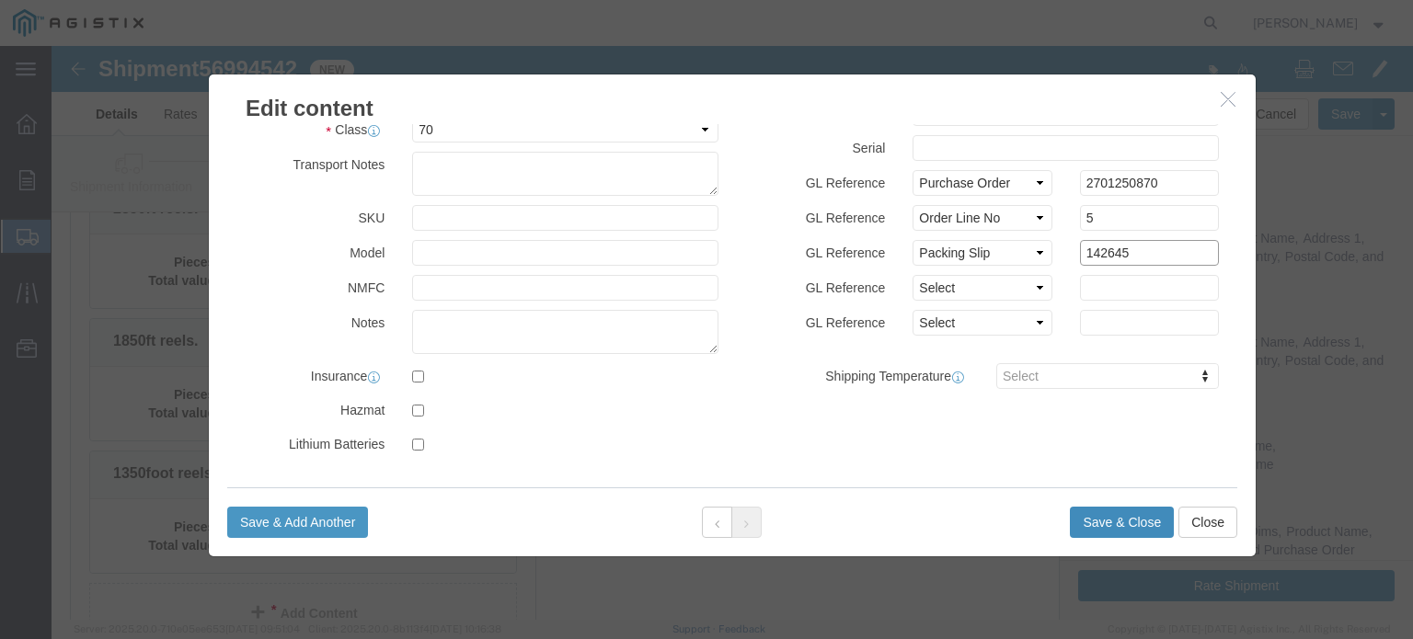
type input "142645"
click button "Save & Close"
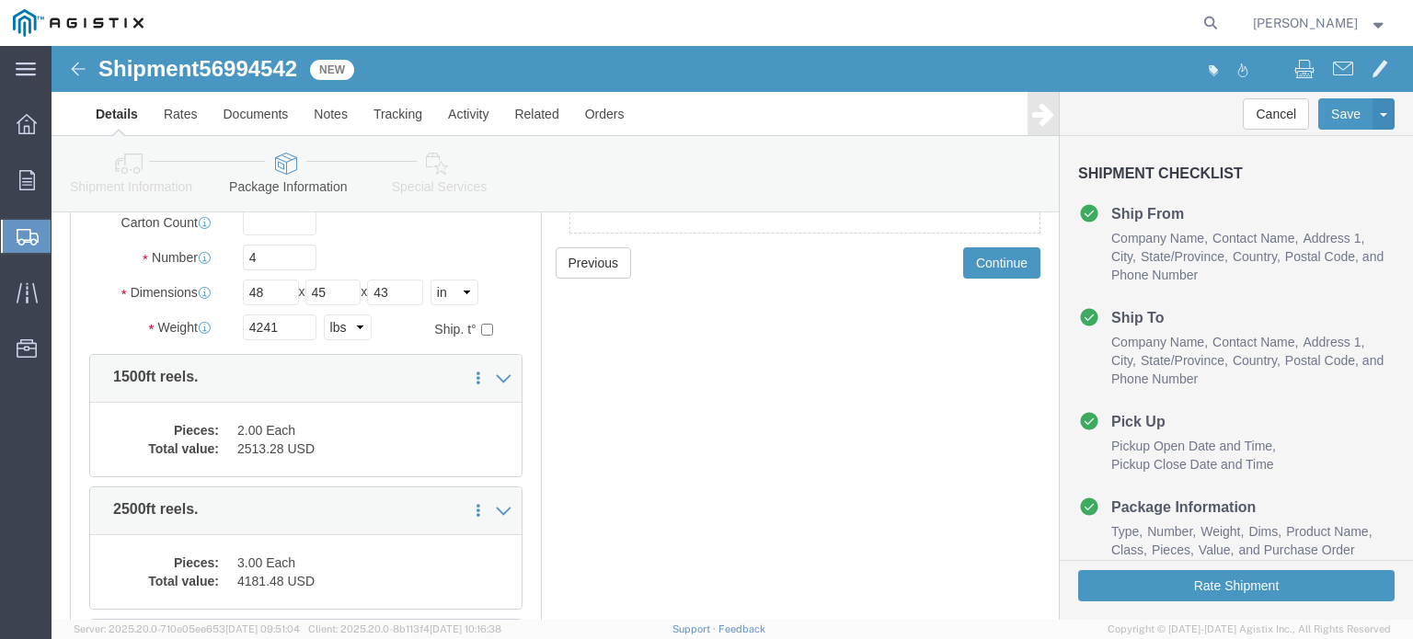
scroll to position [0, 0]
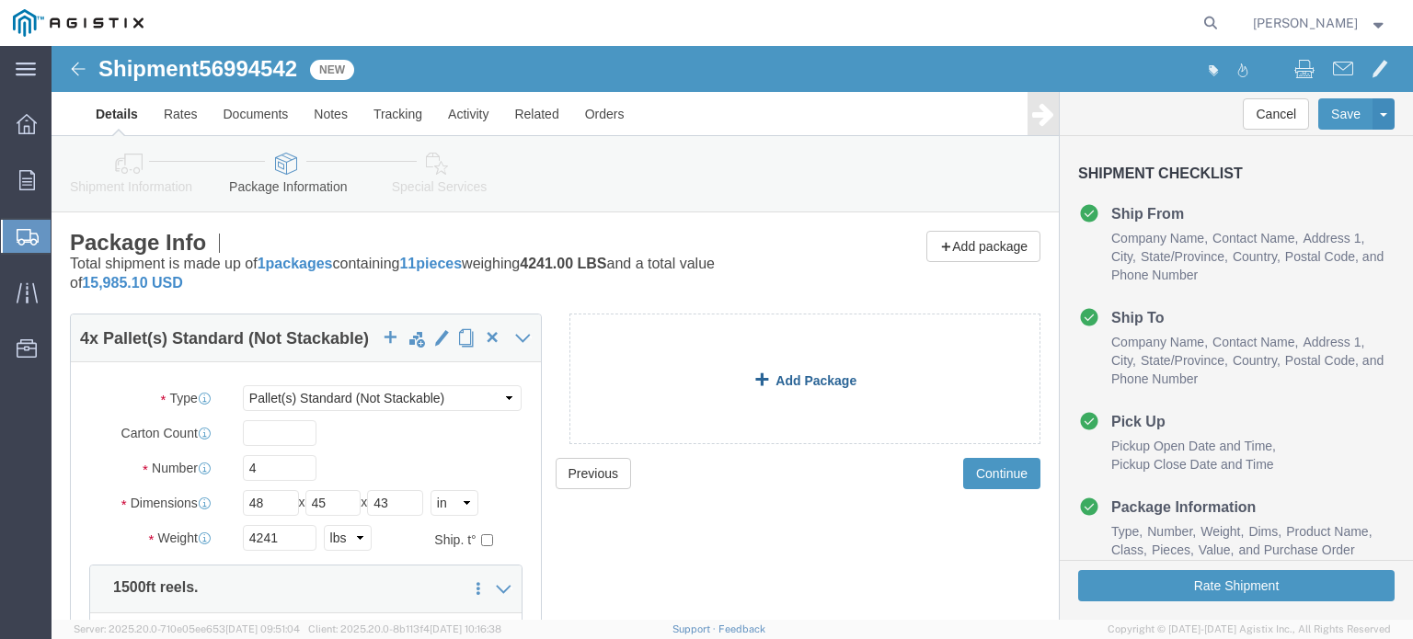
click link "Add Package"
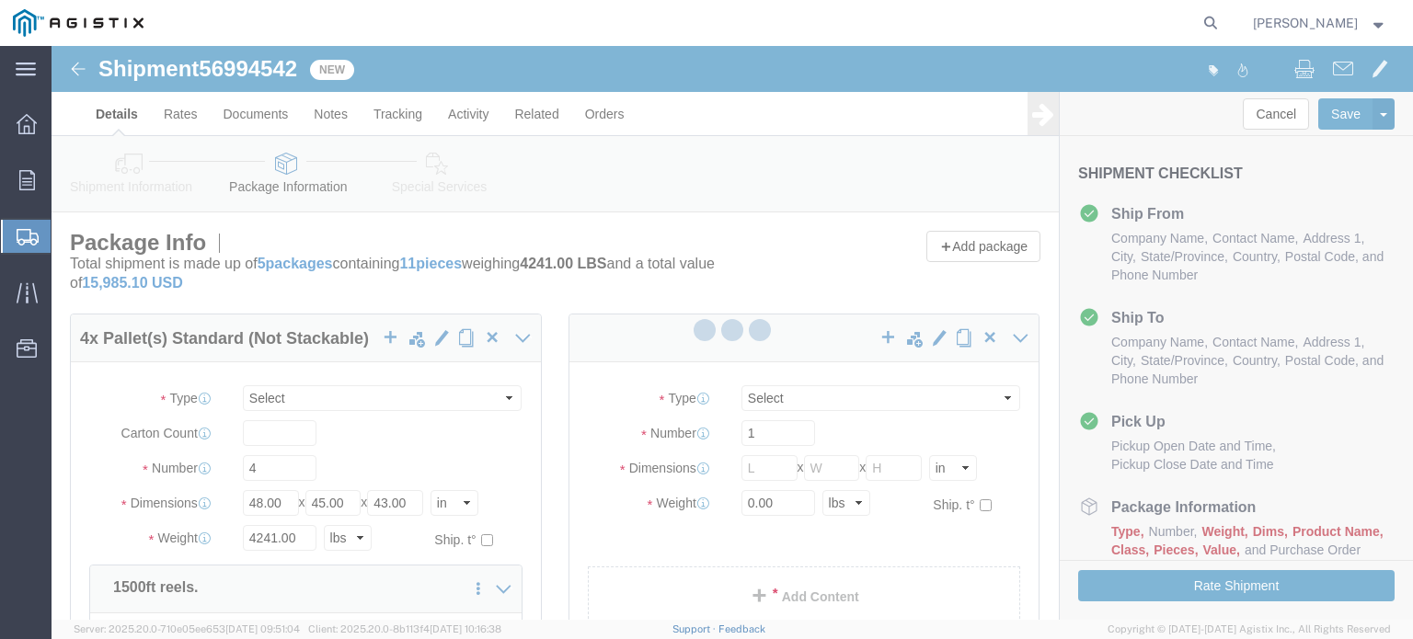
select select "PSNS"
select select "CBOX"
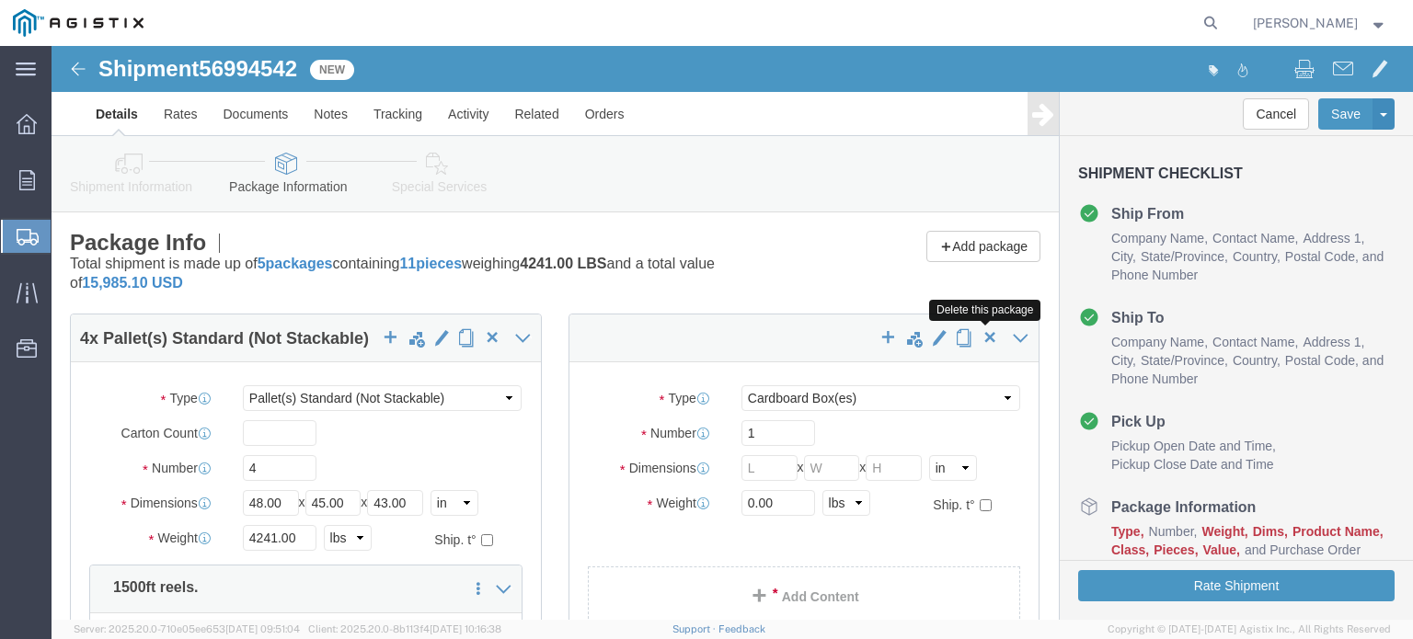
click span "button"
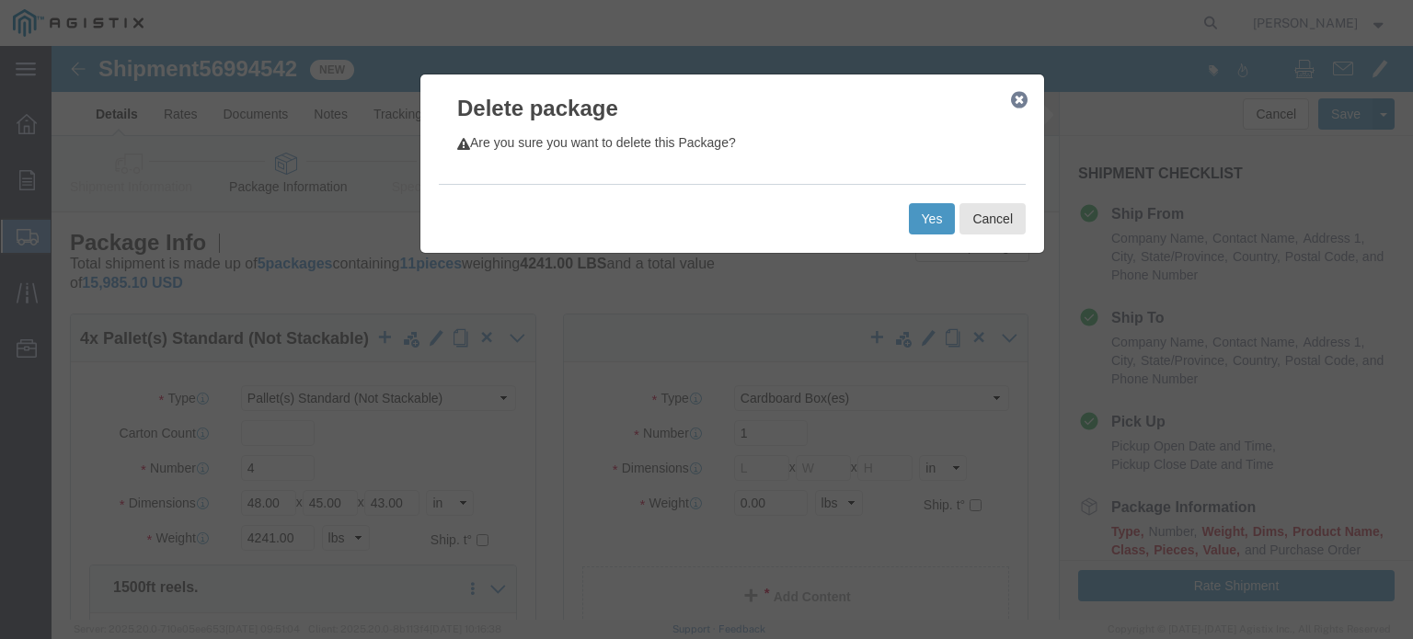
click div "Yes Cancel"
click button "Yes"
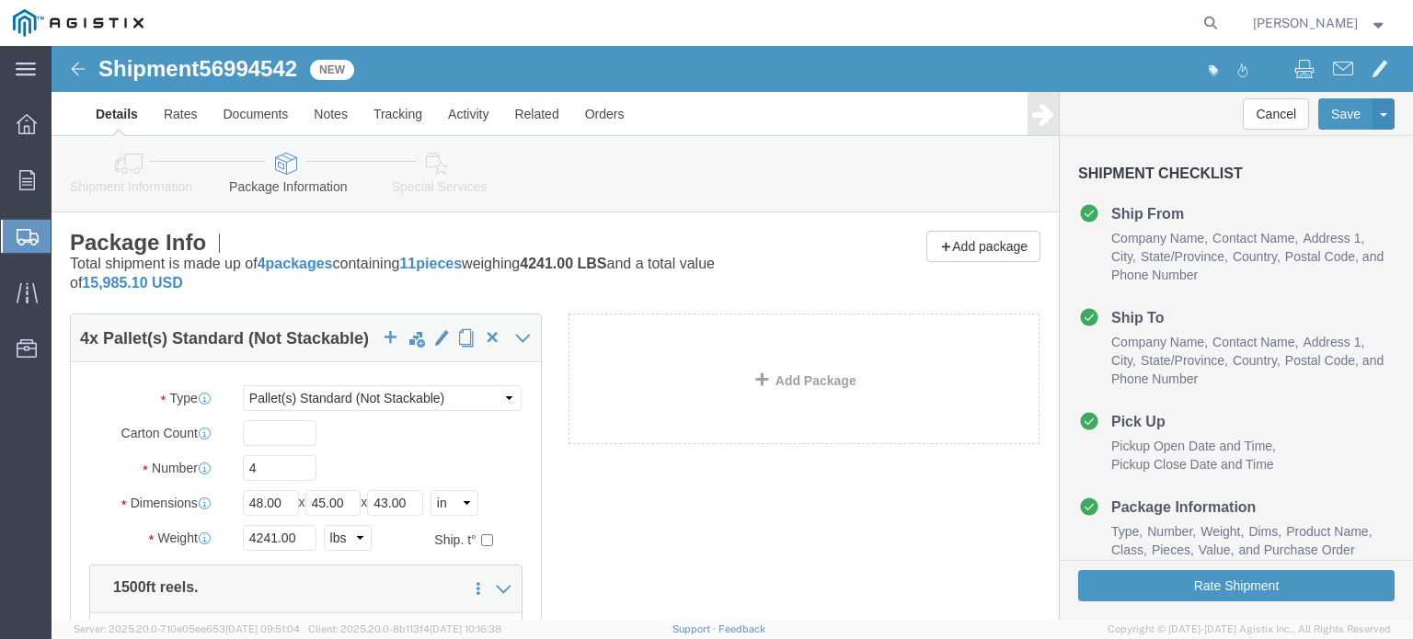
select select "PSNS"
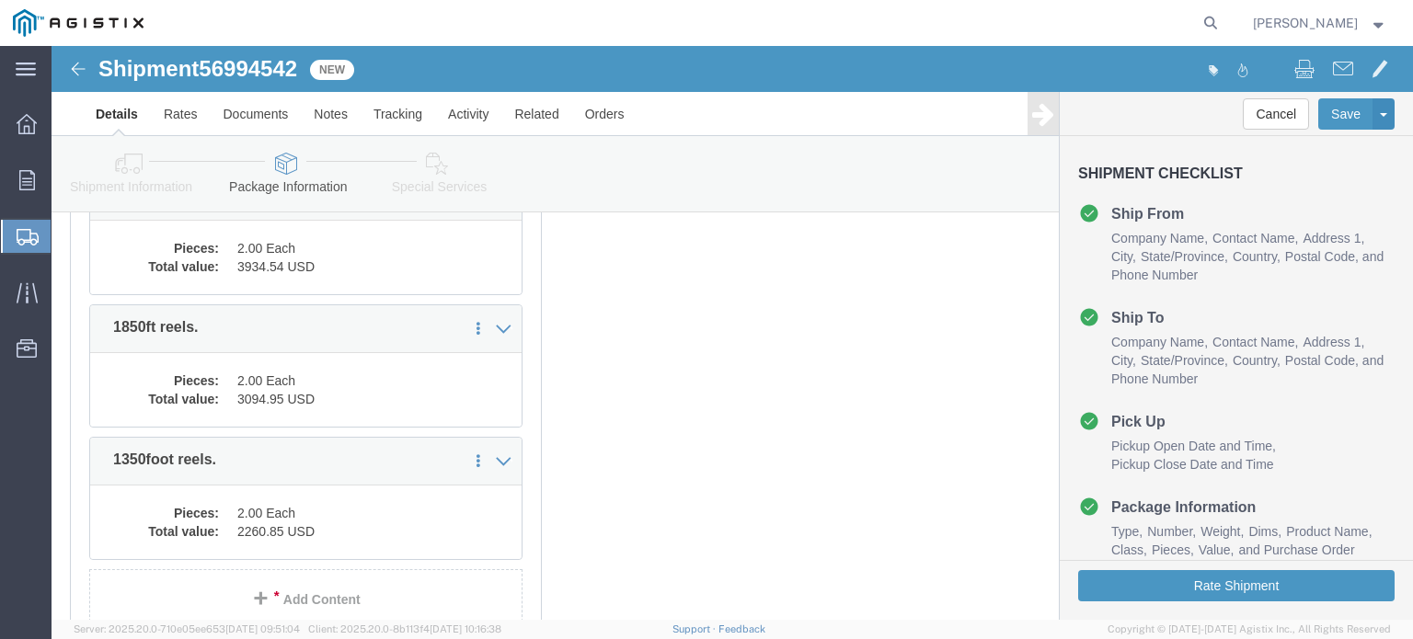
scroll to position [812, 0]
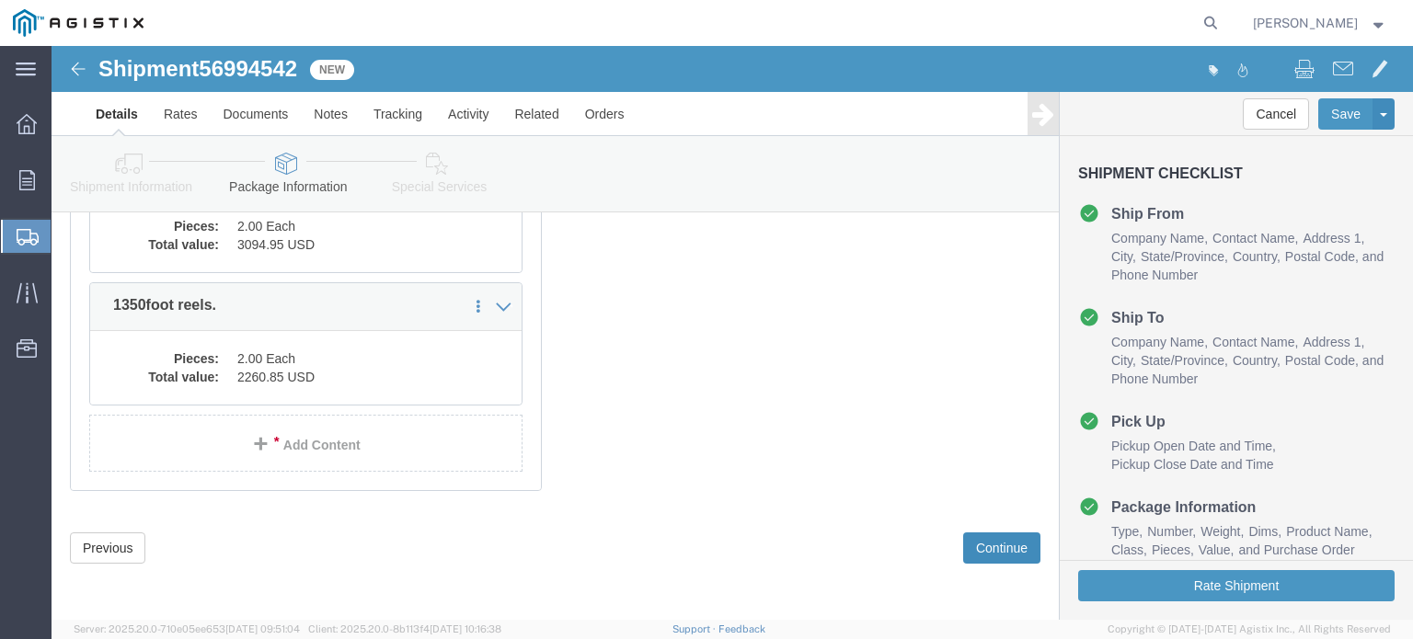
click button "Continue"
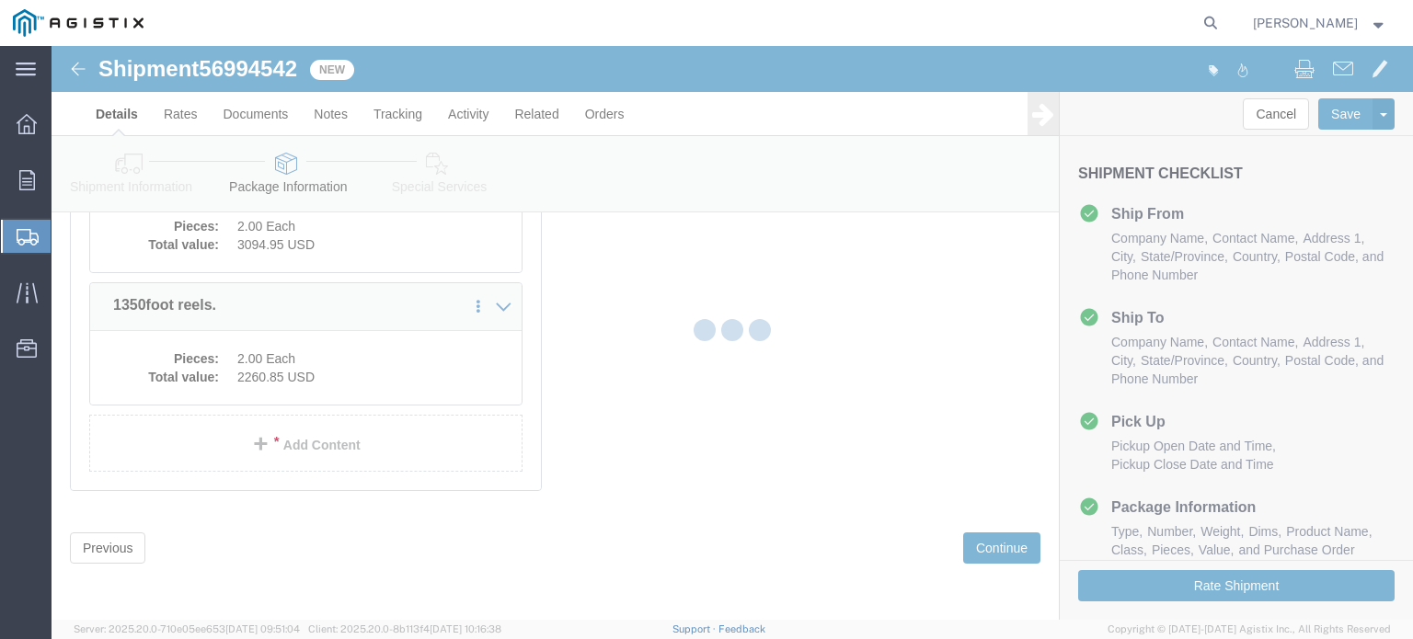
select select
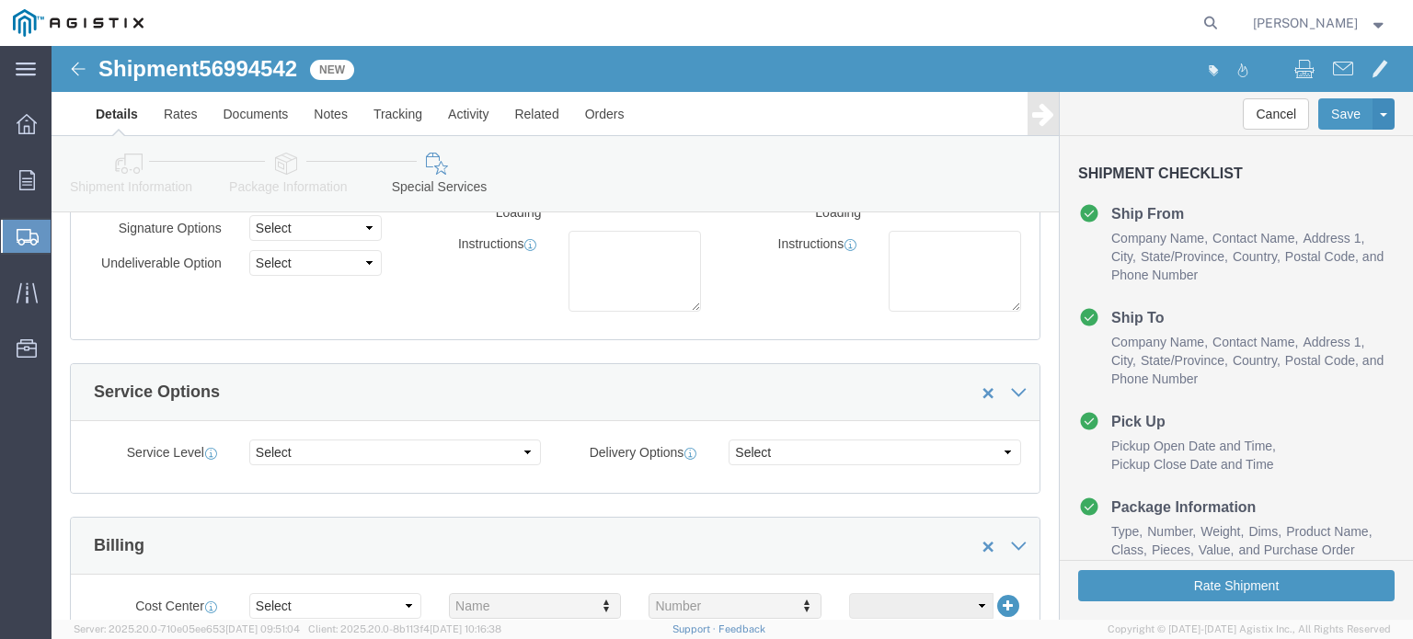
scroll to position [187, 0]
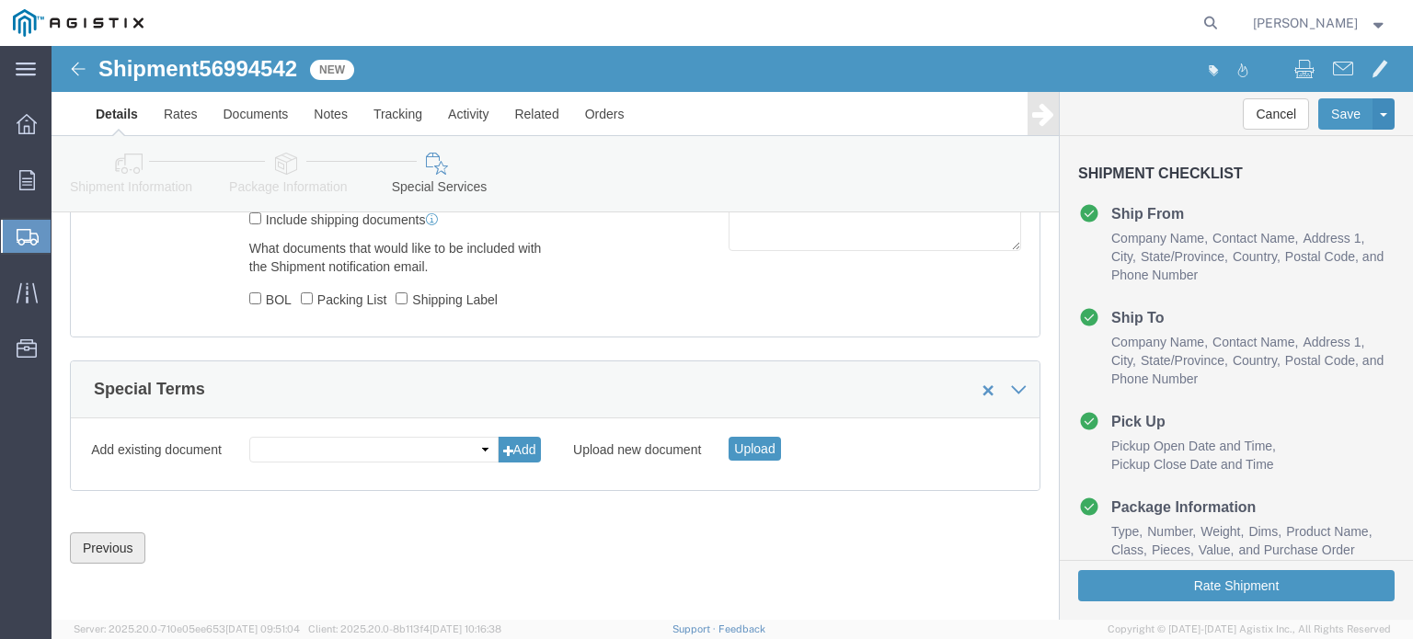
click button "Previous"
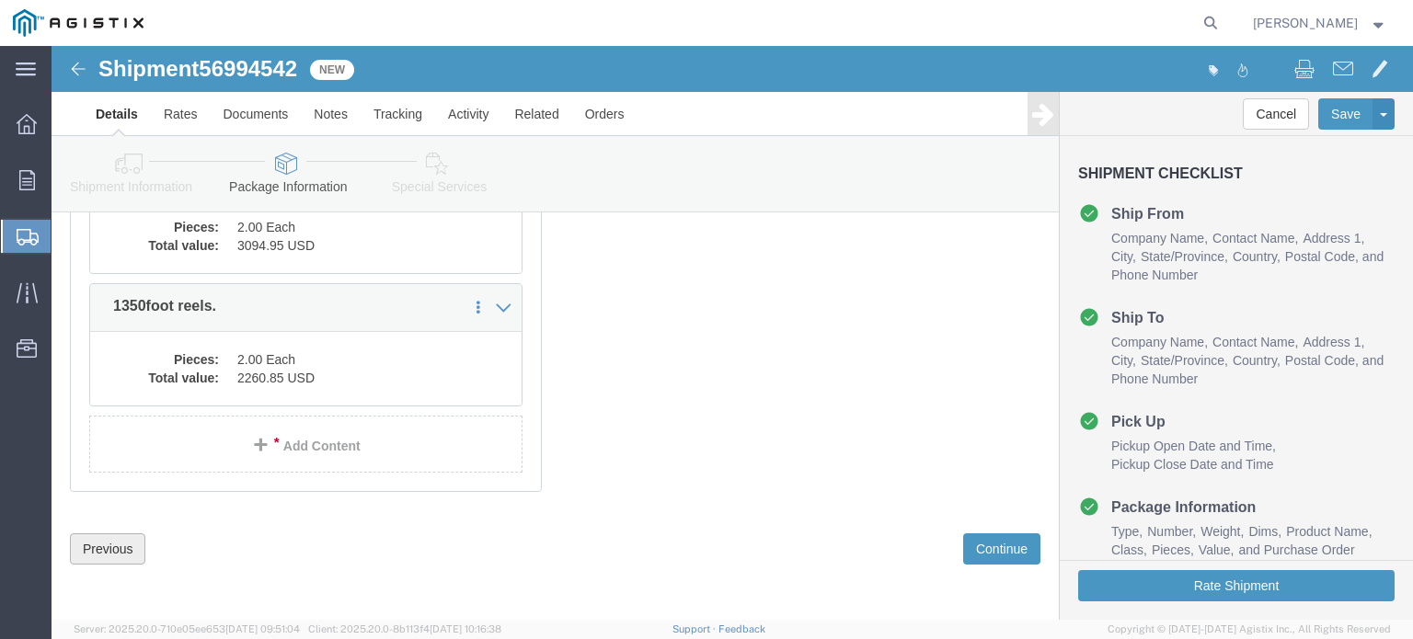
click button "Previous"
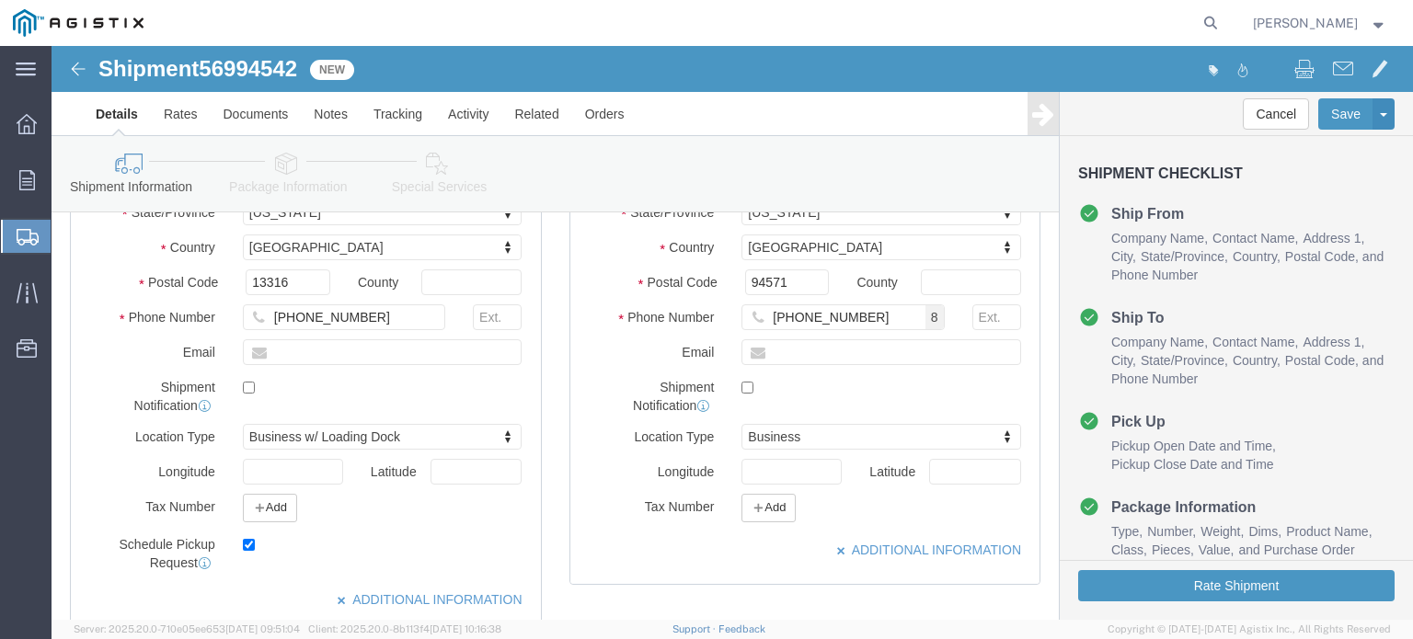
scroll to position [500, 0]
drag, startPoint x: 244, startPoint y: 308, endPoint x: 284, endPoint y: 309, distance: 40.5
click input "text"
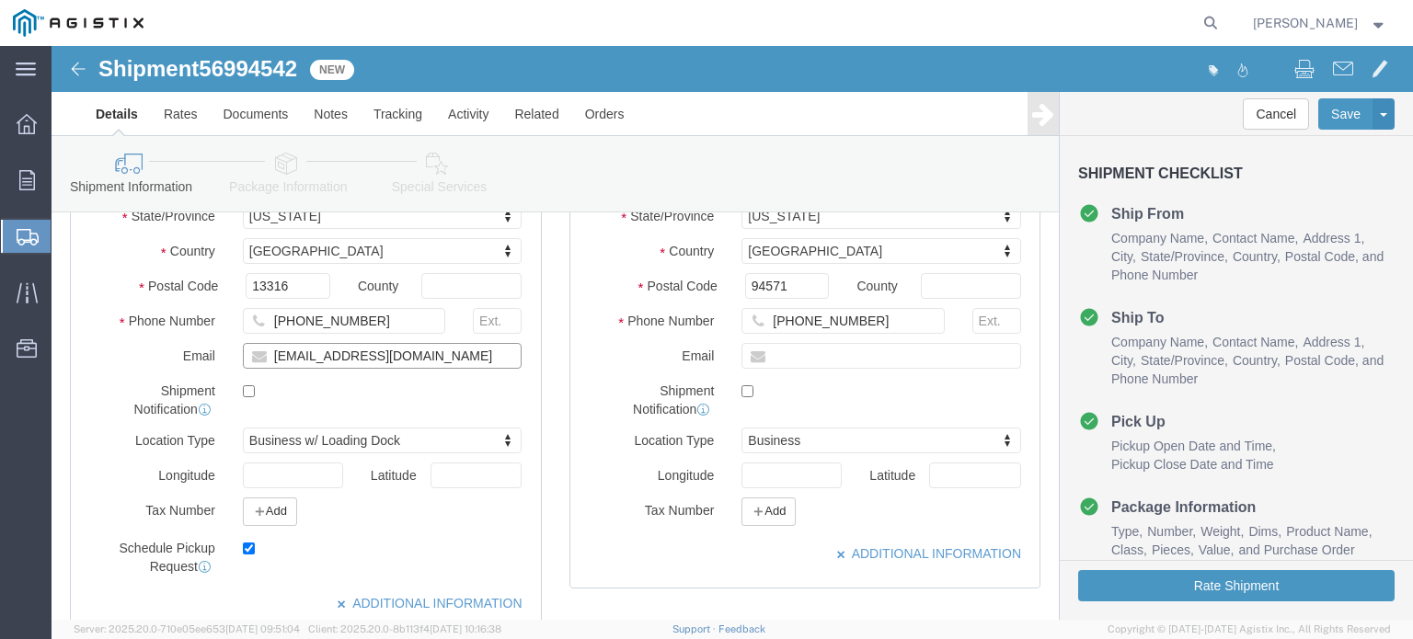
type input "[EMAIL_ADDRESS][DOMAIN_NAME]"
drag, startPoint x: 195, startPoint y: 347, endPoint x: 200, endPoint y: 355, distance: 9.5
click input "checkbox"
checkbox input "true"
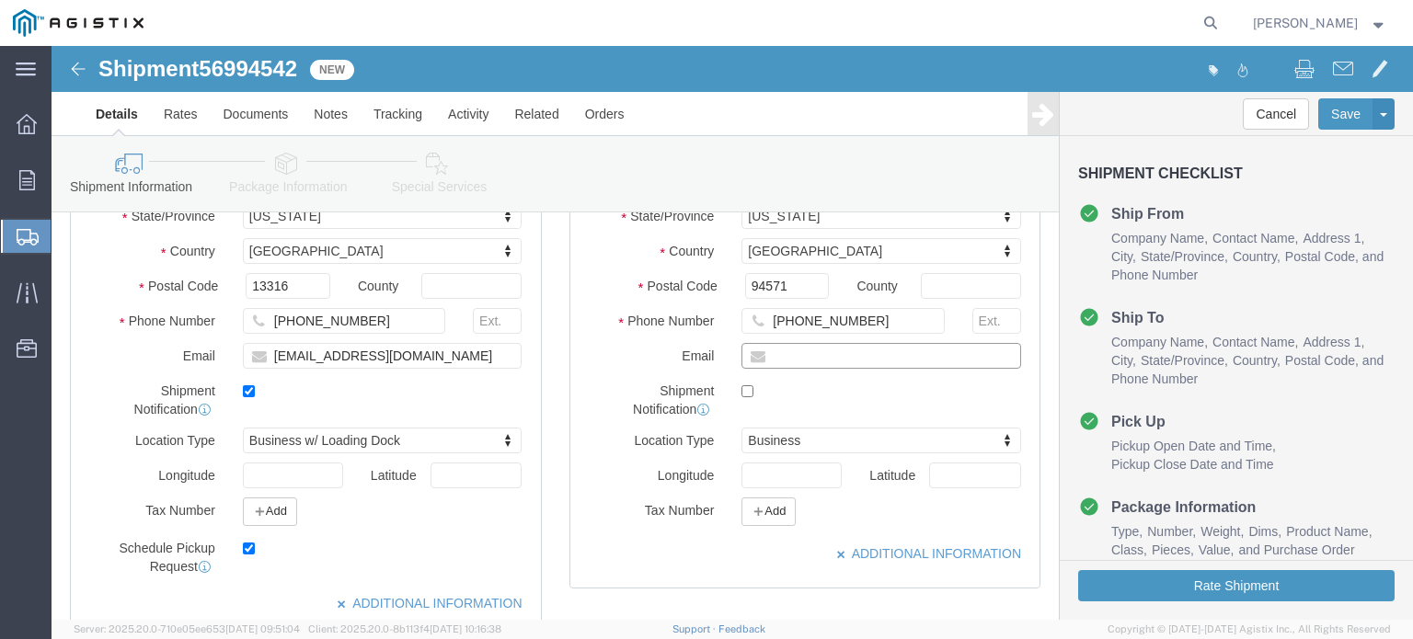
click input "text"
type input "[PERSON_NAME][EMAIL_ADDRESS][PERSON_NAME][DOMAIN_NAME]"
click div "Shipment Notification"
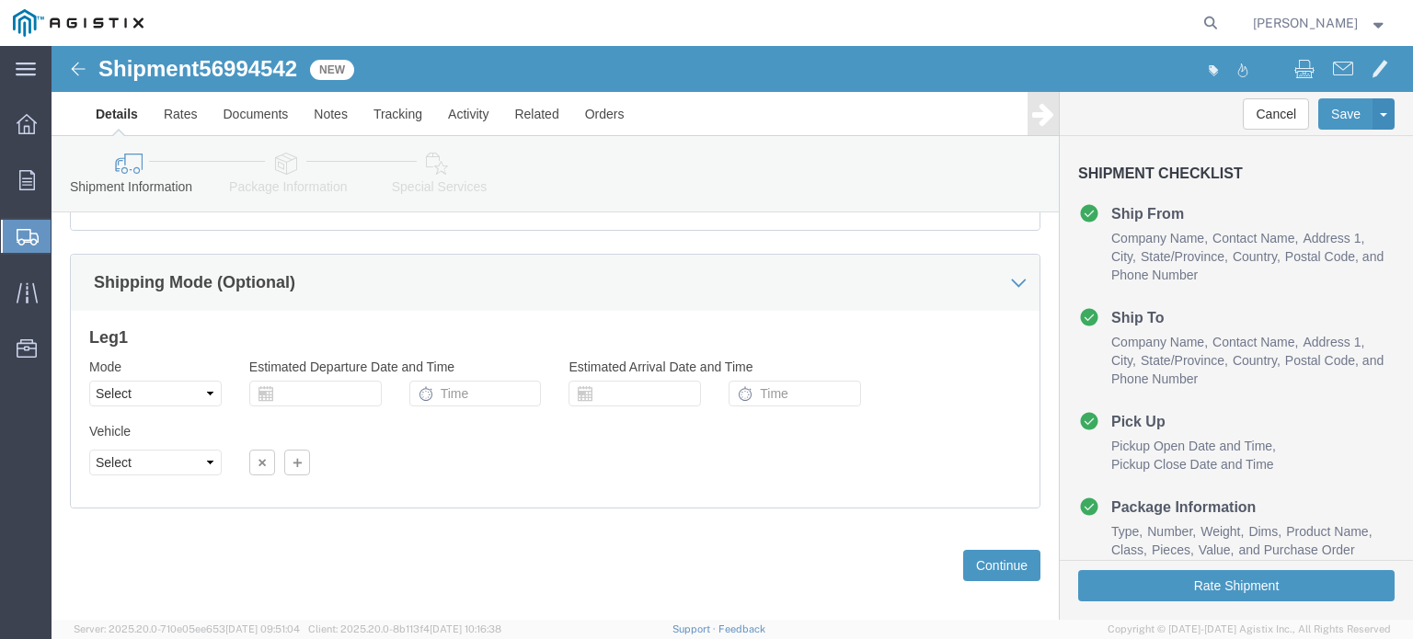
scroll to position [1328, 0]
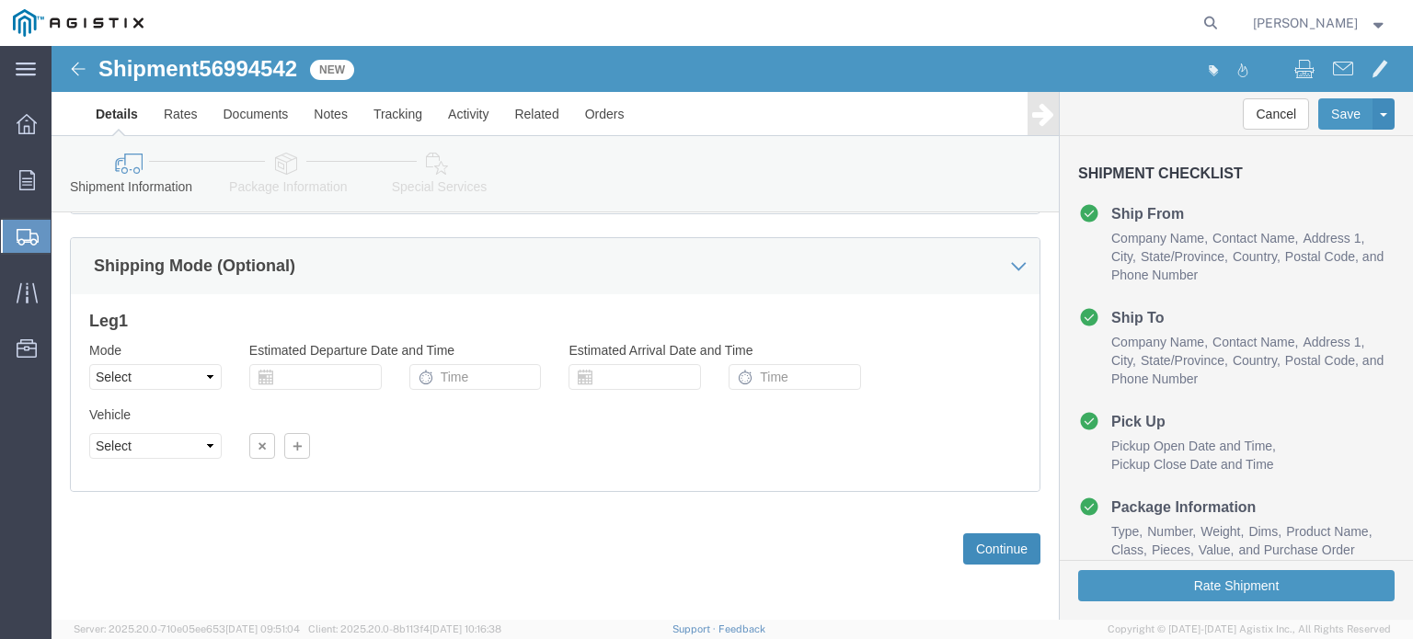
click button "Continue"
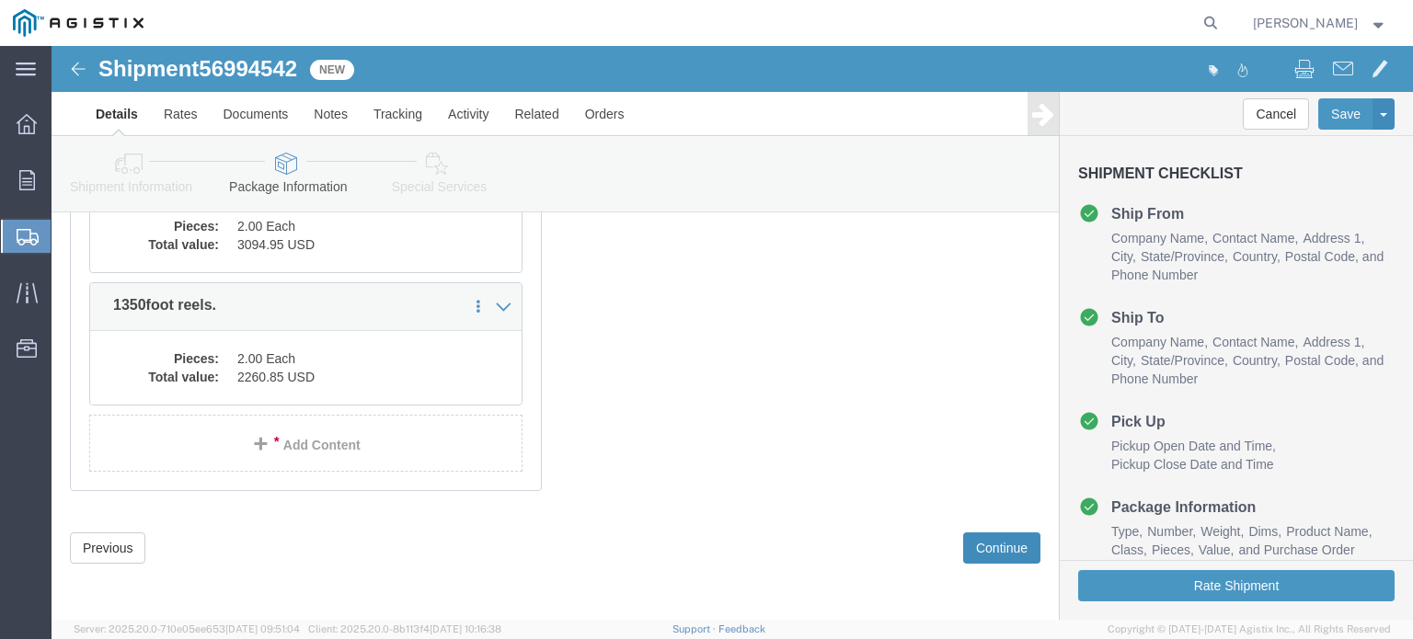
scroll to position [812, 0]
click button "Continue"
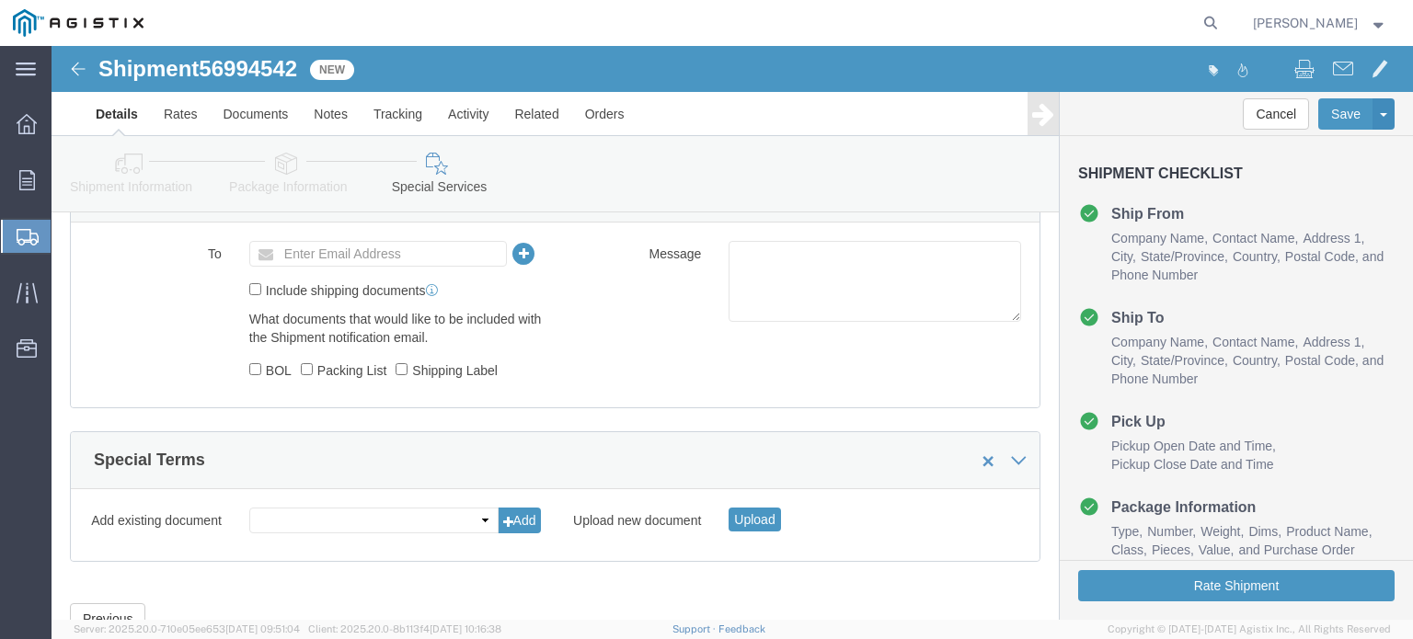
scroll to position [926, 0]
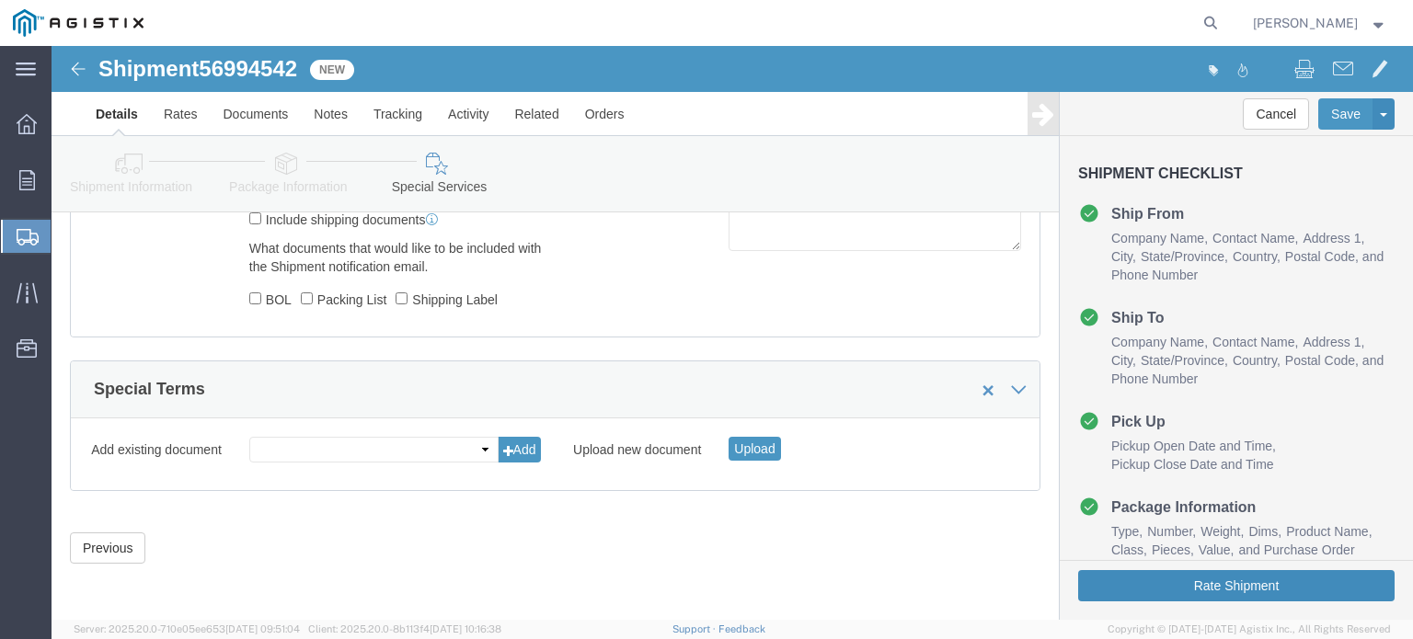
click button "Rate Shipment"
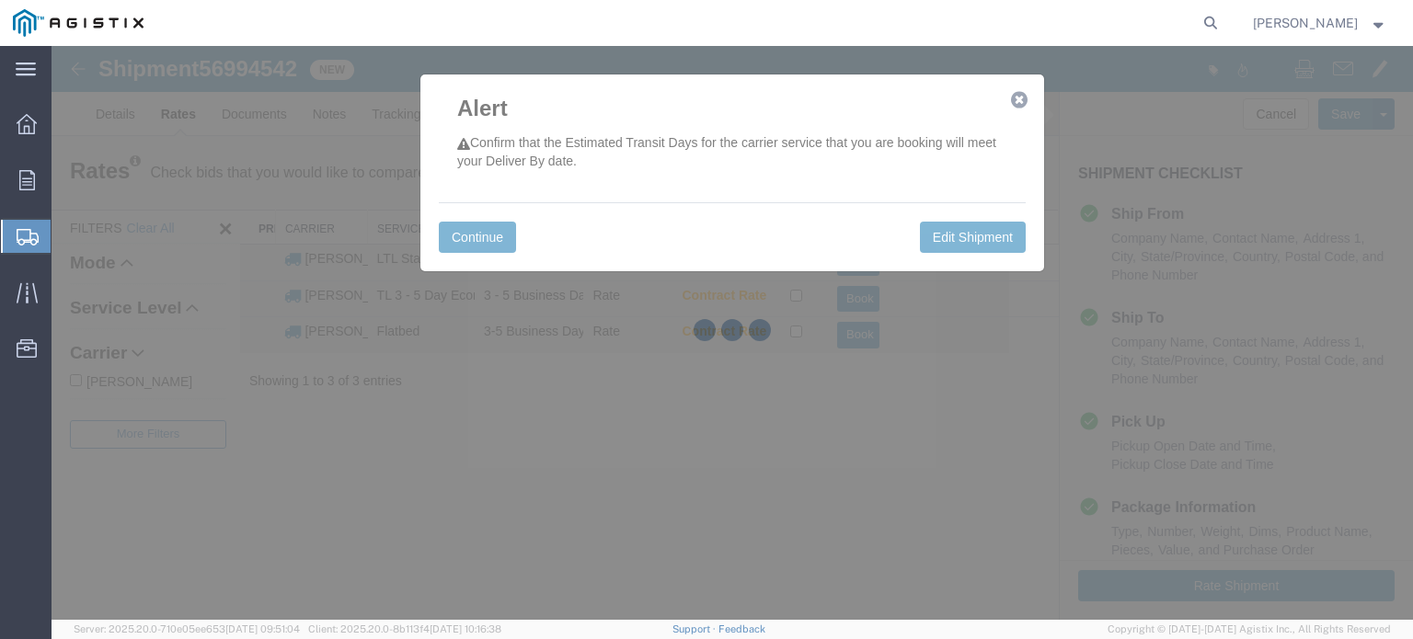
scroll to position [0, 0]
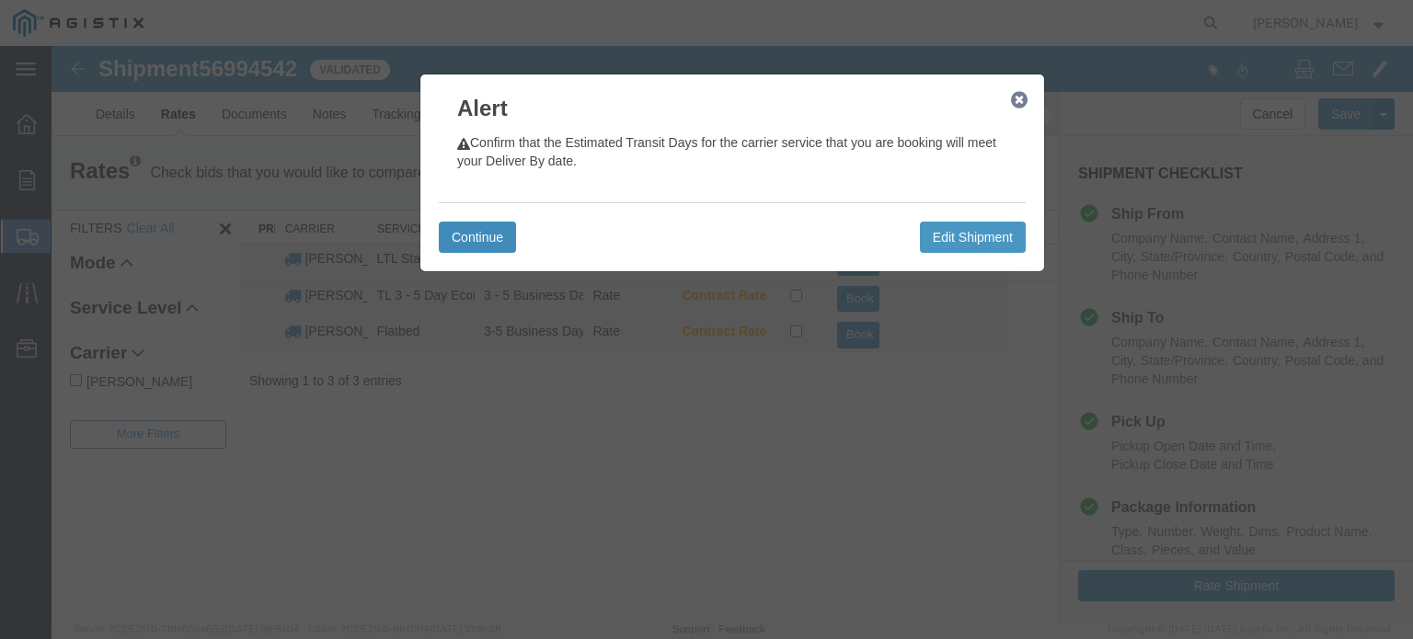
click at [482, 229] on button "Continue" at bounding box center [477, 237] width 77 height 31
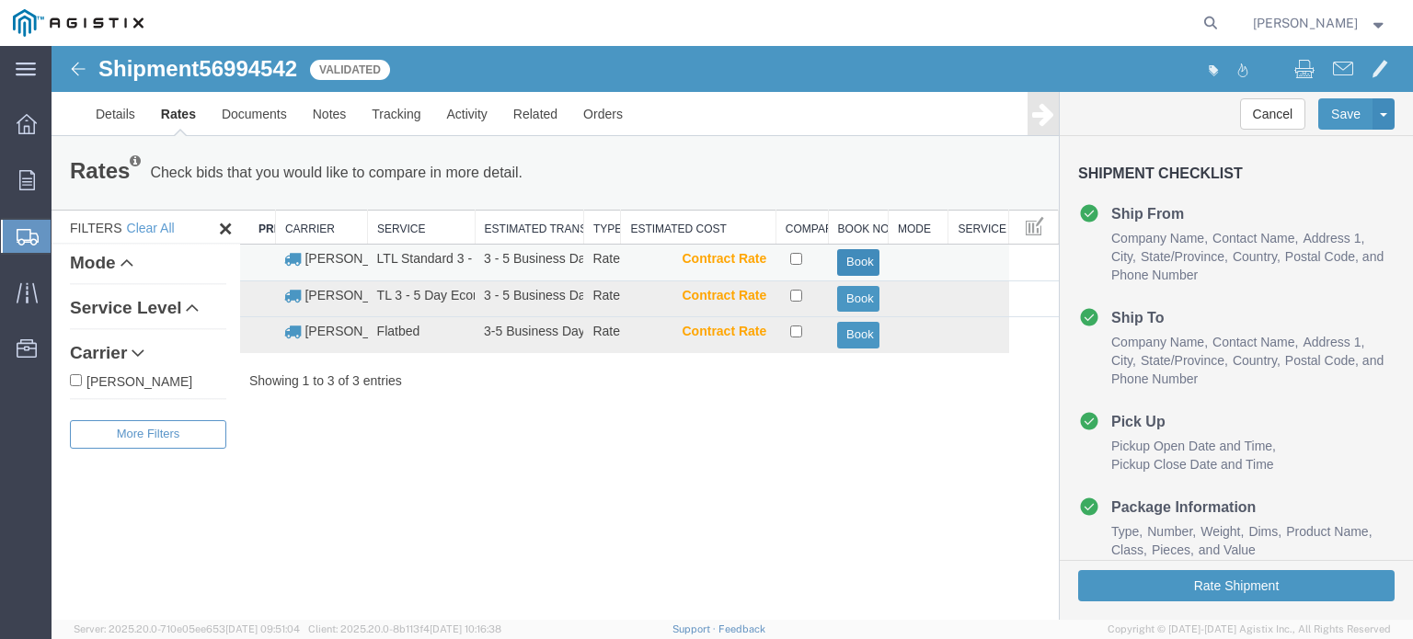
click at [858, 265] on button "Book" at bounding box center [857, 262] width 41 height 27
